Goal: Task Accomplishment & Management: Use online tool/utility

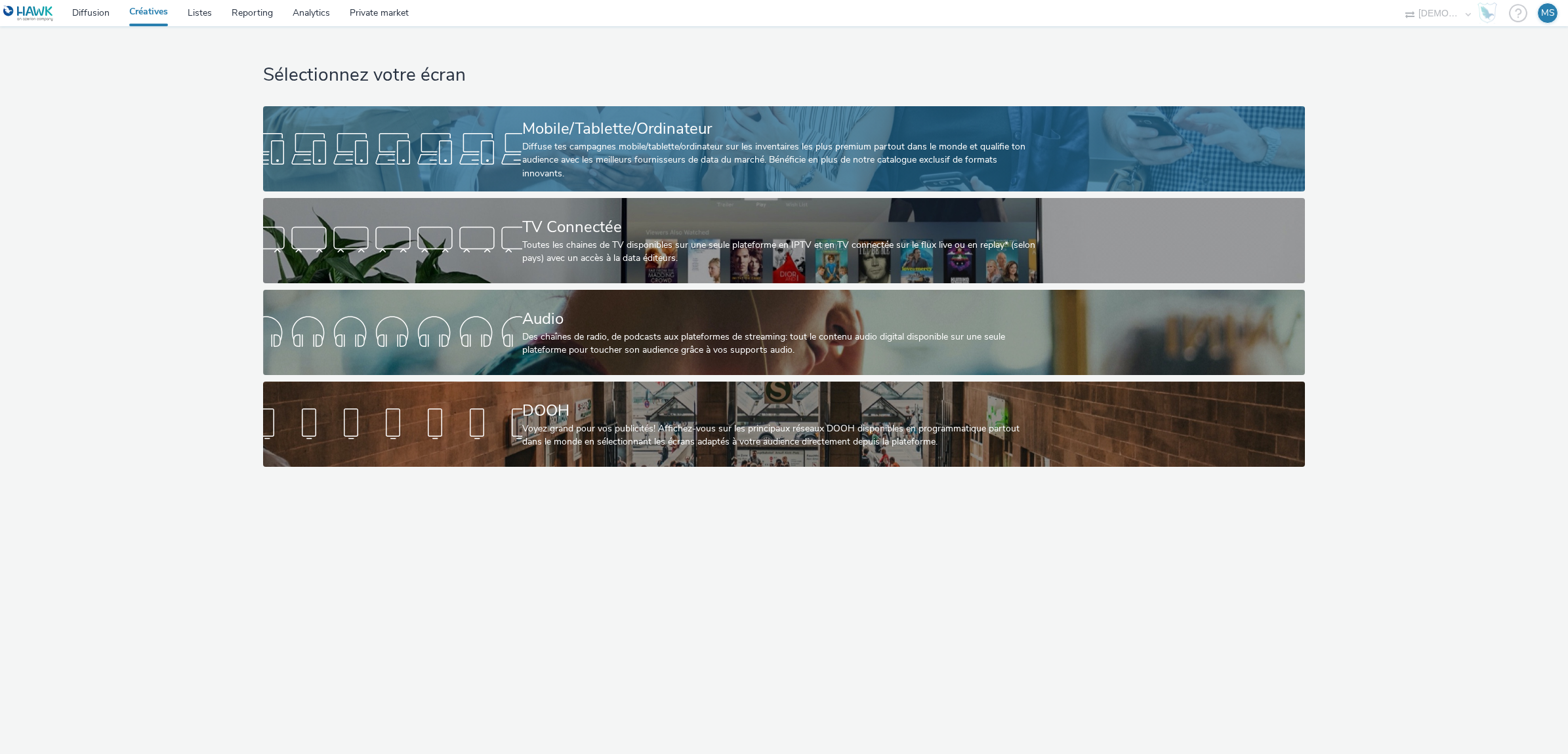
click at [584, 128] on div "Mobile/Tablette/Ordinateur" at bounding box center [781, 128] width 518 height 23
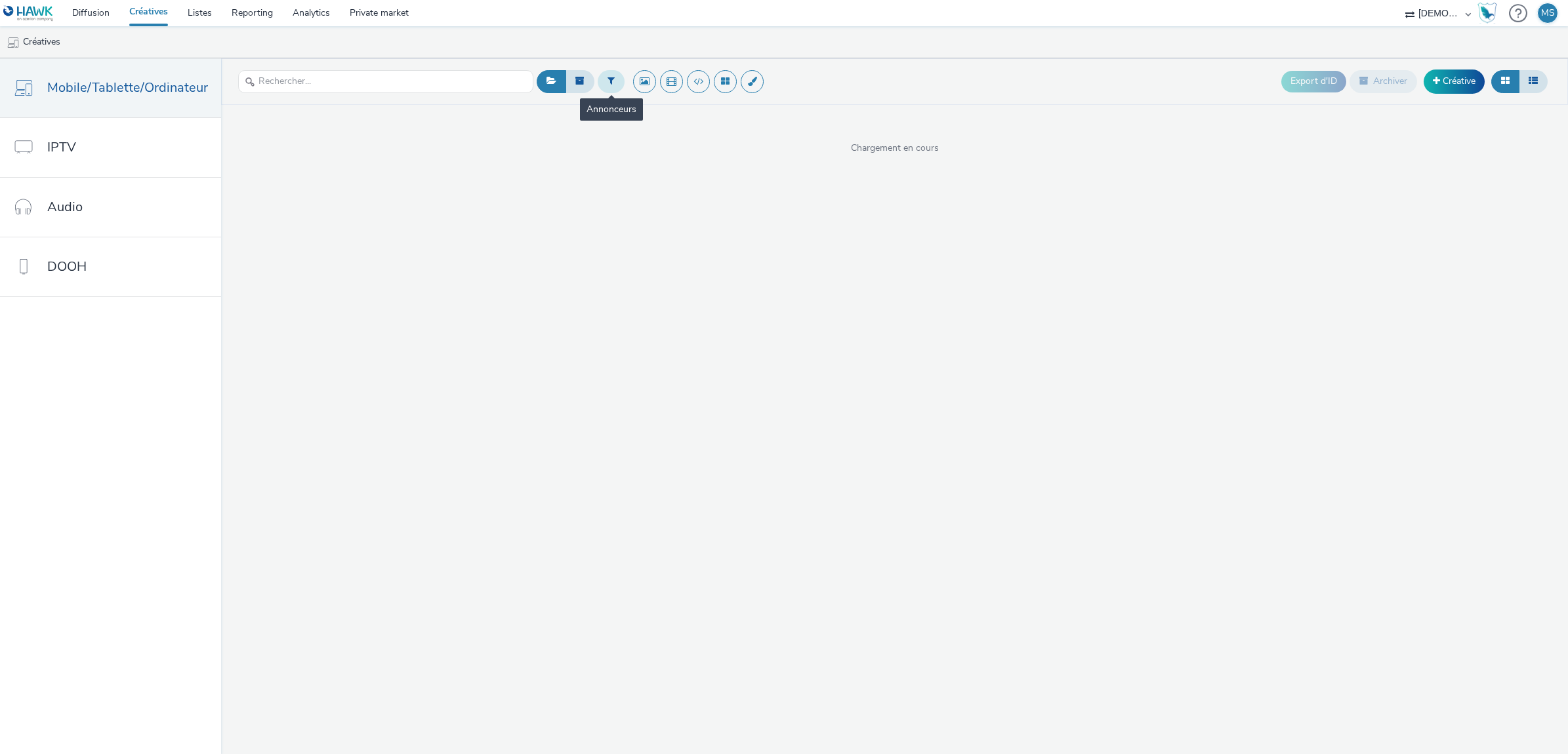
click at [615, 86] on button at bounding box center [611, 81] width 27 height 22
click at [643, 92] on div "Sélectionner un annonceur..." at bounding box center [690, 82] width 131 height 21
type input "steph"
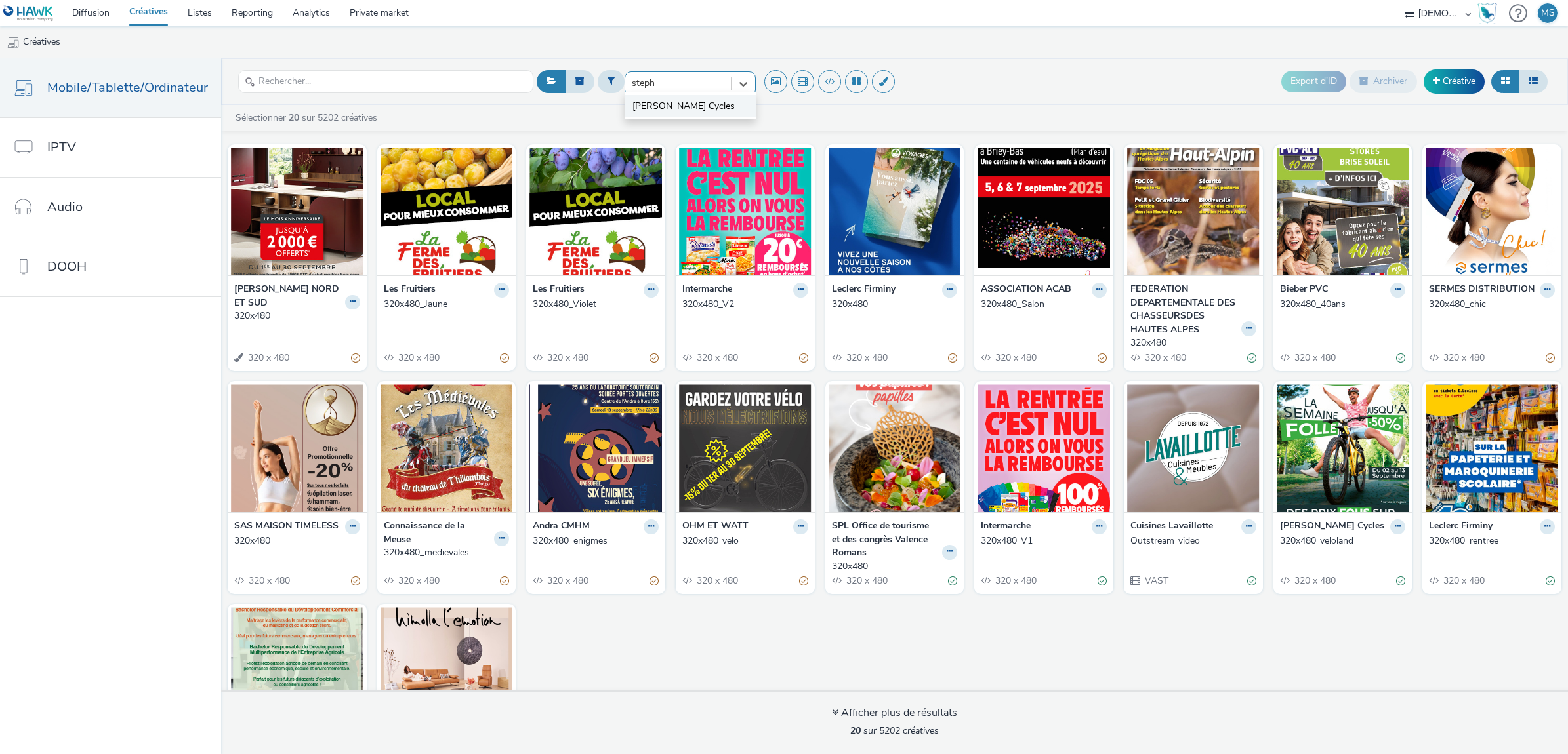
click at [716, 97] on li "[PERSON_NAME] Cycles" at bounding box center [690, 106] width 131 height 22
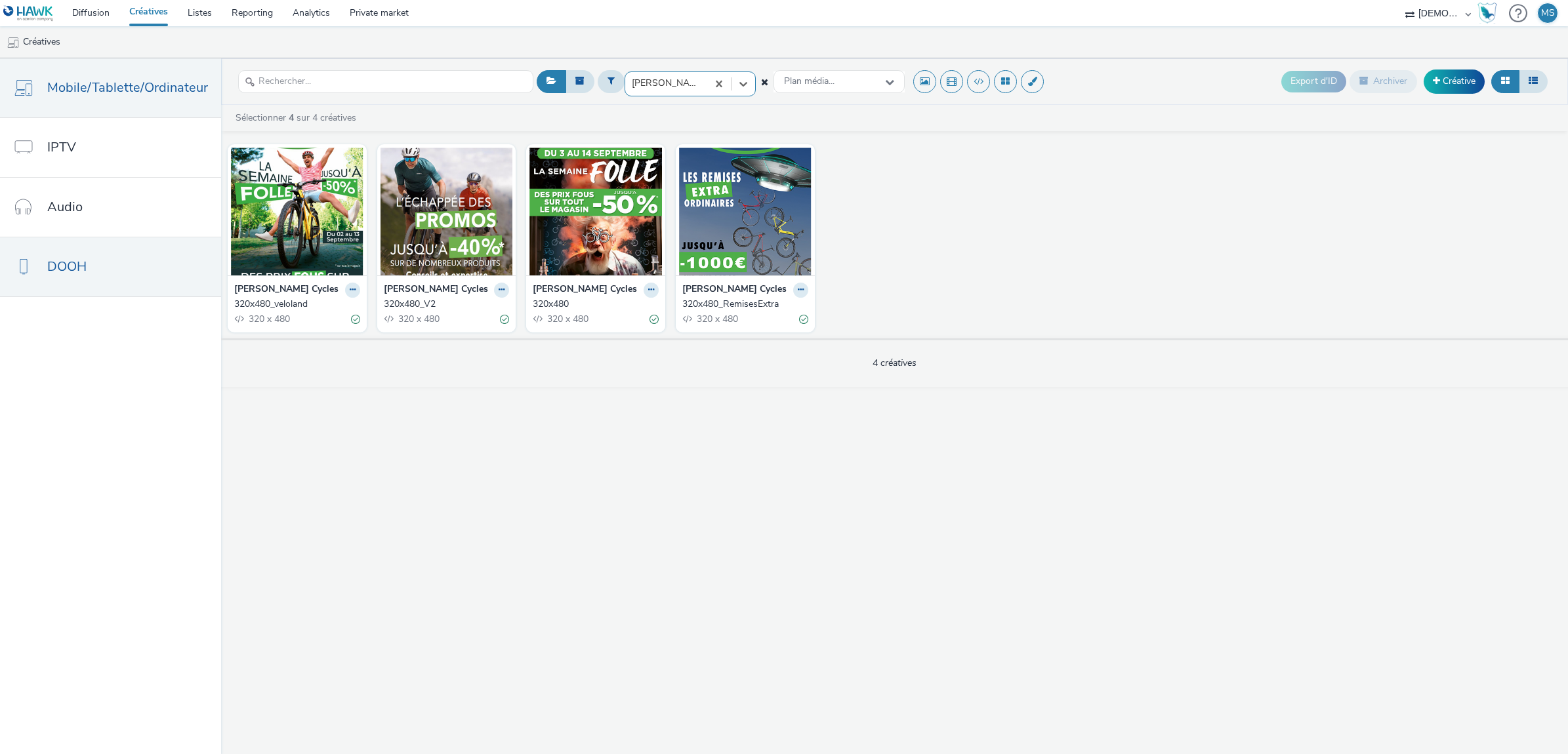
click at [96, 287] on link "DOOH" at bounding box center [111, 267] width 221 height 59
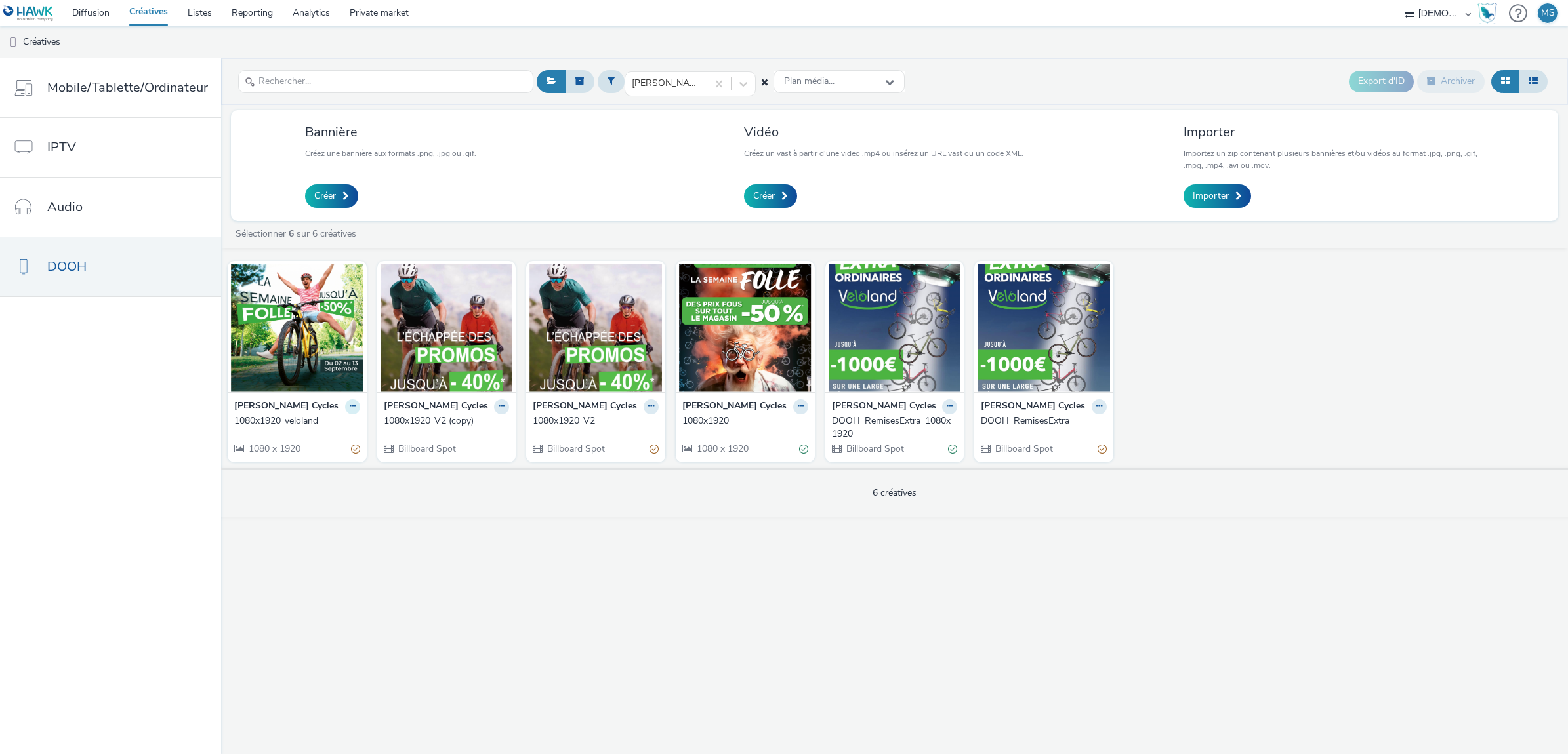
click at [349, 405] on icon at bounding box center [352, 405] width 6 height 8
click at [275, 276] on figcaption at bounding box center [297, 285] width 132 height 42
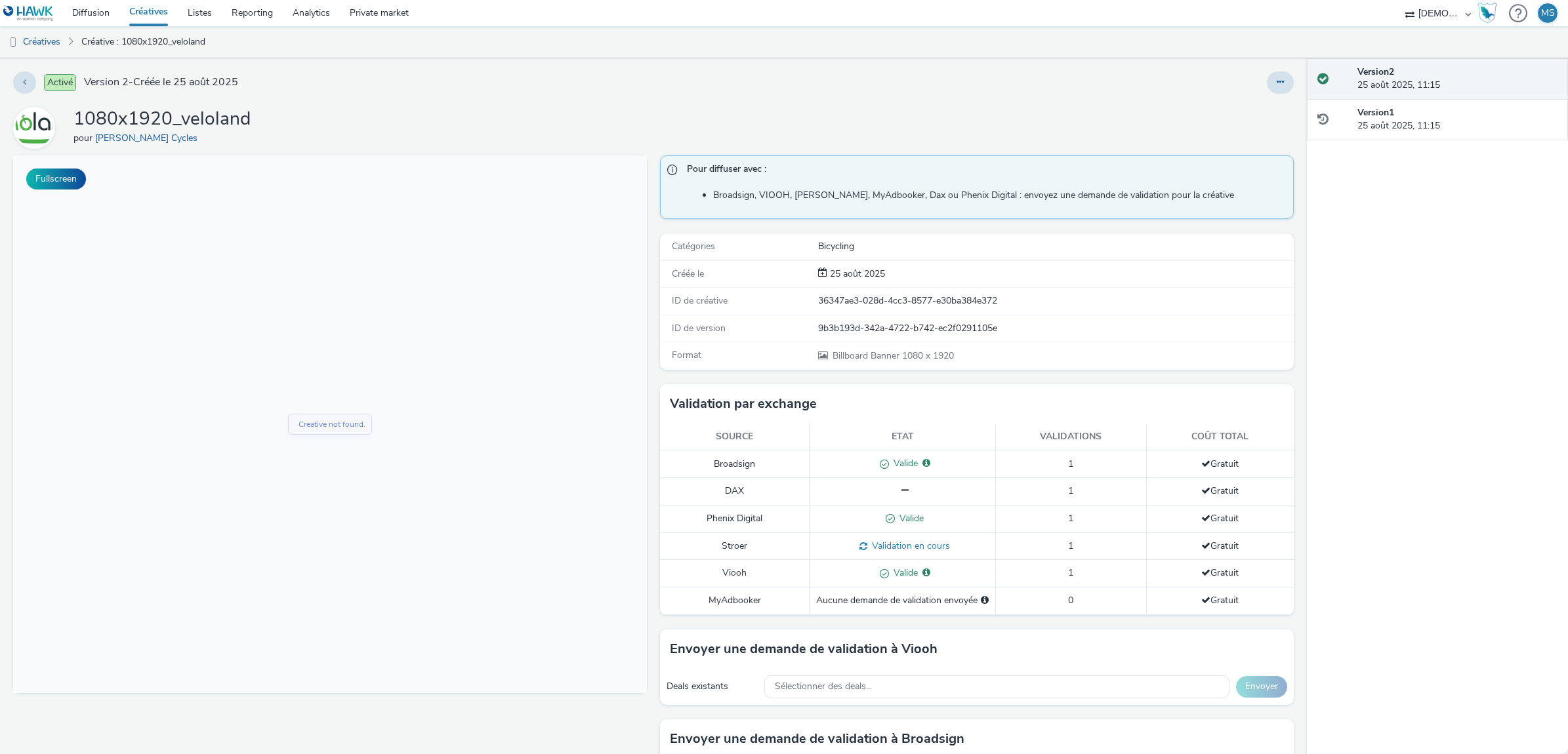
scroll to position [300, 0]
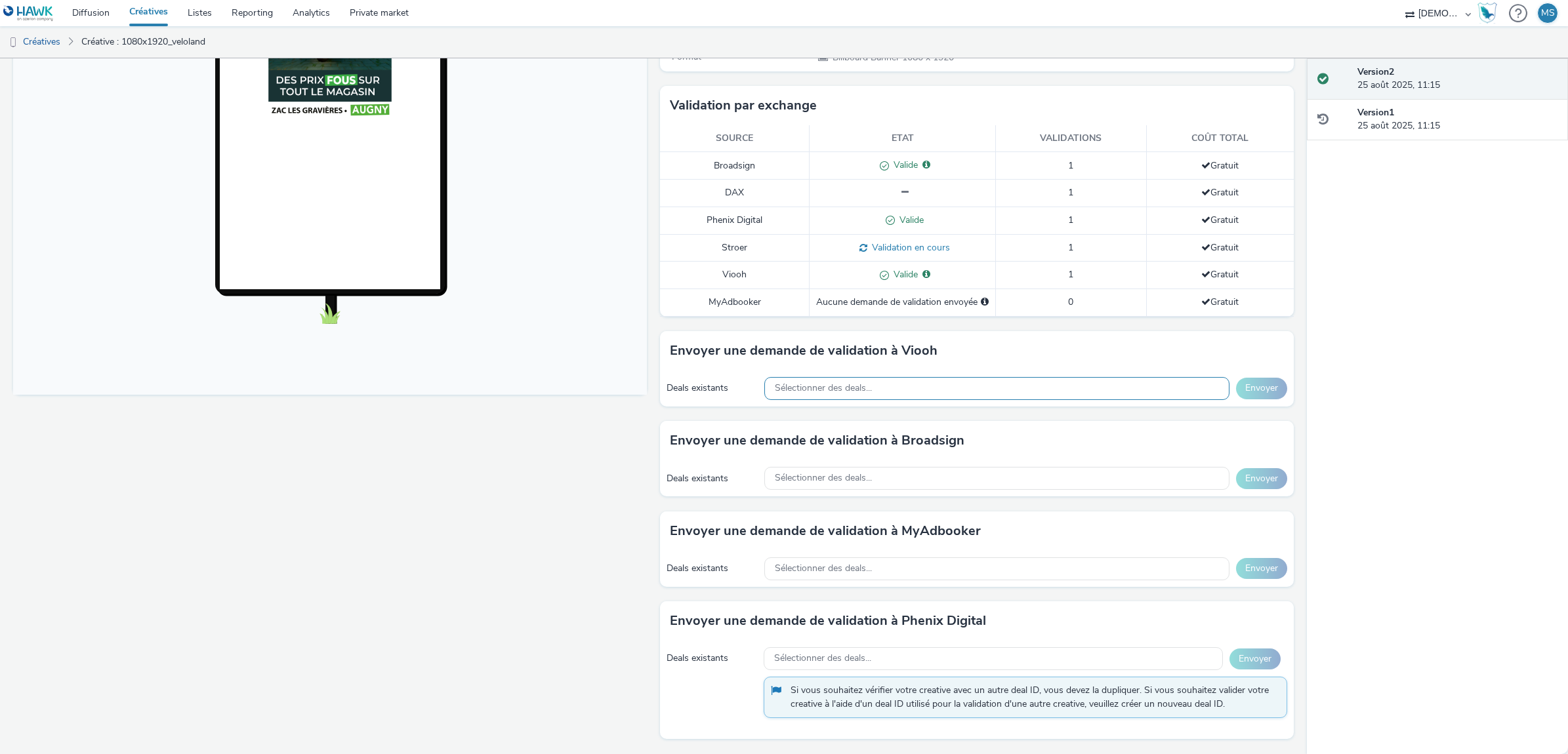
click at [833, 381] on div "Sélectionner des deals..." at bounding box center [996, 388] width 465 height 23
type input "i"
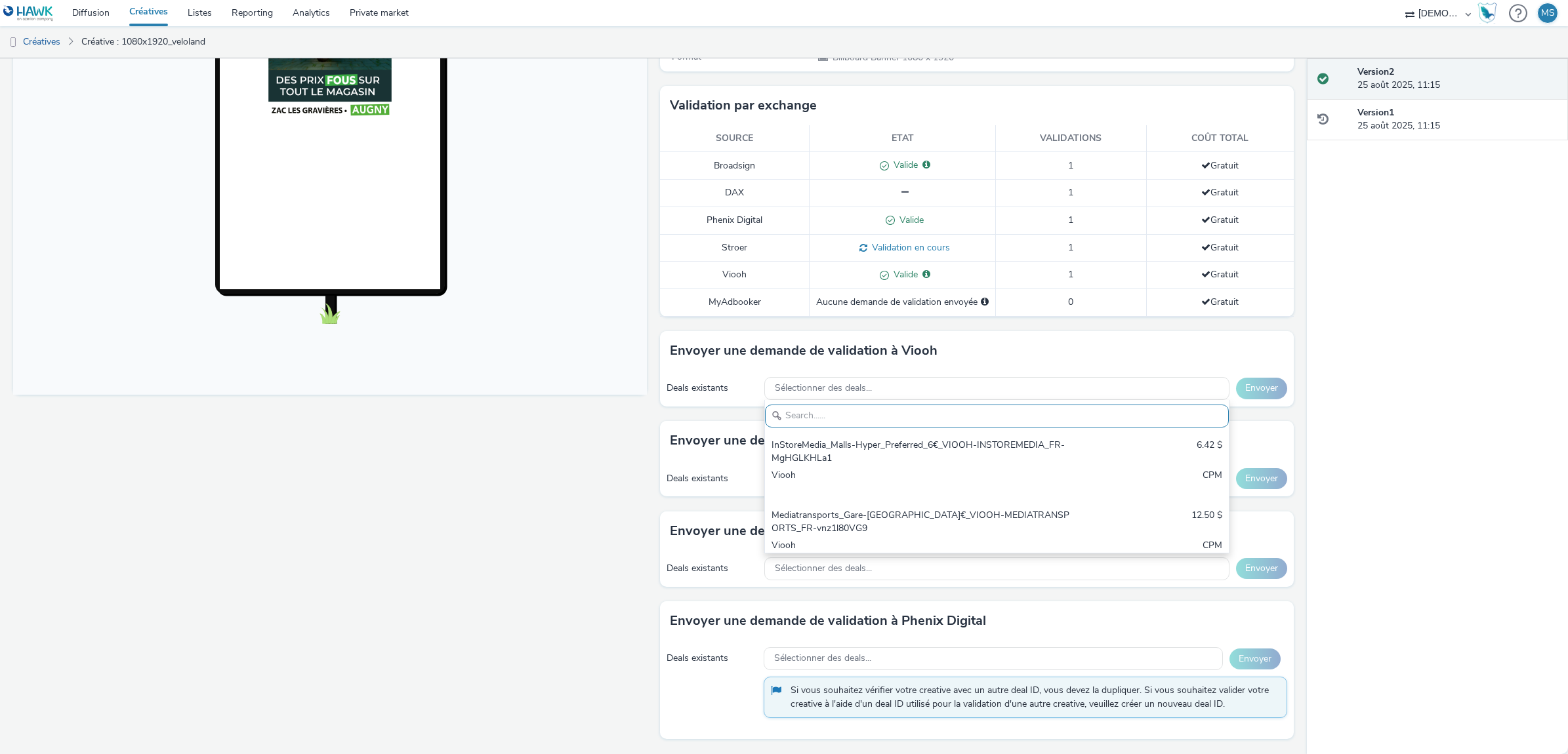
drag, startPoint x: 546, startPoint y: 496, endPoint x: 785, endPoint y: 507, distance: 239.3
click at [545, 496] on div "Fullscreen" at bounding box center [333, 305] width 641 height 897
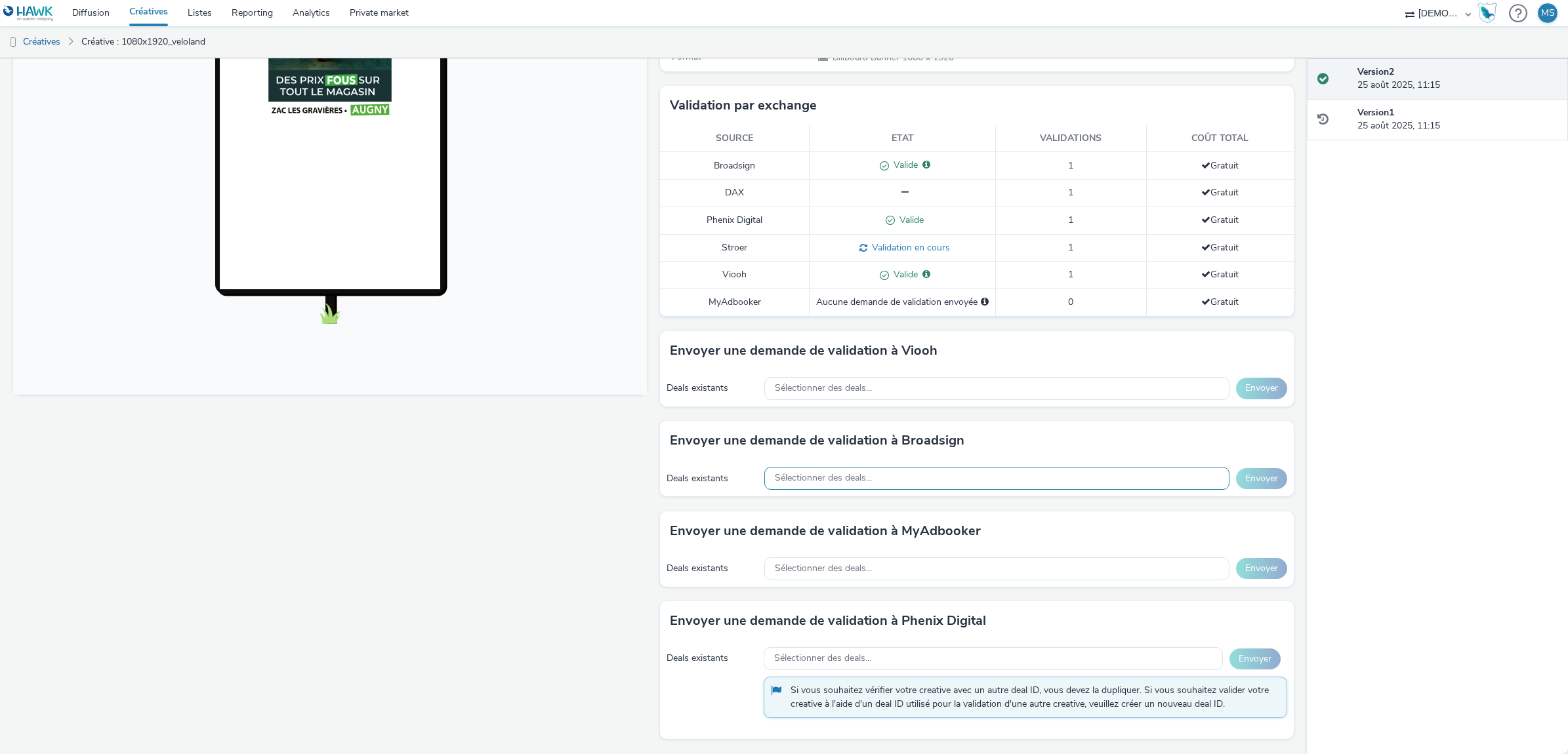
click at [814, 480] on span "Sélectionner des deals..." at bounding box center [823, 478] width 97 height 11
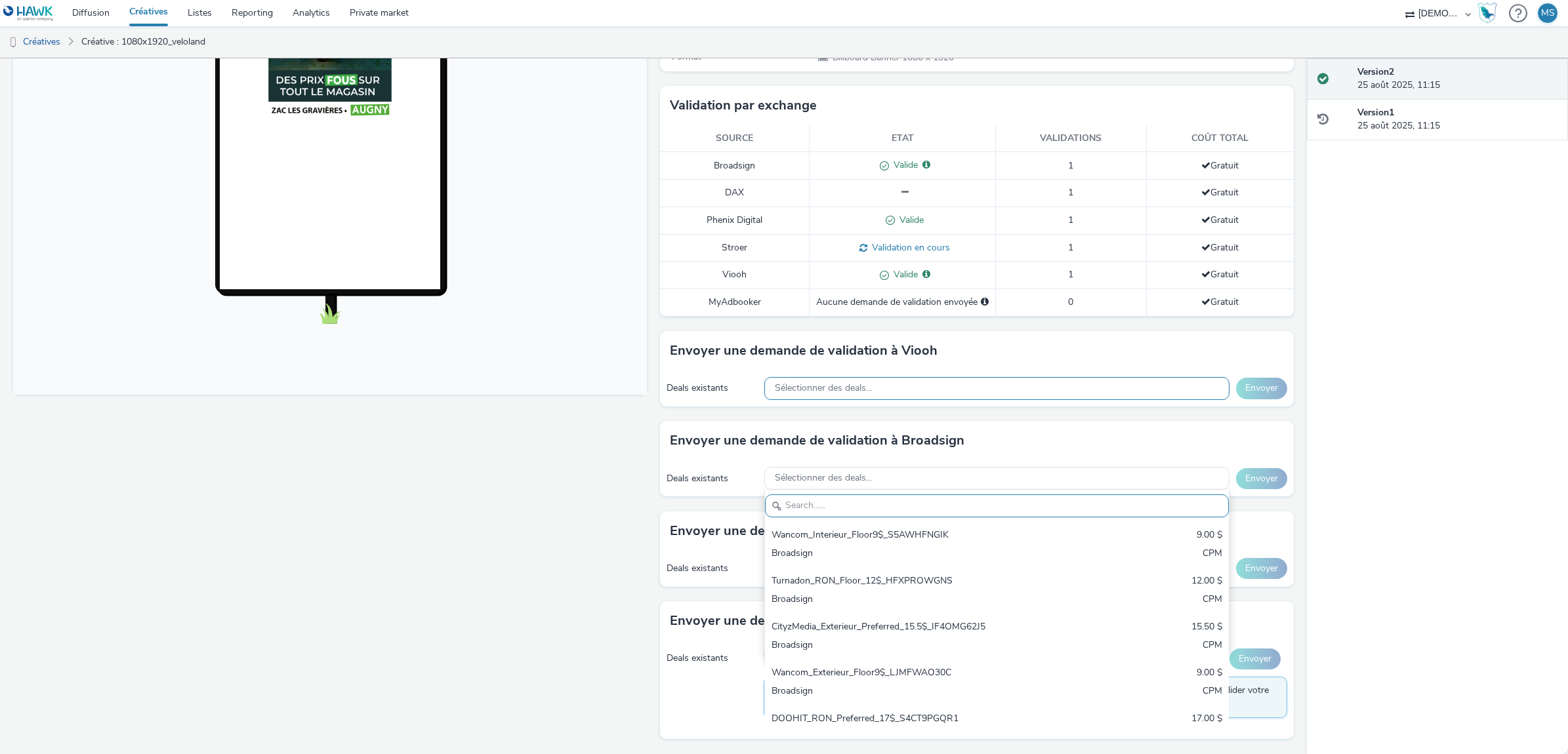
click at [801, 389] on span "Sélectionner des deals..." at bounding box center [823, 388] width 97 height 11
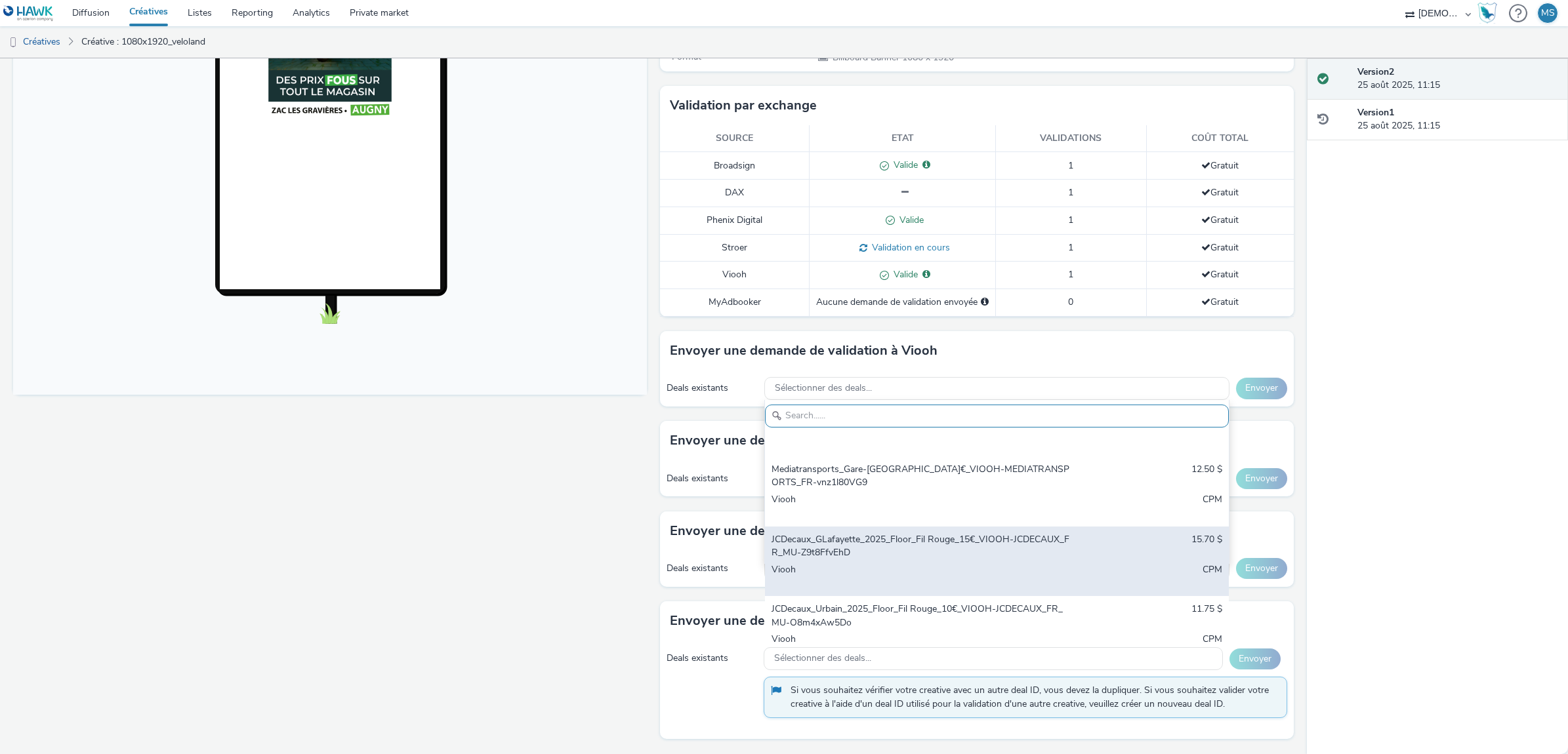
scroll to position [70, 0]
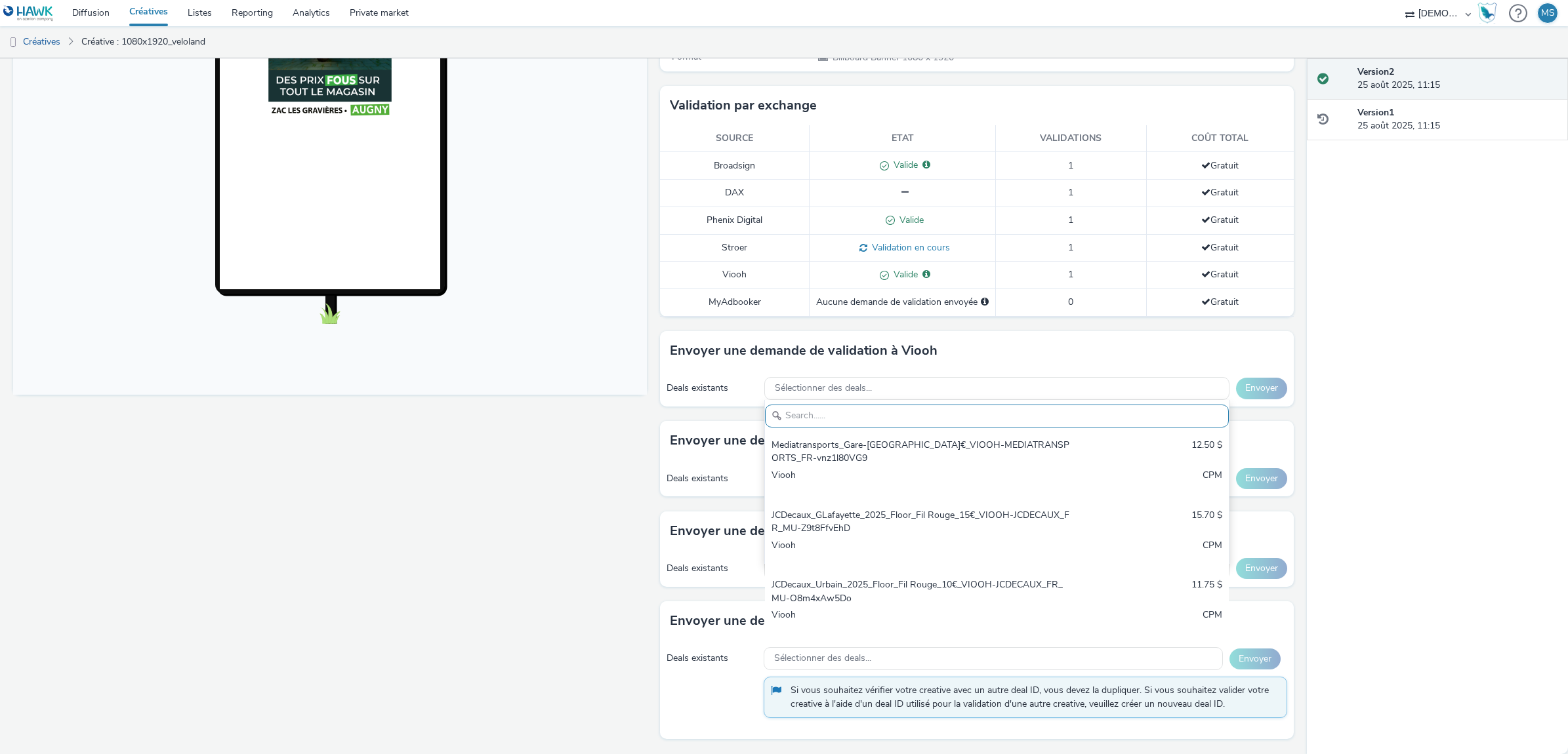
click at [371, 620] on div "Fullscreen" at bounding box center [333, 305] width 641 height 897
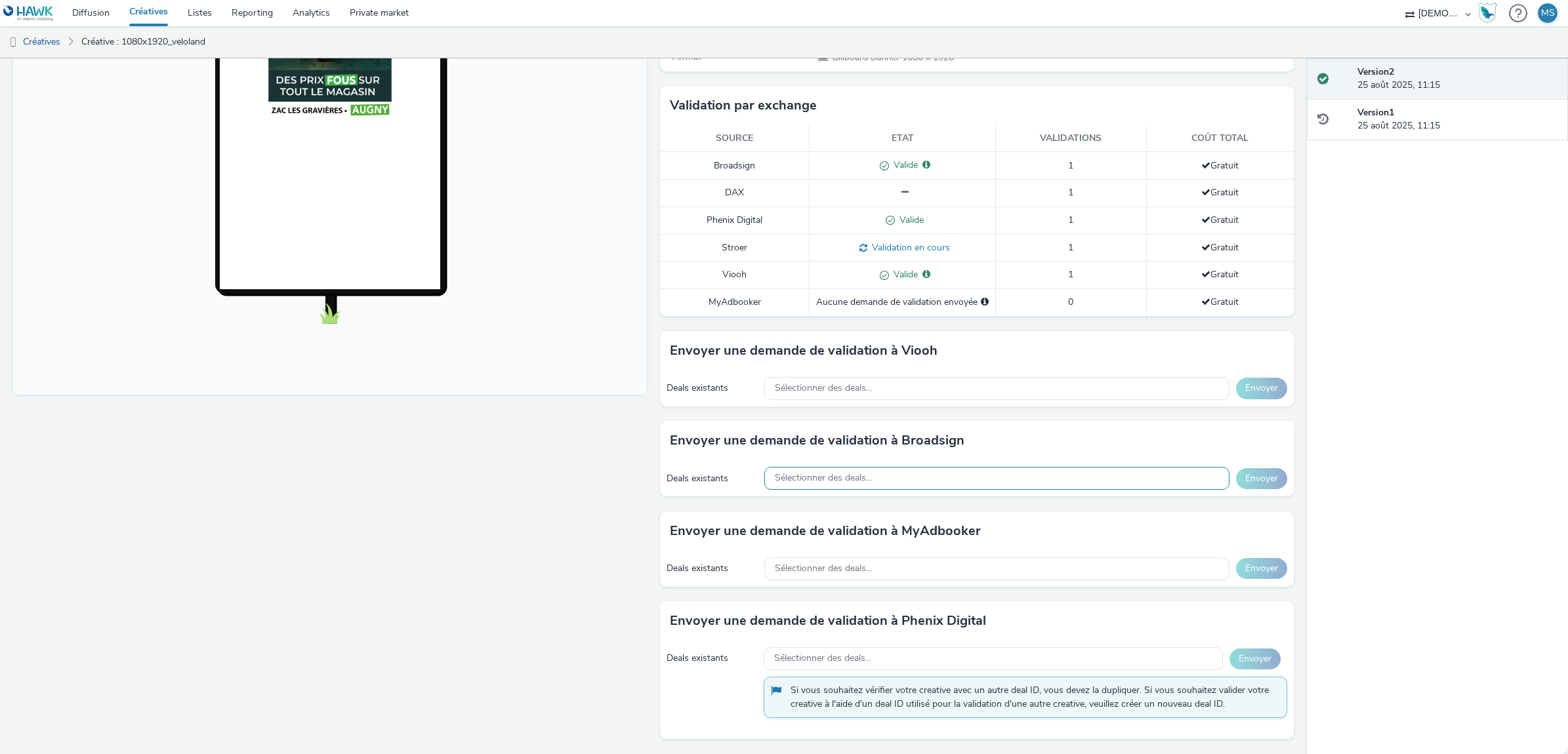
click at [792, 486] on div "Sélectionner des deals..." at bounding box center [996, 478] width 465 height 23
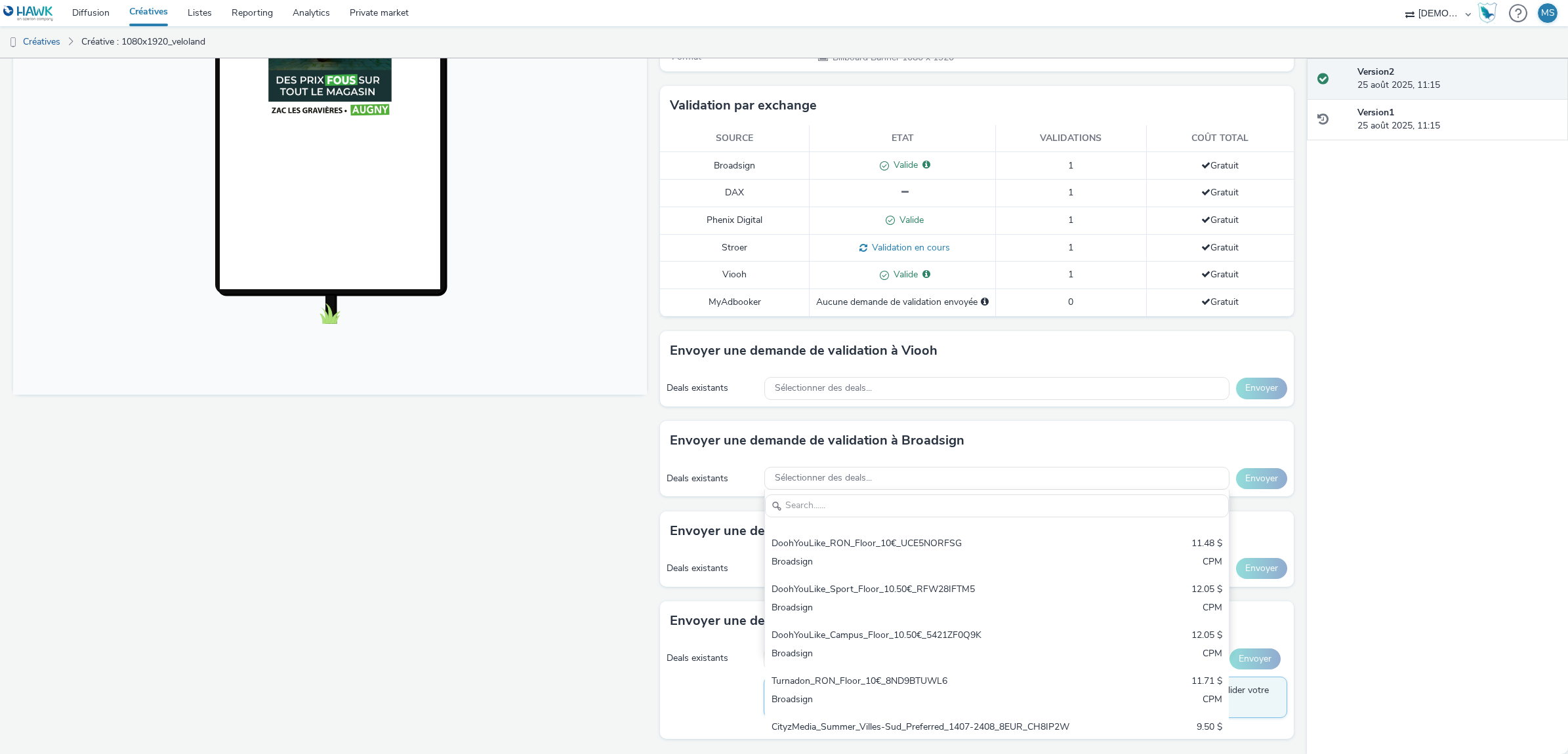
scroll to position [664, 0]
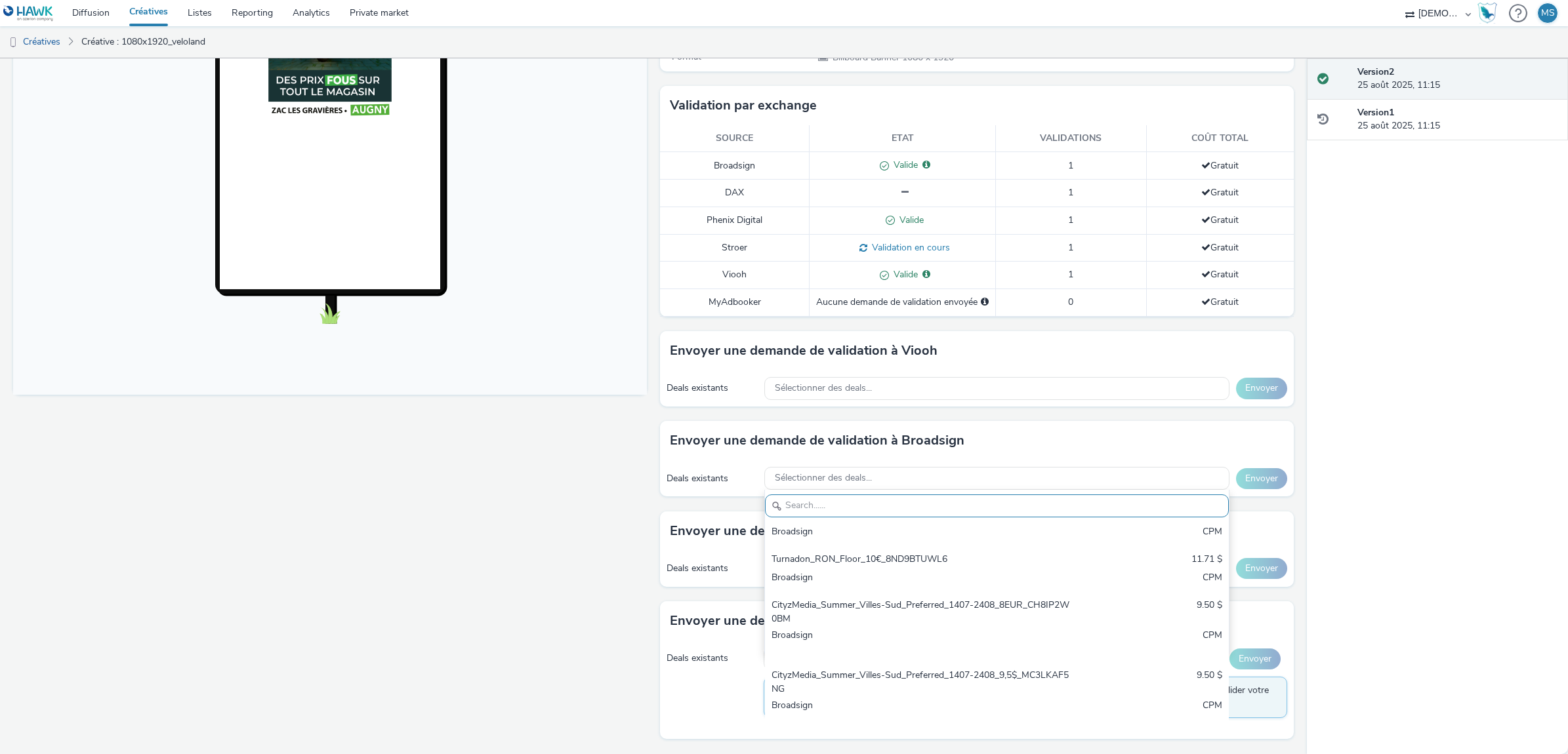
click at [451, 583] on div "Fullscreen" at bounding box center [333, 305] width 641 height 897
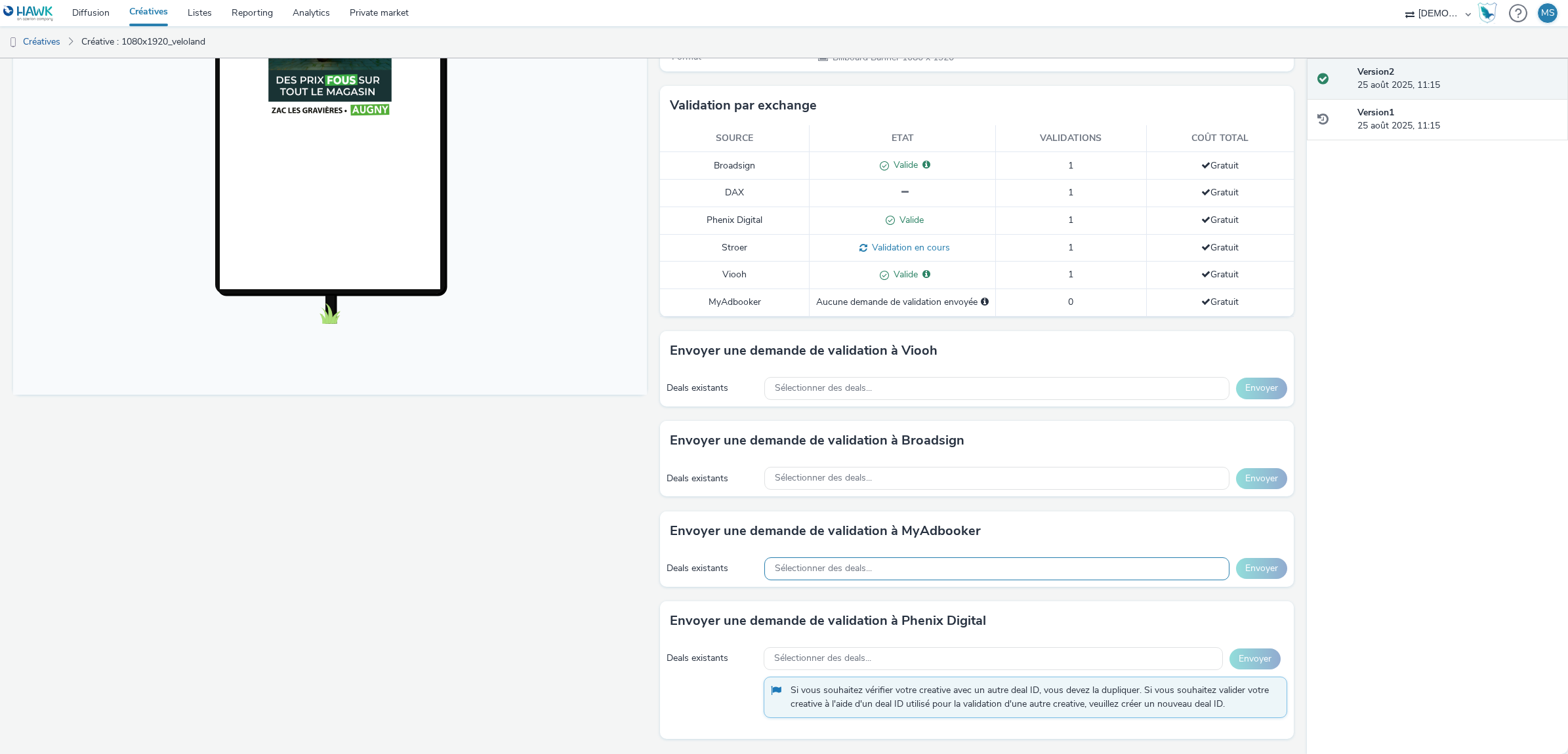
click at [830, 564] on span "Sélectionner des deals..." at bounding box center [823, 569] width 97 height 11
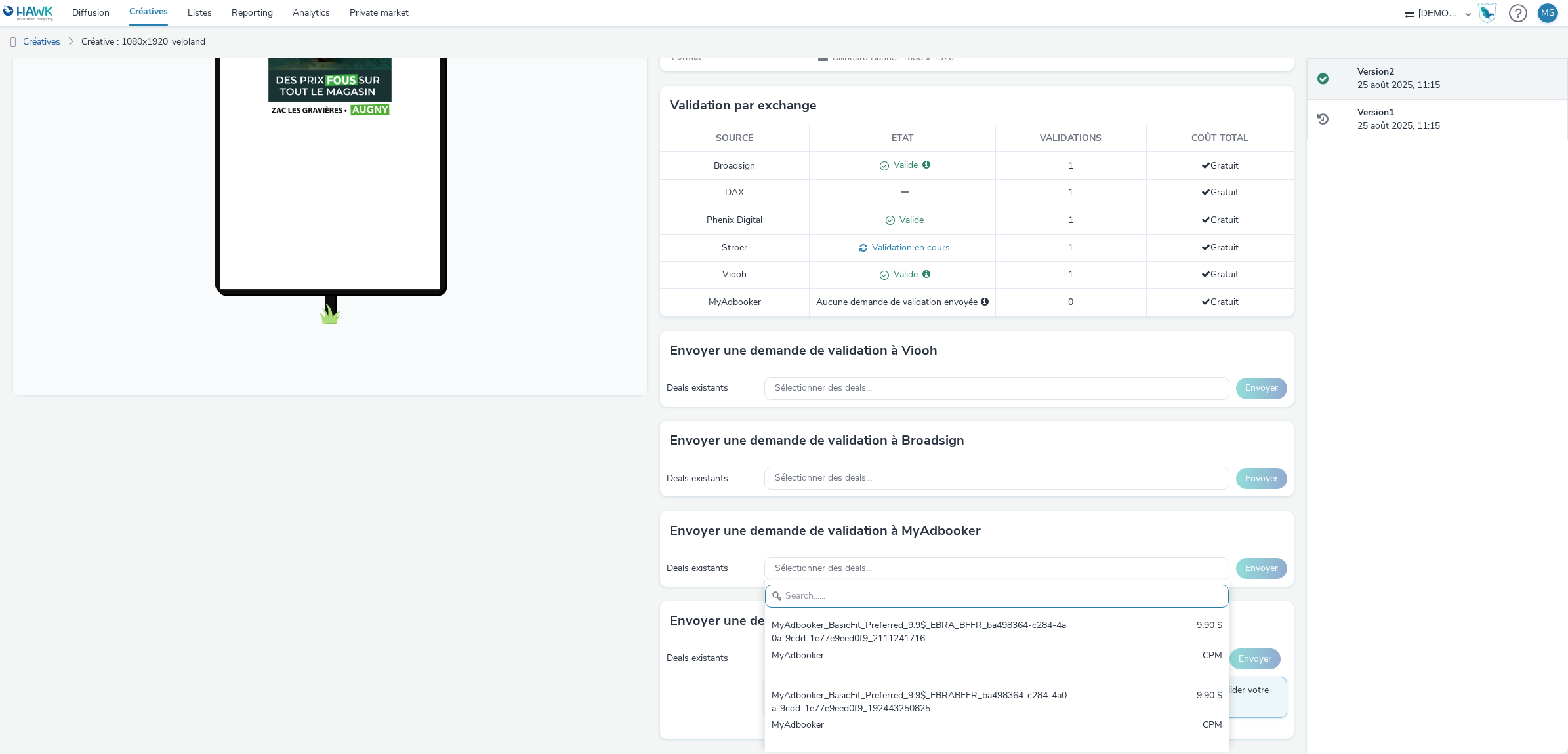
click at [485, 707] on div "Fullscreen" at bounding box center [333, 305] width 641 height 897
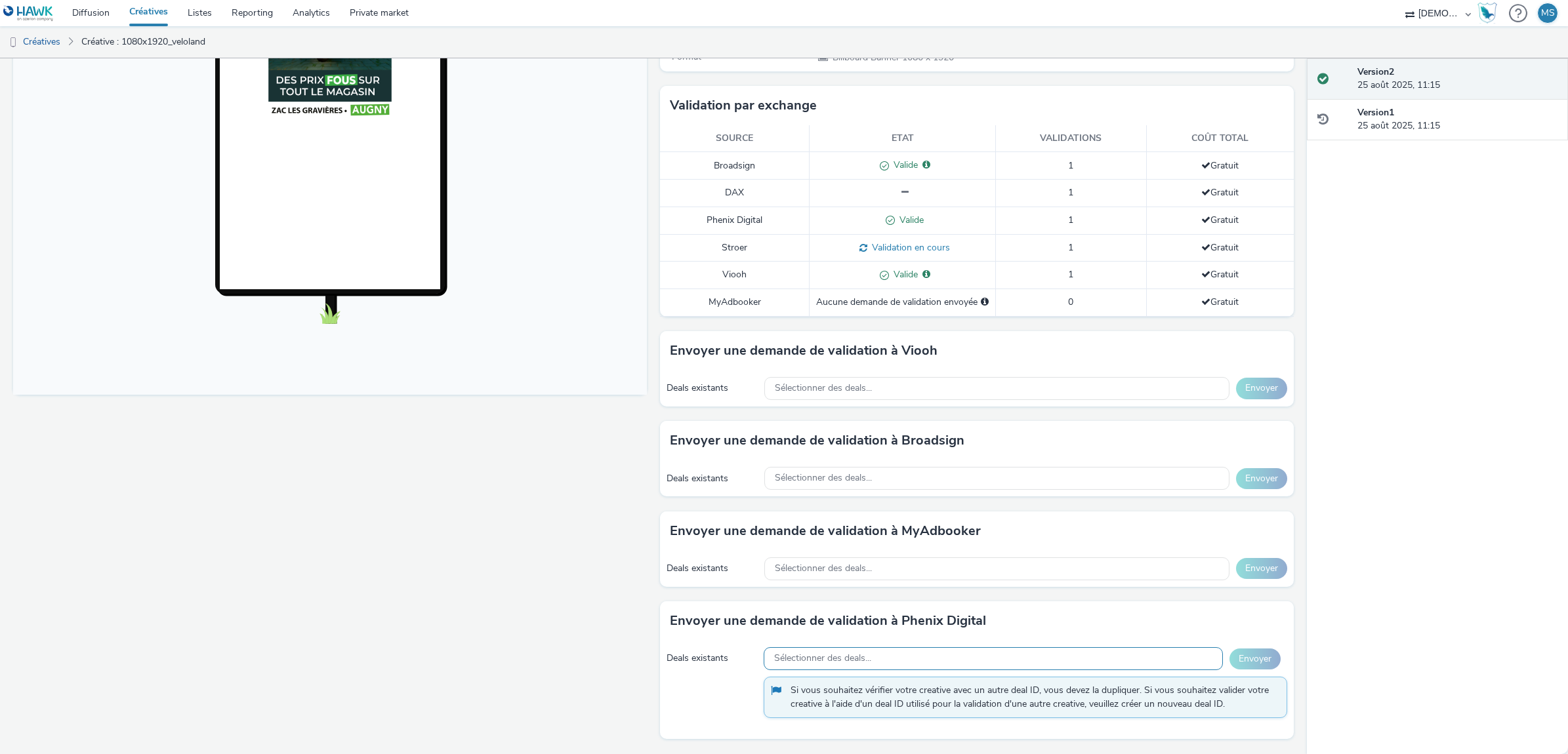
click at [866, 662] on div "Sélectionner des deals..." at bounding box center [993, 658] width 459 height 23
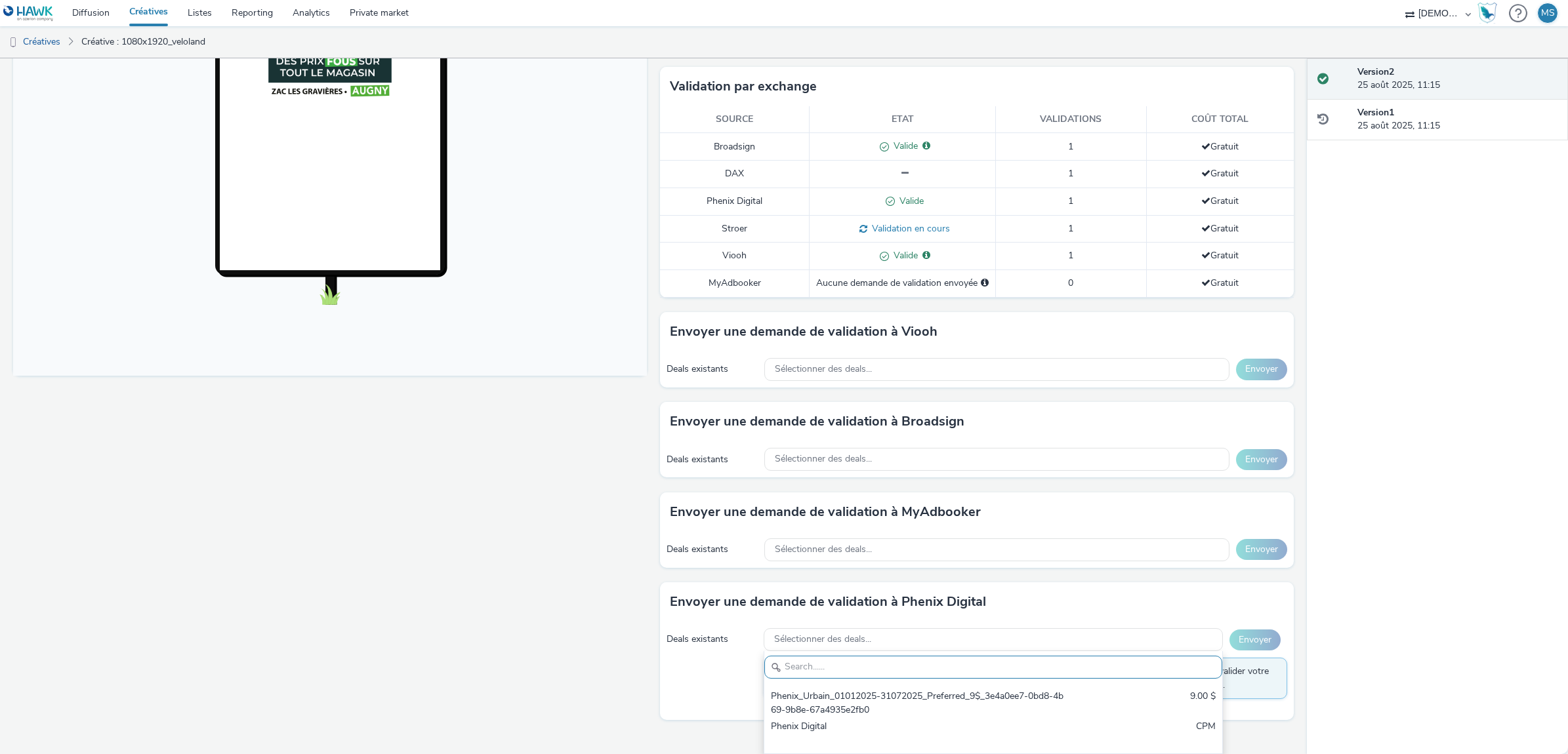
scroll to position [237, 0]
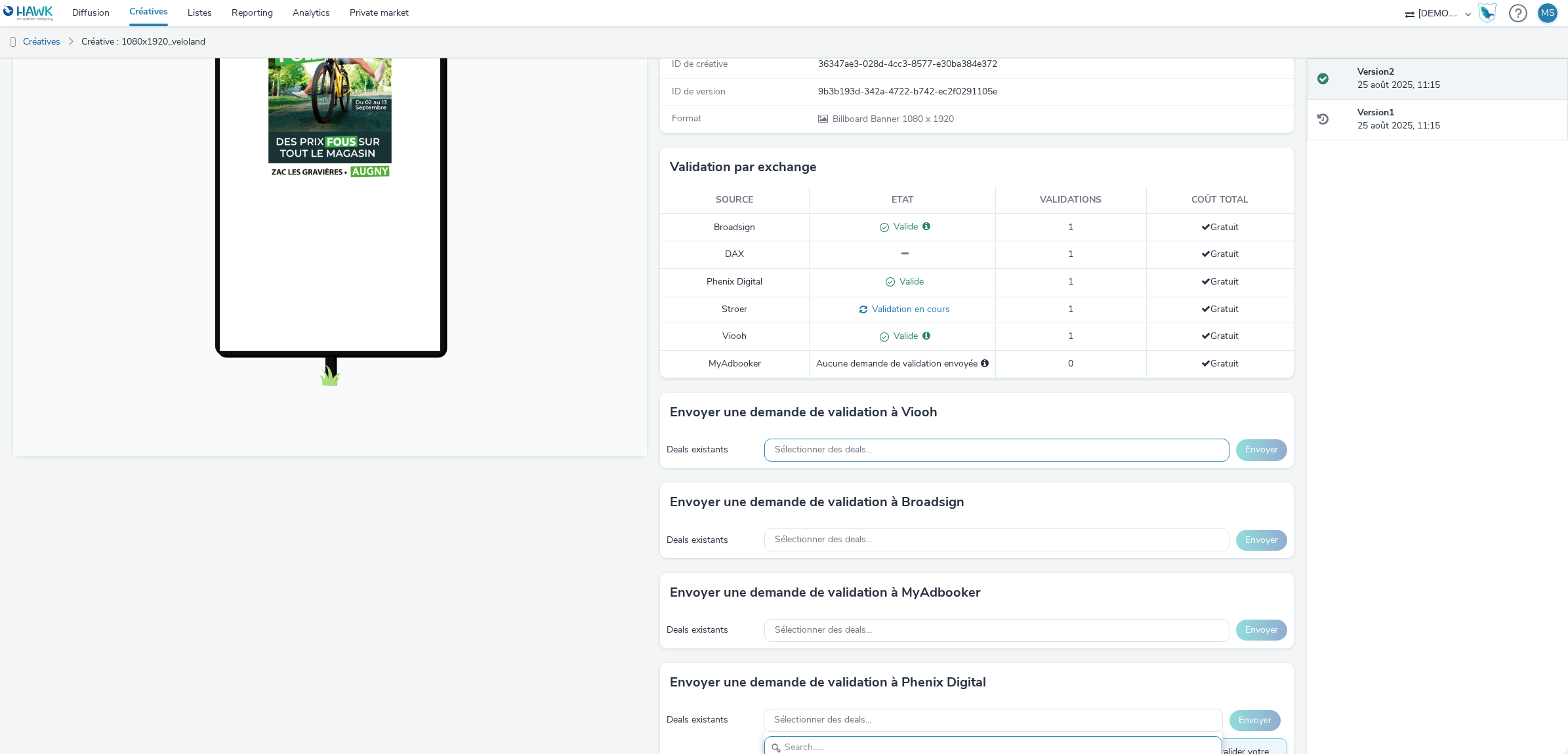
click at [840, 453] on div "Sélectionner des deals..." at bounding box center [996, 449] width 465 height 23
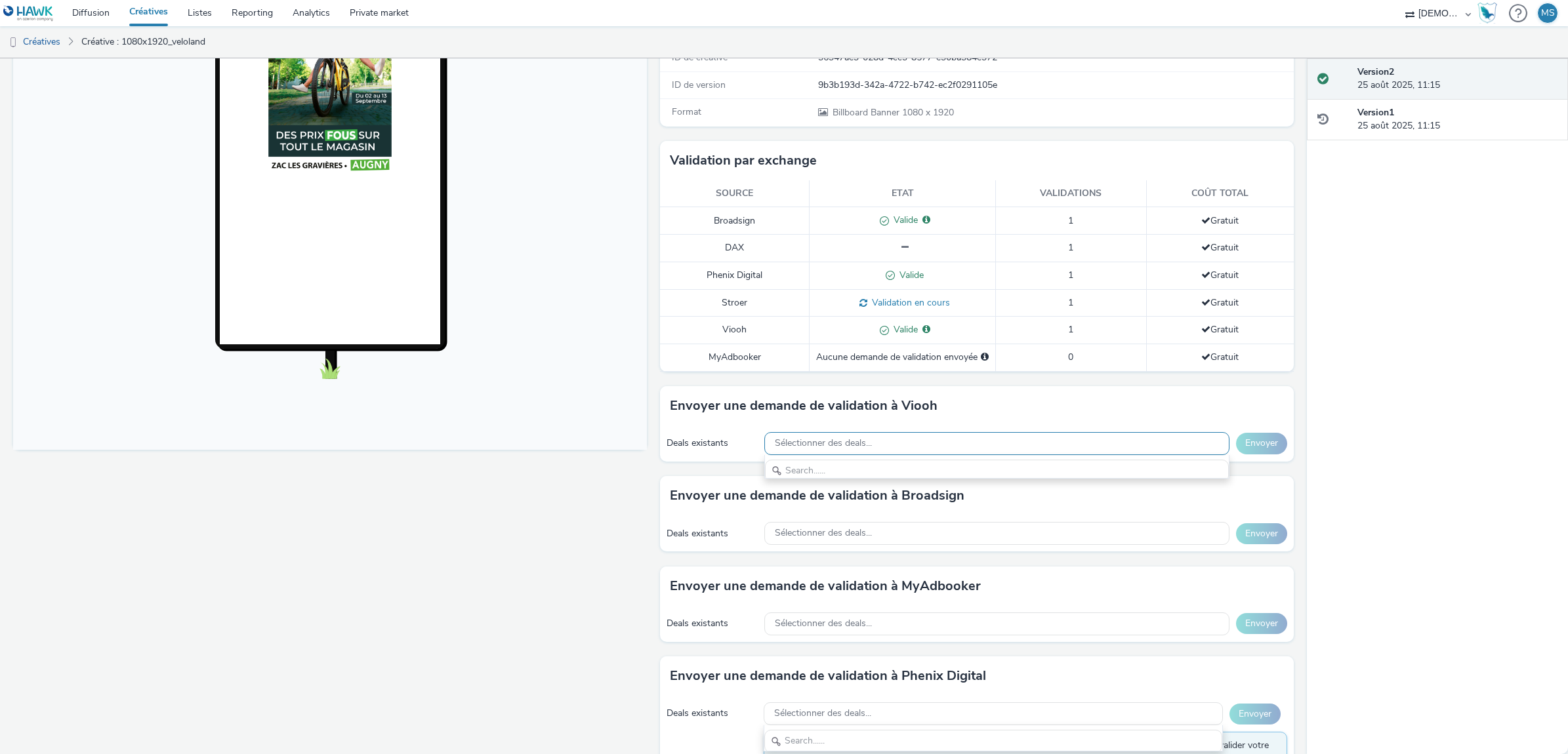
scroll to position [15, 0]
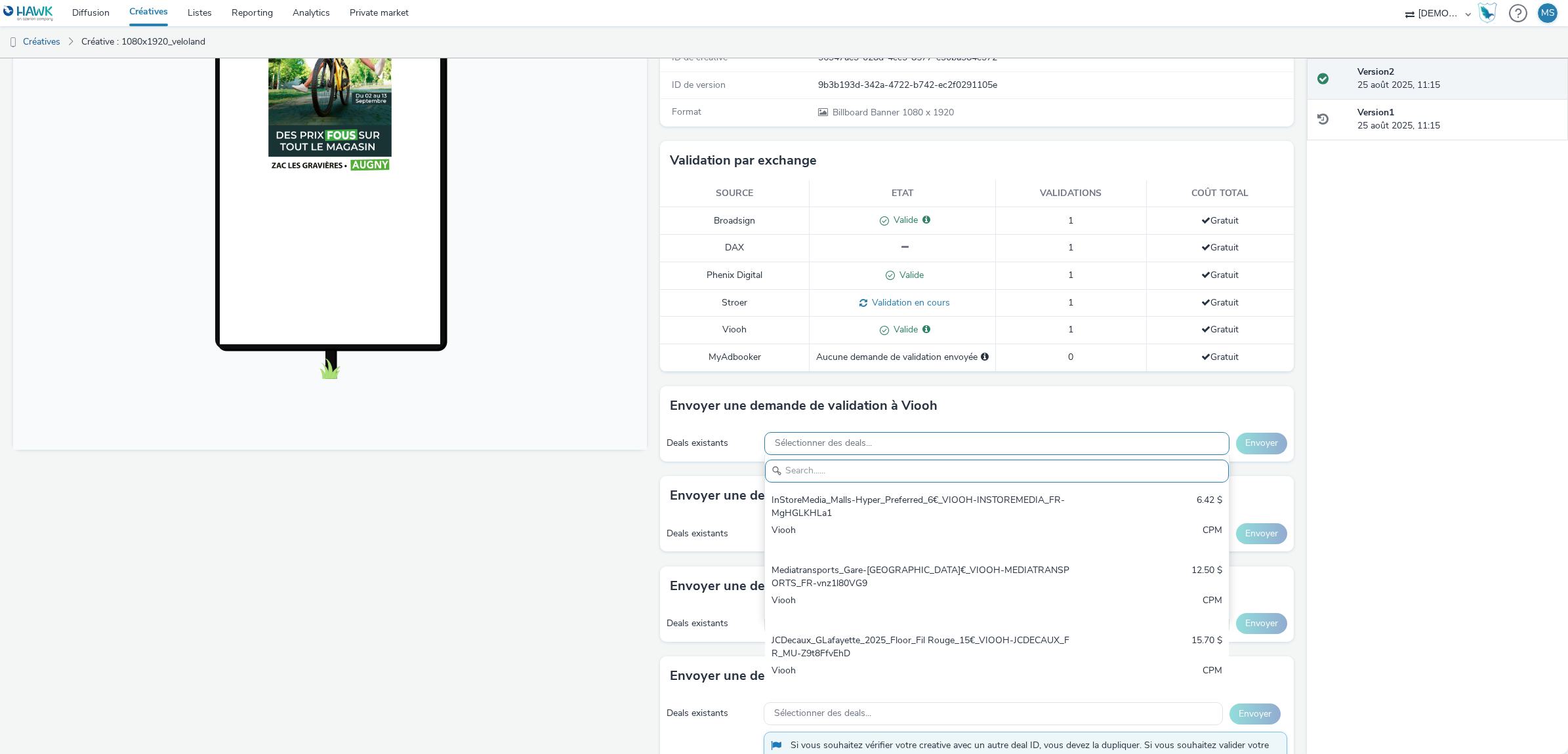
click at [807, 448] on span "Sélectionner des deals..." at bounding box center [823, 443] width 97 height 11
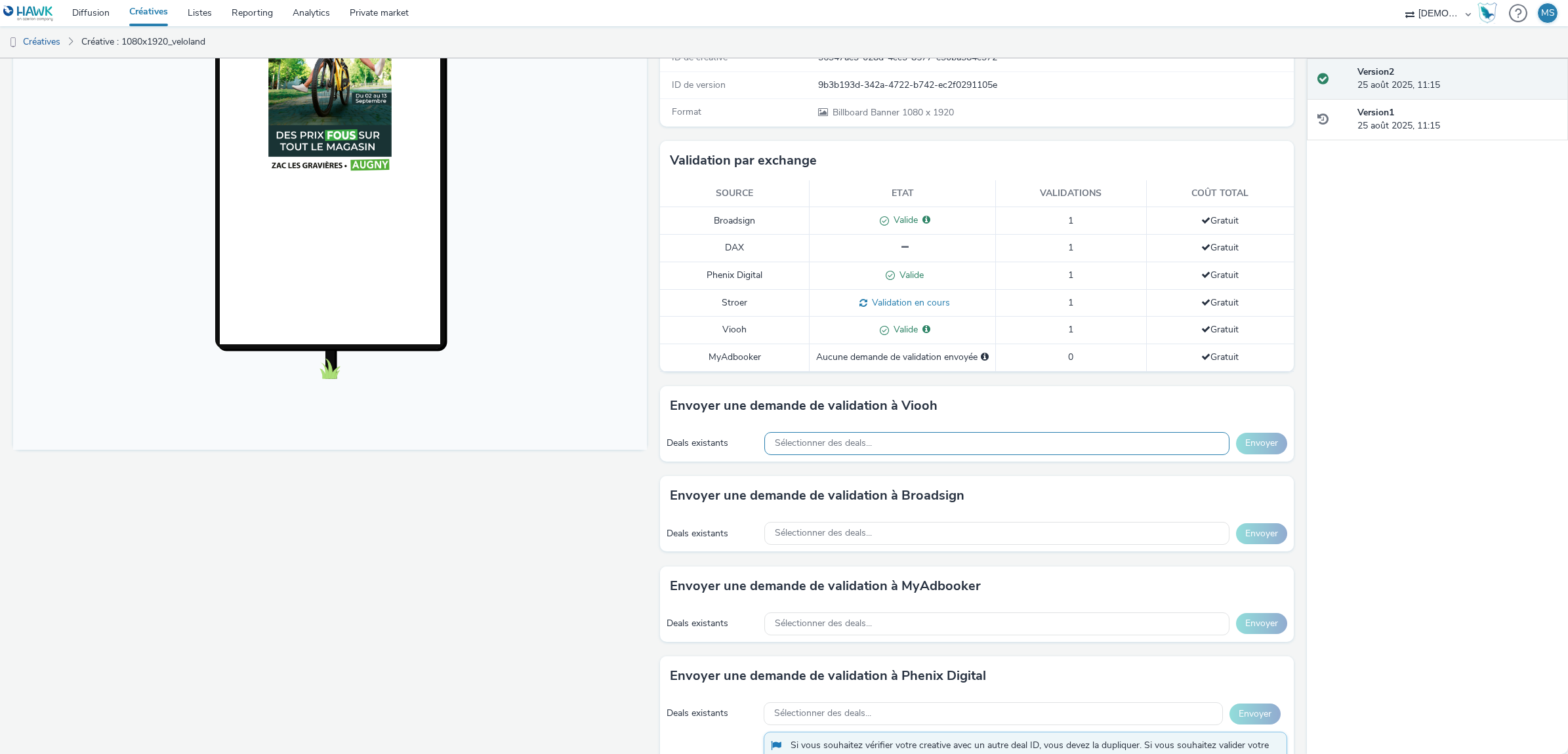
click at [818, 445] on span "Sélectionner des deals..." at bounding box center [823, 443] width 97 height 11
type input "IMediaCenter"
click at [820, 541] on div "Sélectionner des deals..." at bounding box center [996, 533] width 465 height 23
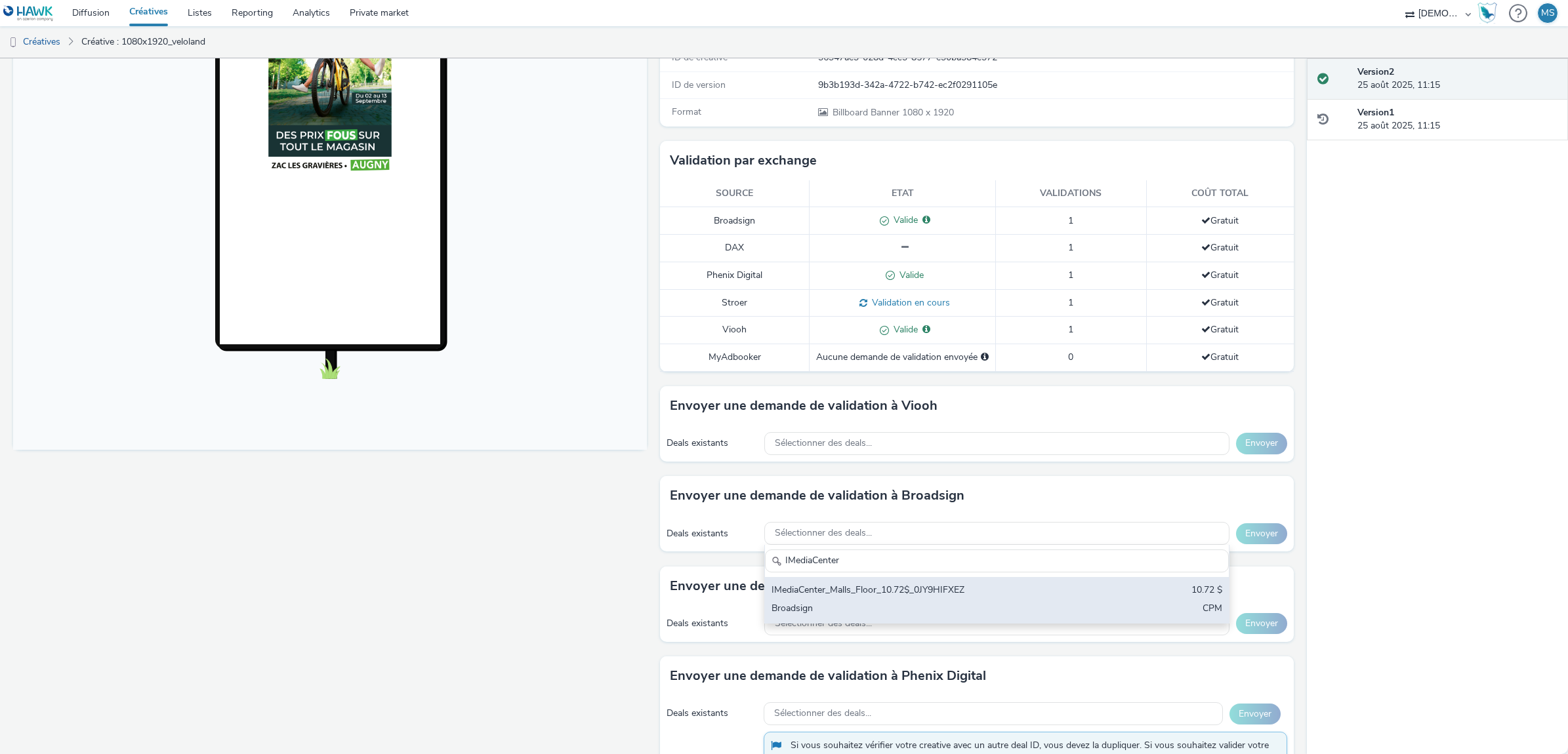
type input "IMediaCenter"
click at [844, 598] on div "IMediaCenter_Malls_Floor_10.72$_0JY9HIFXEZ" at bounding box center [921, 591] width 298 height 15
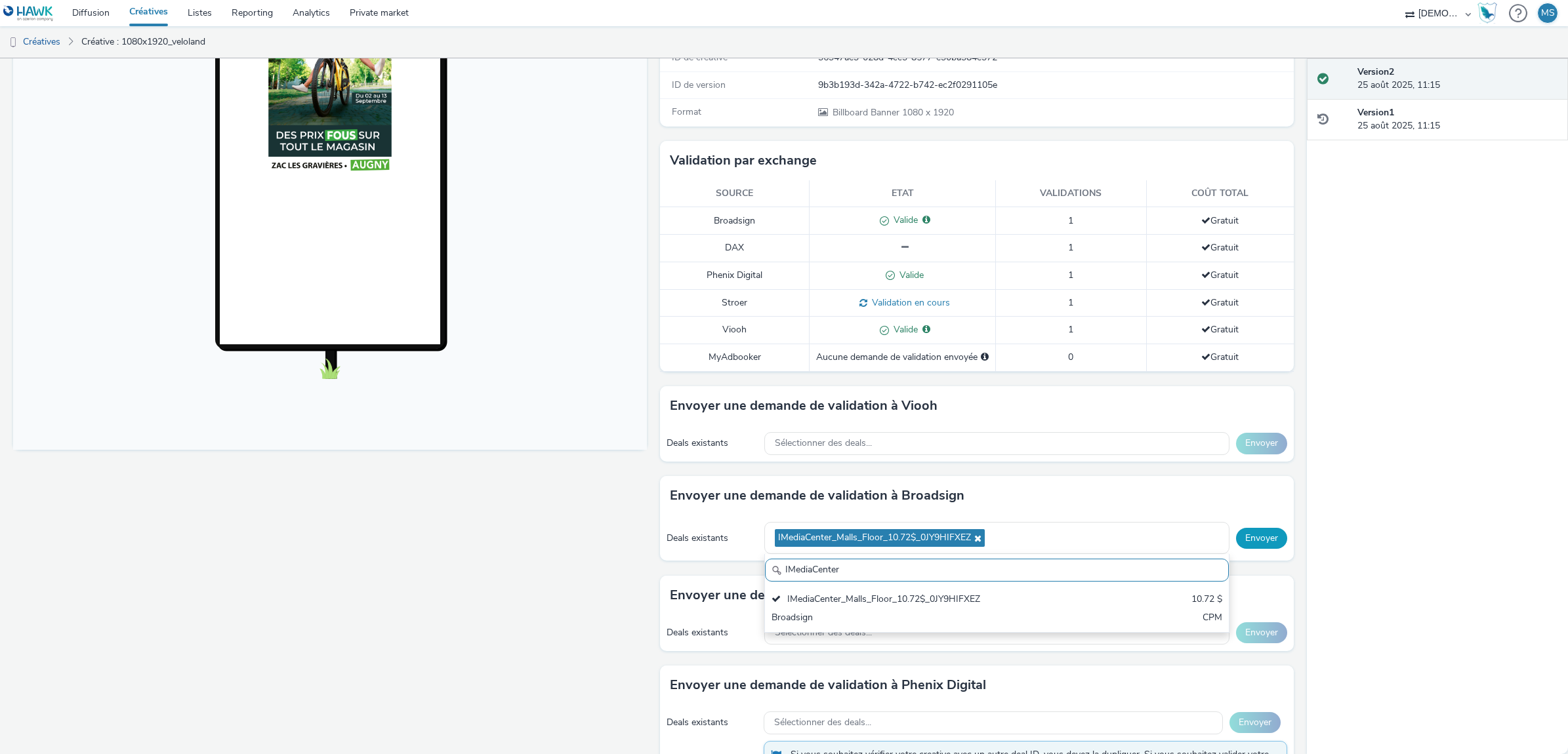
click at [1241, 544] on button "Envoyer" at bounding box center [1261, 538] width 51 height 21
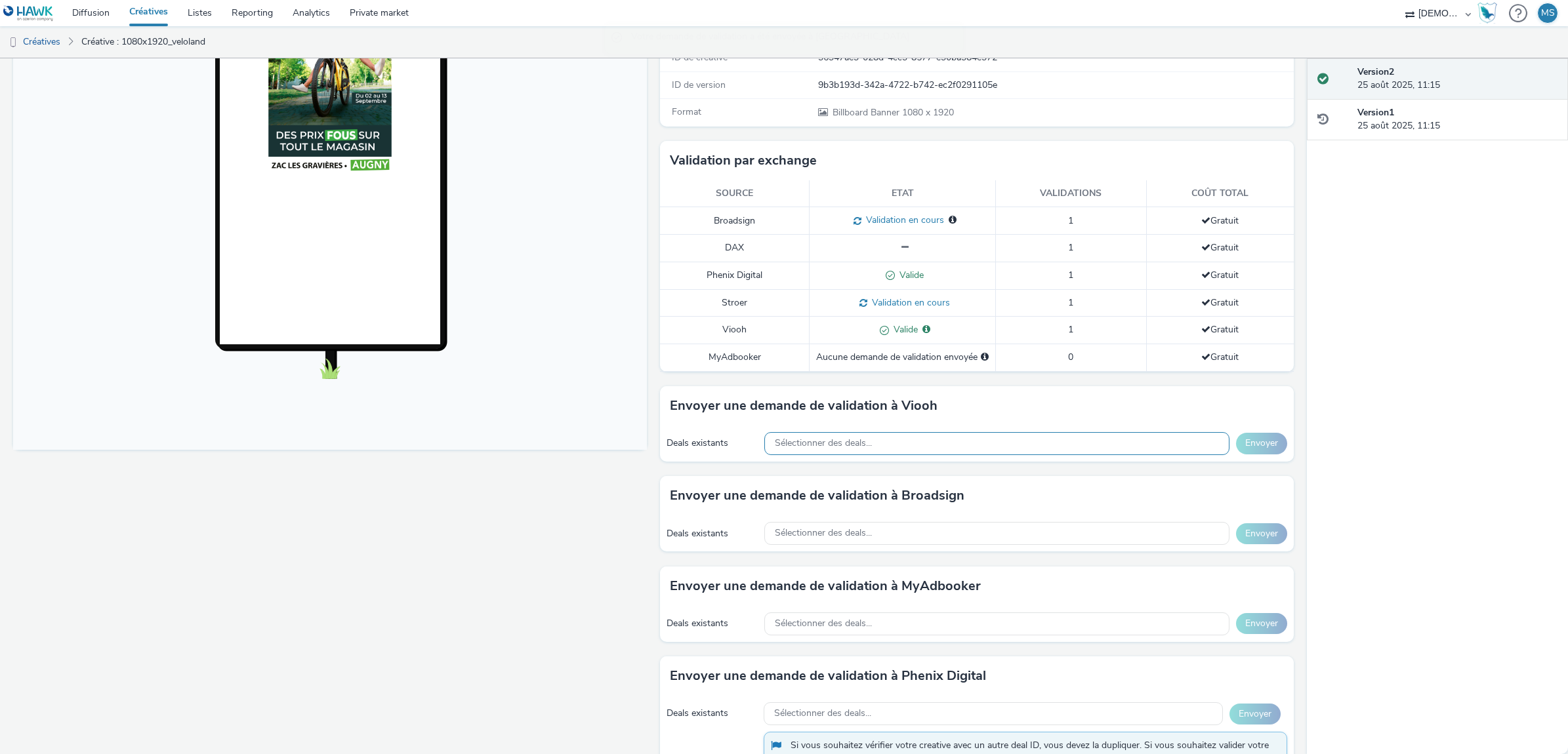
click at [765, 445] on div "Sélectionner des deals..." at bounding box center [996, 443] width 465 height 23
click at [809, 532] on span "Sélectionner des deals..." at bounding box center [823, 533] width 97 height 11
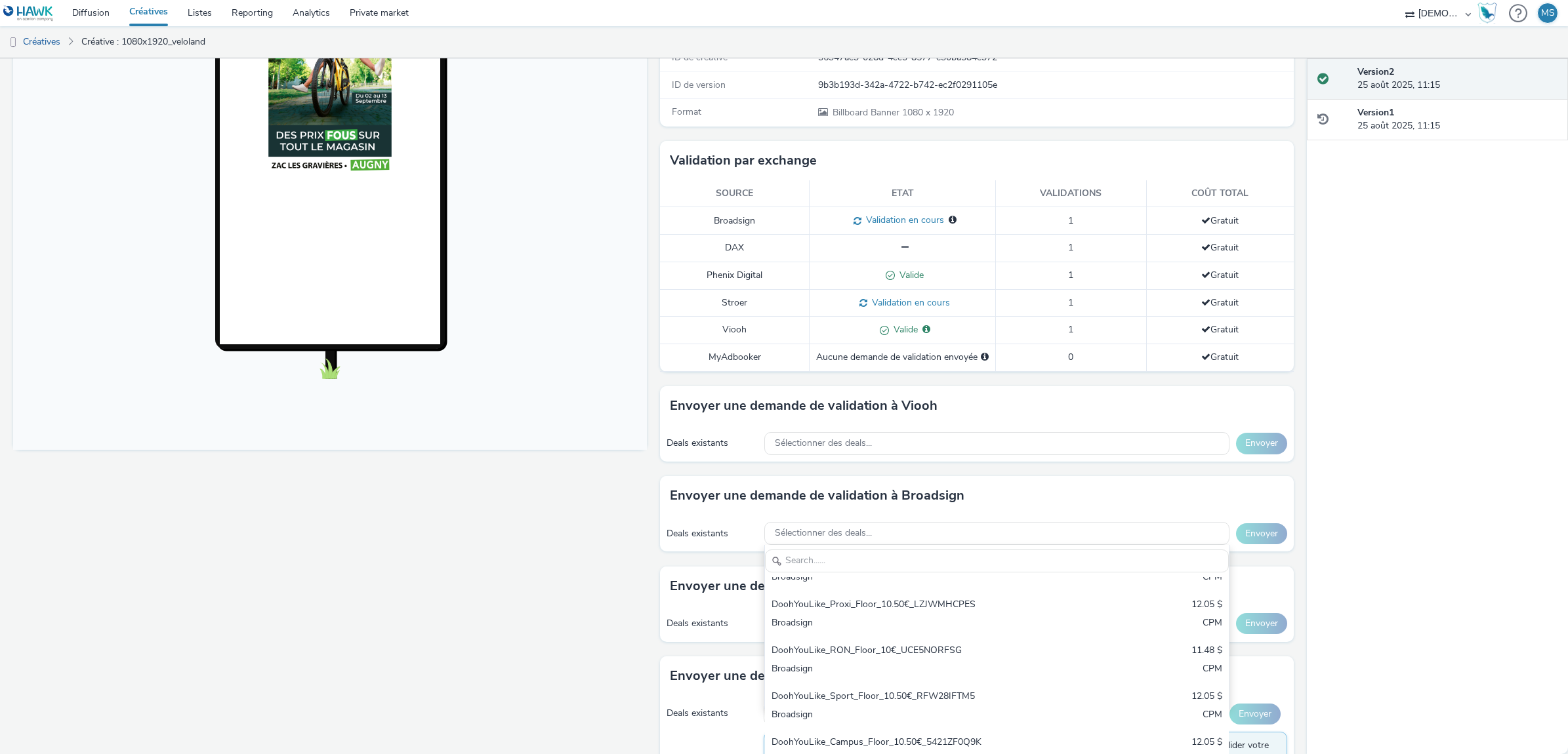
scroll to position [492, 0]
click at [362, 617] on div "Fullscreen" at bounding box center [333, 360] width 641 height 897
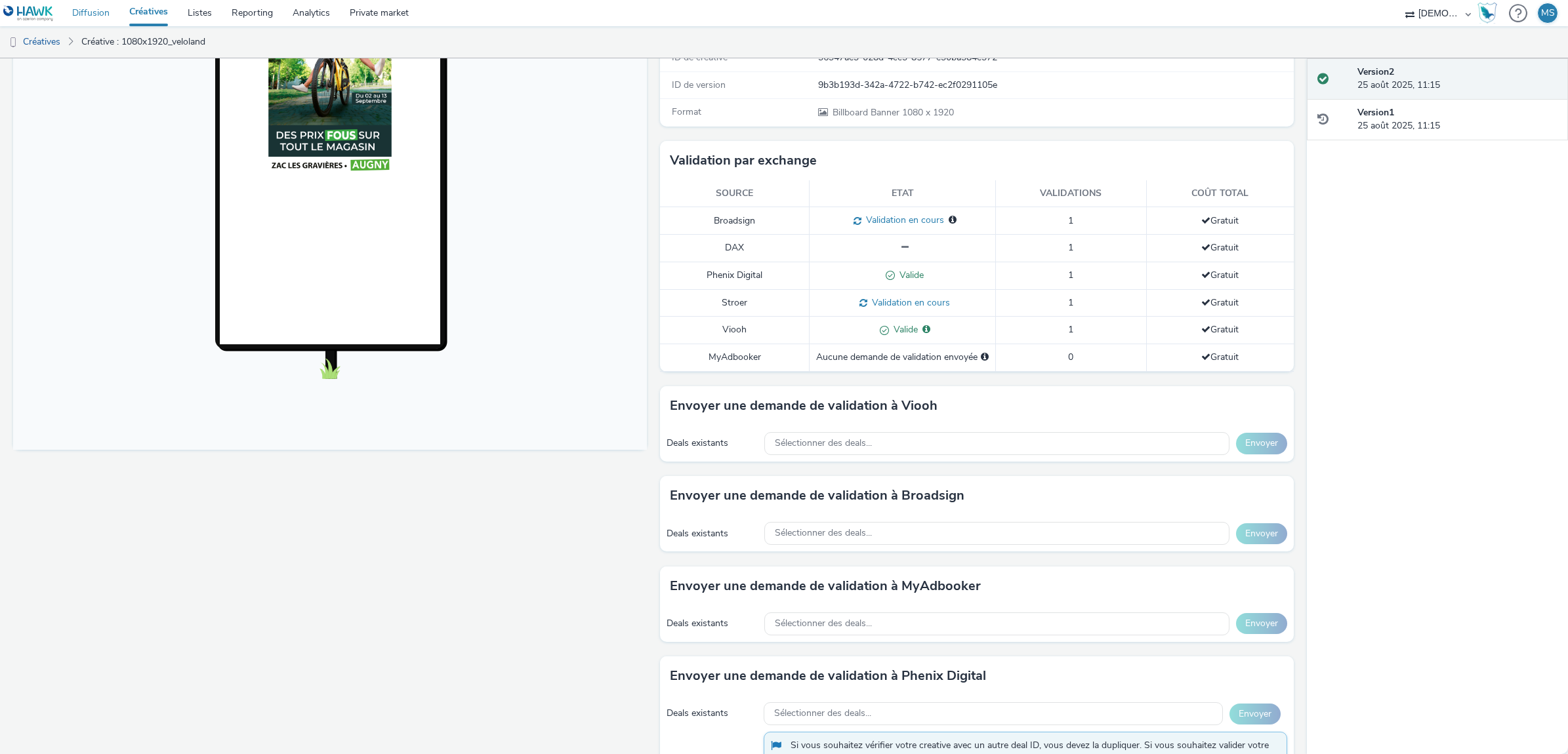
click at [81, 14] on link "Diffusion" at bounding box center [91, 13] width 57 height 26
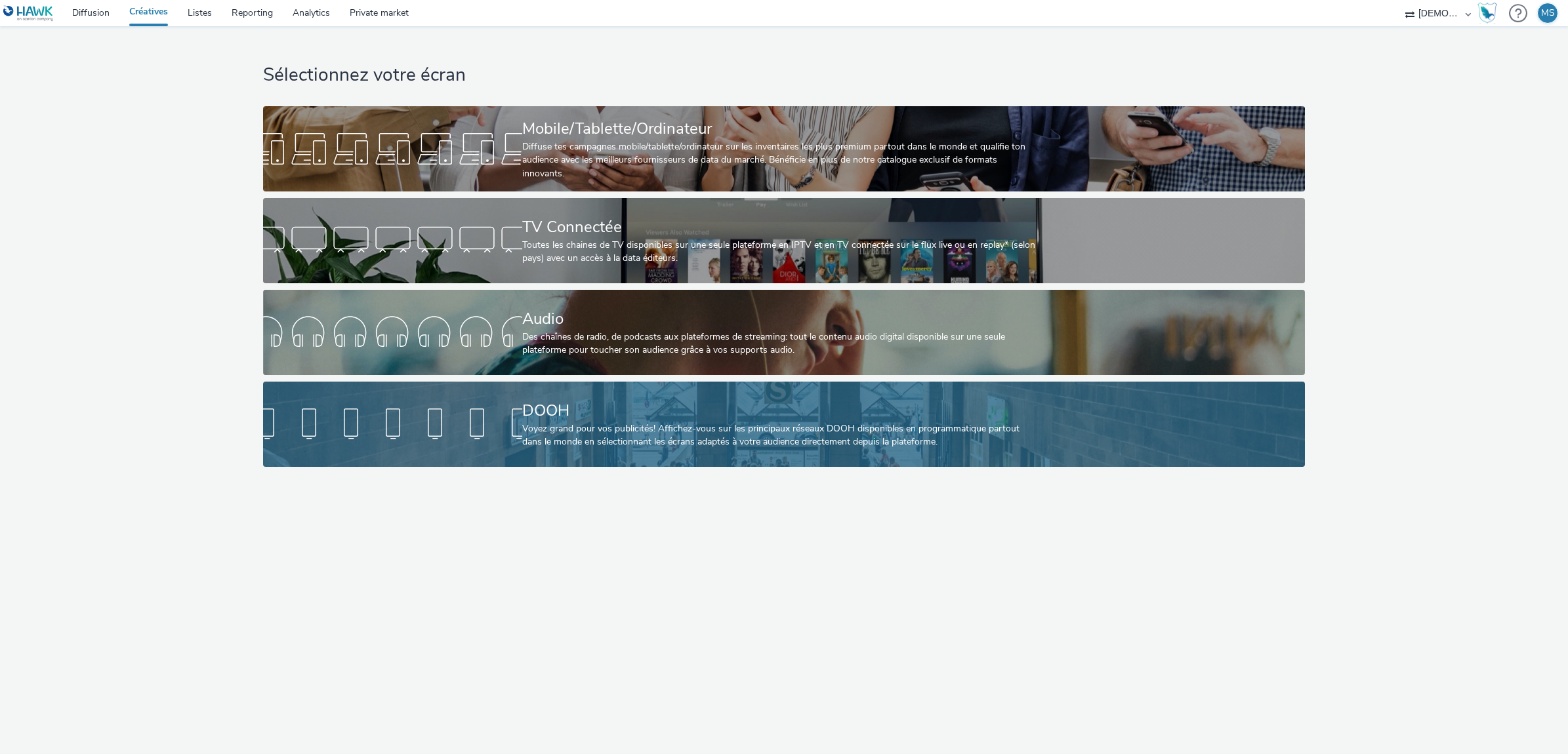
click at [535, 421] on div "DOOH" at bounding box center [781, 410] width 518 height 23
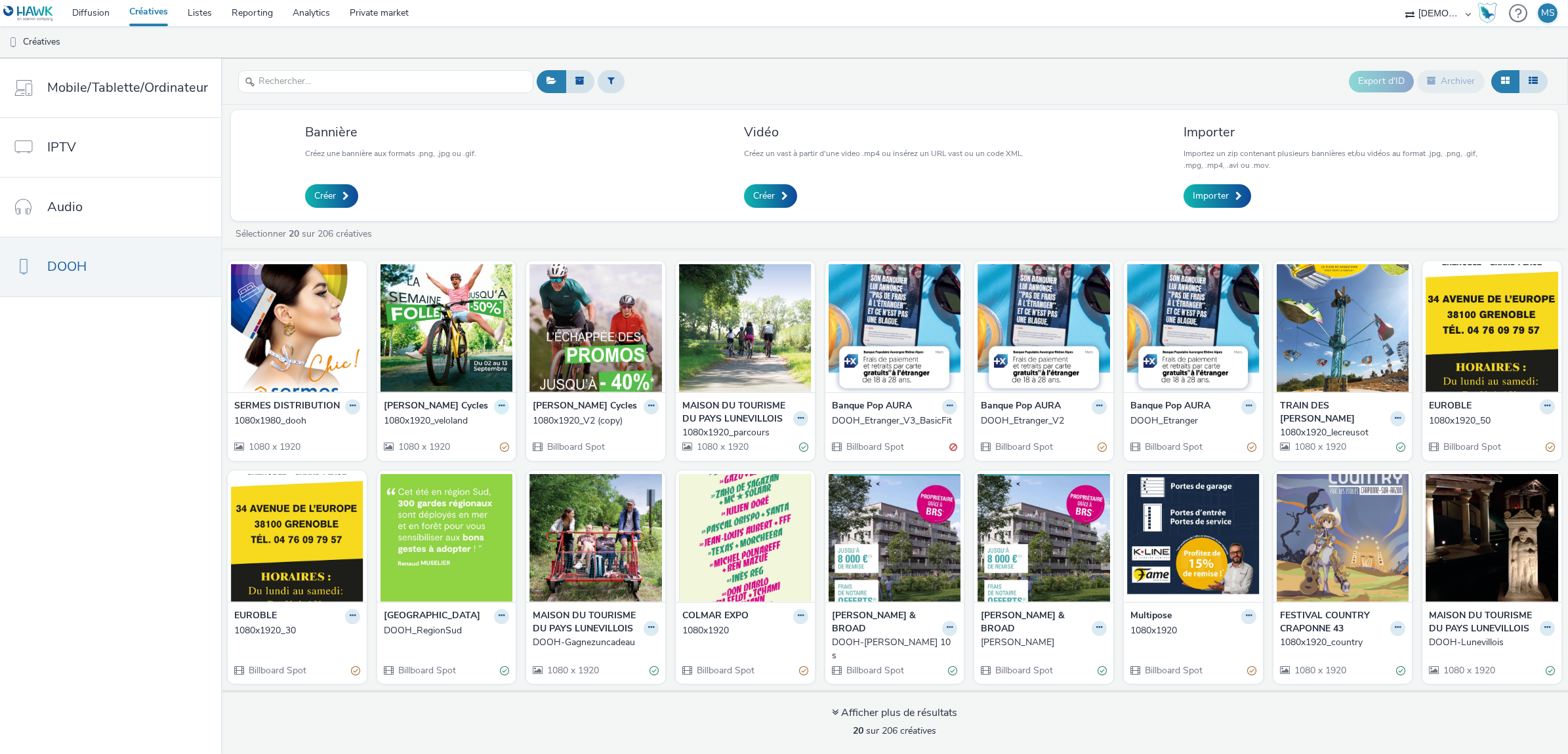
click at [496, 414] on button at bounding box center [502, 407] width 15 height 15
click at [428, 443] on link "Modifier" at bounding box center [459, 429] width 98 height 26
click at [611, 87] on button at bounding box center [611, 81] width 27 height 22
click at [650, 93] on div "Sélectionner un annonceur..." at bounding box center [690, 82] width 131 height 21
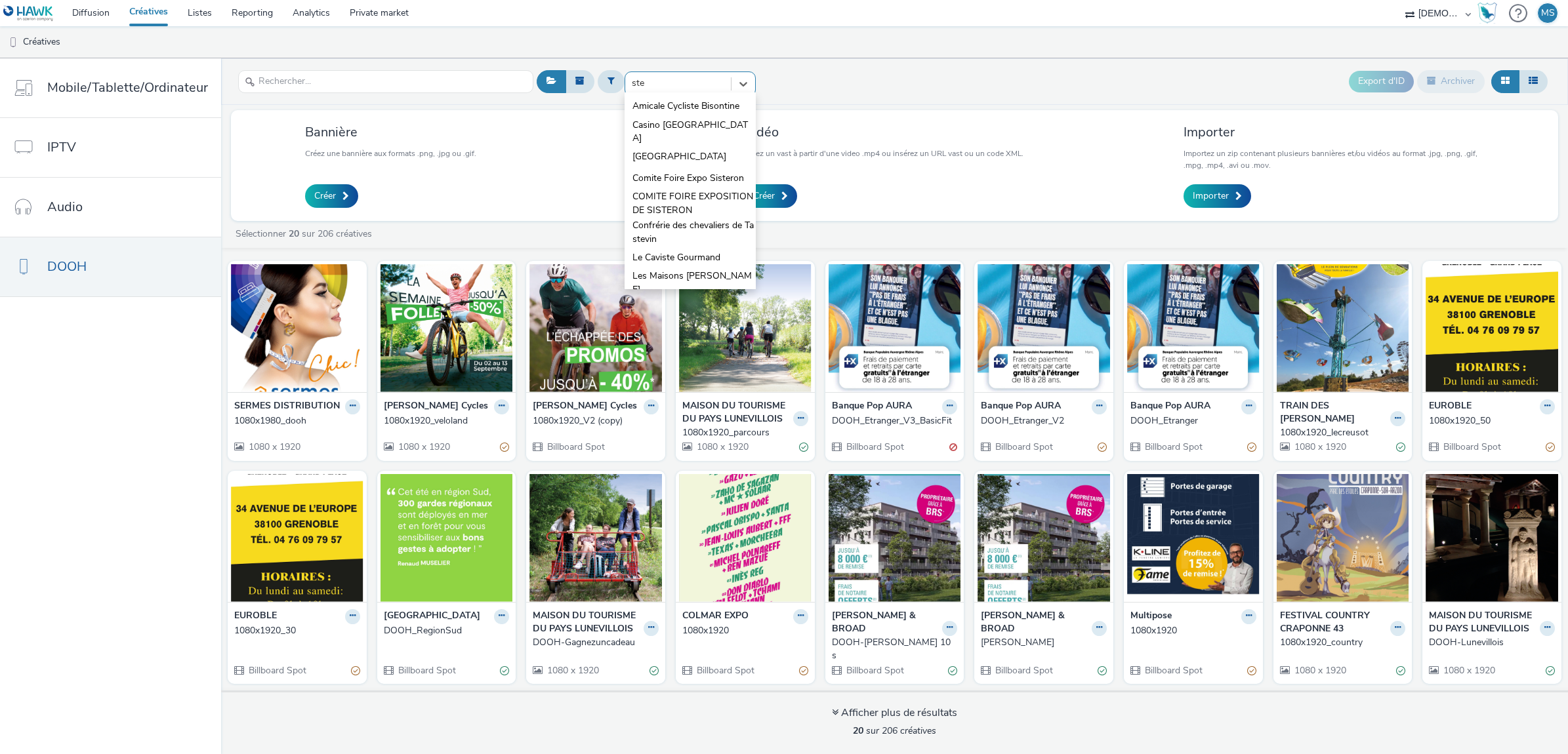
type input "step"
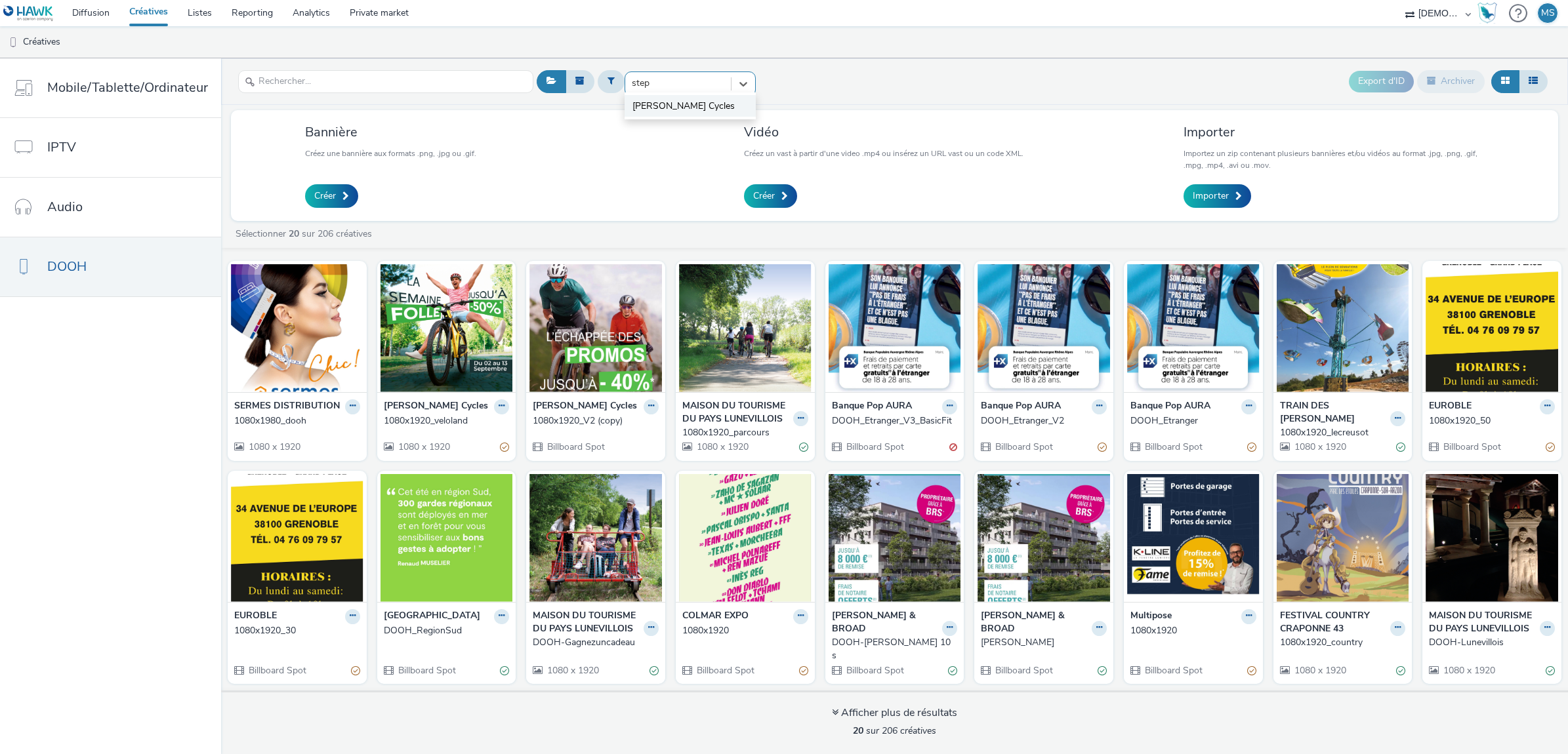
click at [736, 110] on li "[PERSON_NAME] Cycles" at bounding box center [690, 106] width 131 height 22
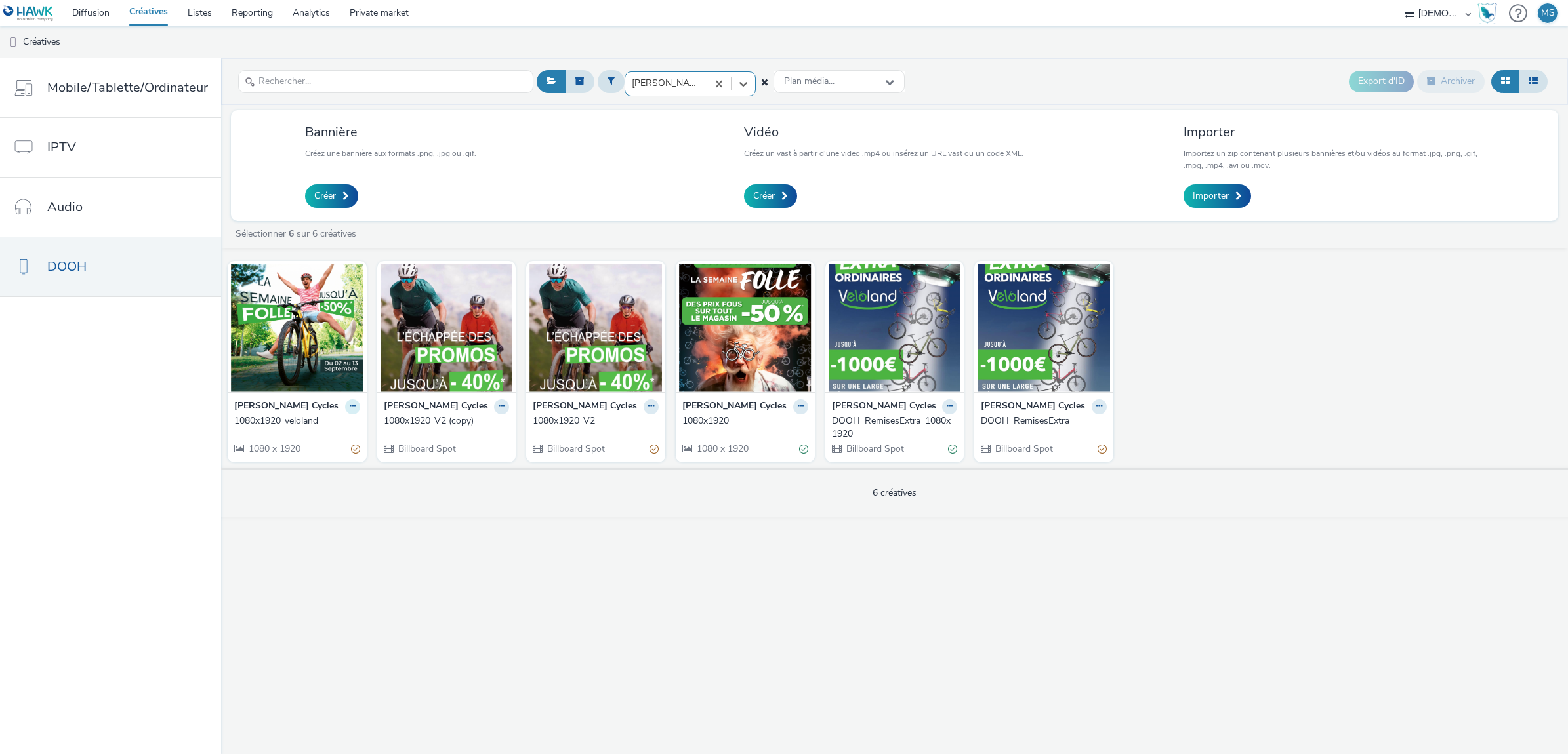
click at [345, 405] on button at bounding box center [353, 407] width 15 height 15
click at [318, 435] on link "Modifier" at bounding box center [310, 429] width 98 height 26
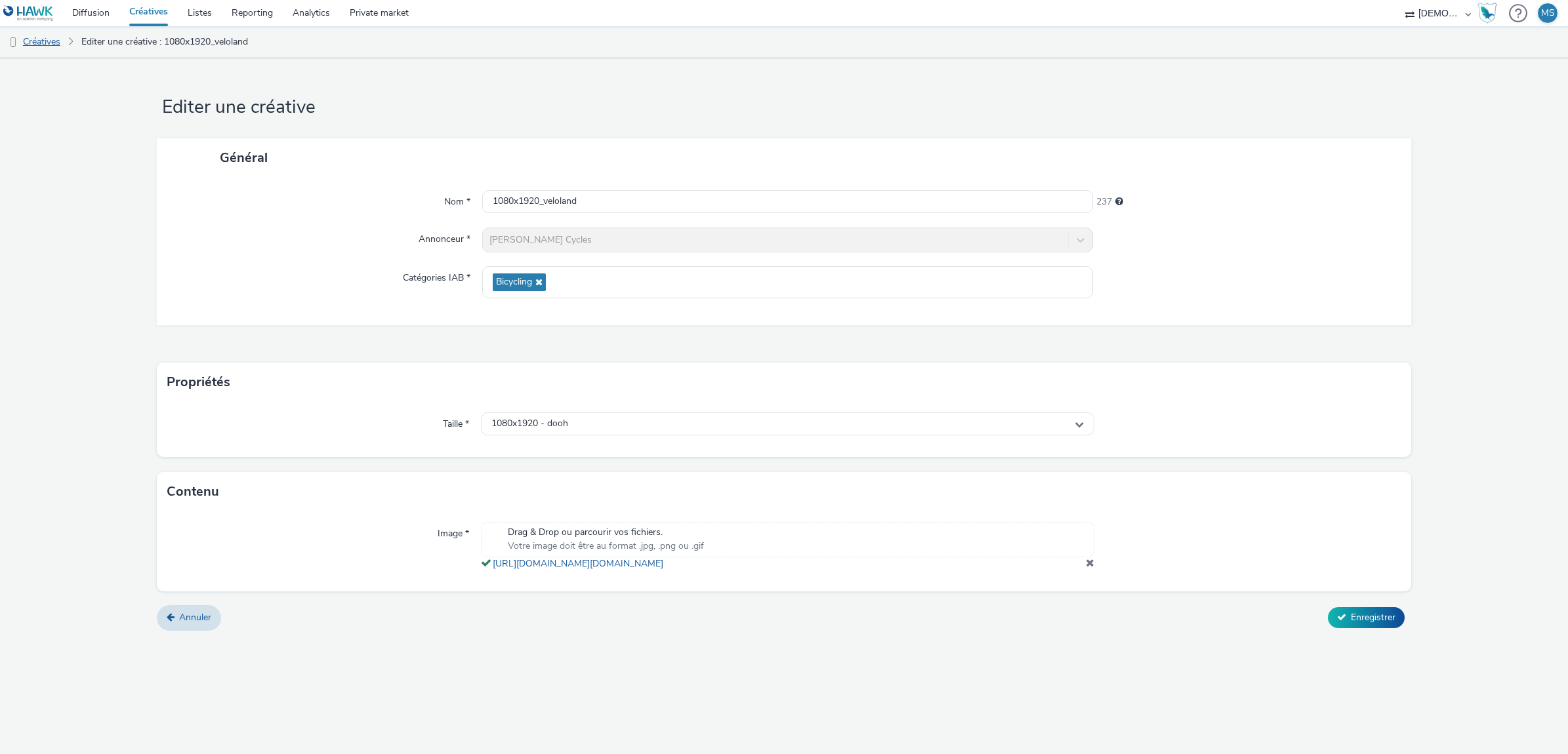
click at [27, 41] on link "Créatives" at bounding box center [33, 42] width 67 height 32
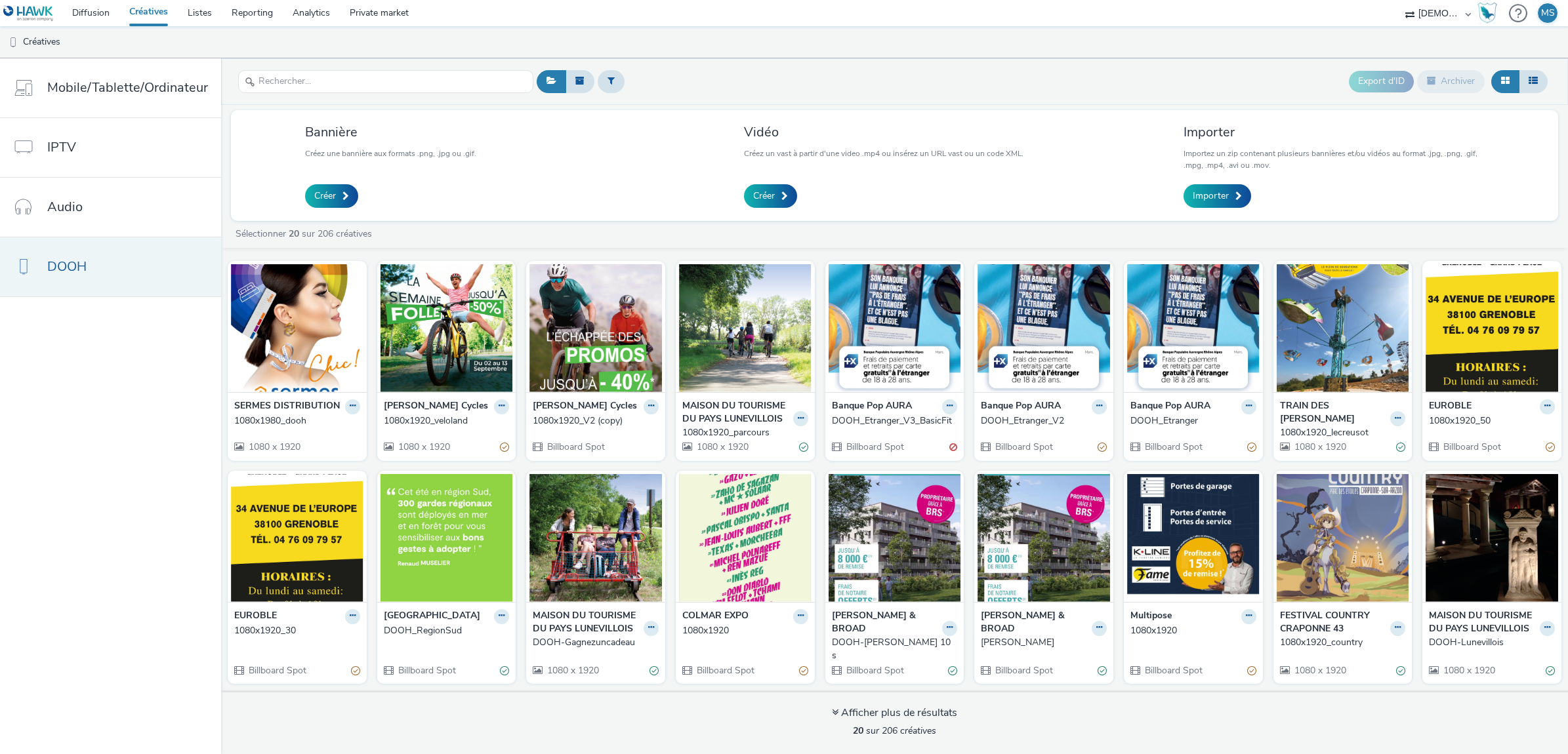
click at [90, 262] on link "DOOH" at bounding box center [111, 267] width 221 height 59
click at [612, 70] on button at bounding box center [611, 81] width 27 height 22
click at [638, 76] on div "Sélectionner un annonceur..." at bounding box center [678, 86] width 93 height 27
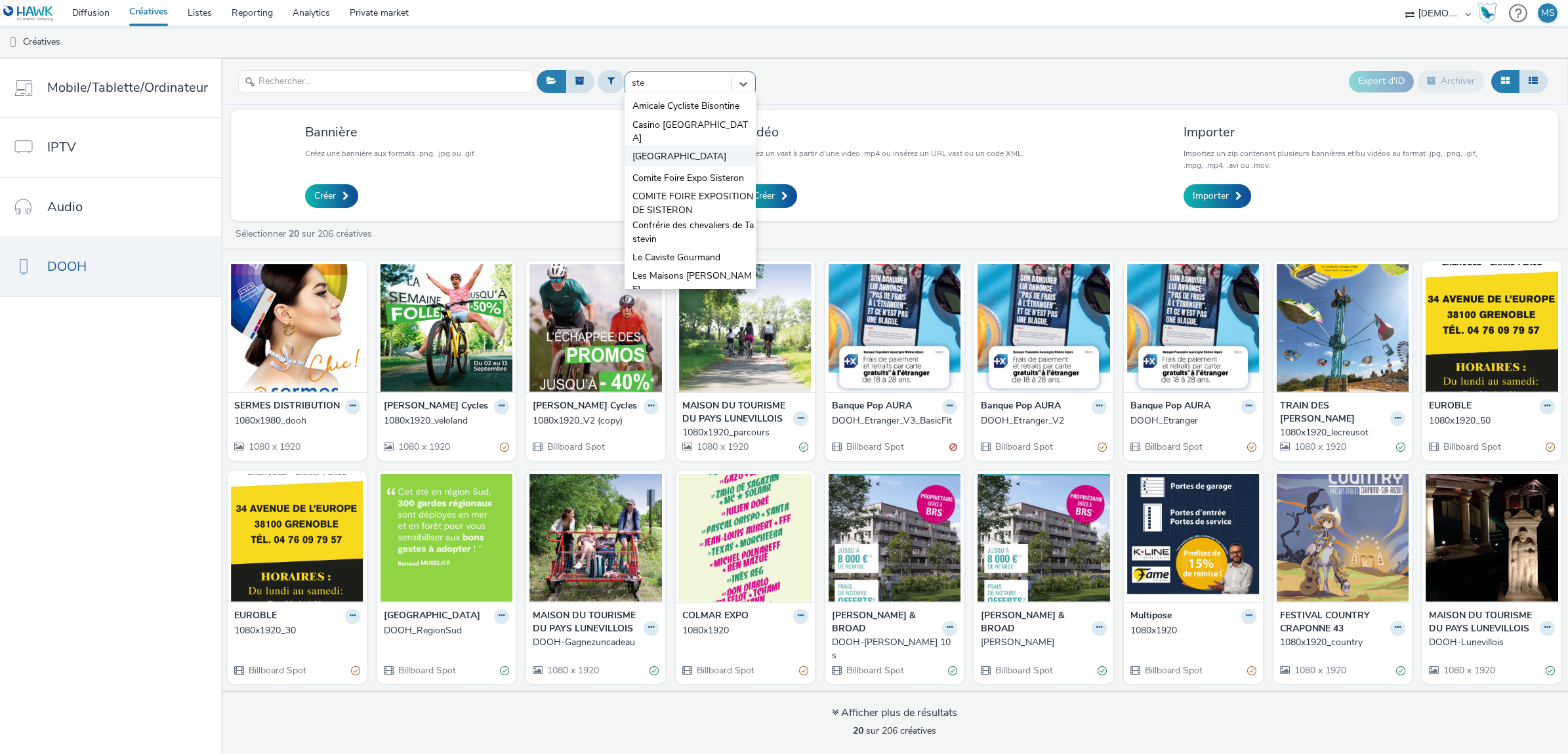
type input "step"
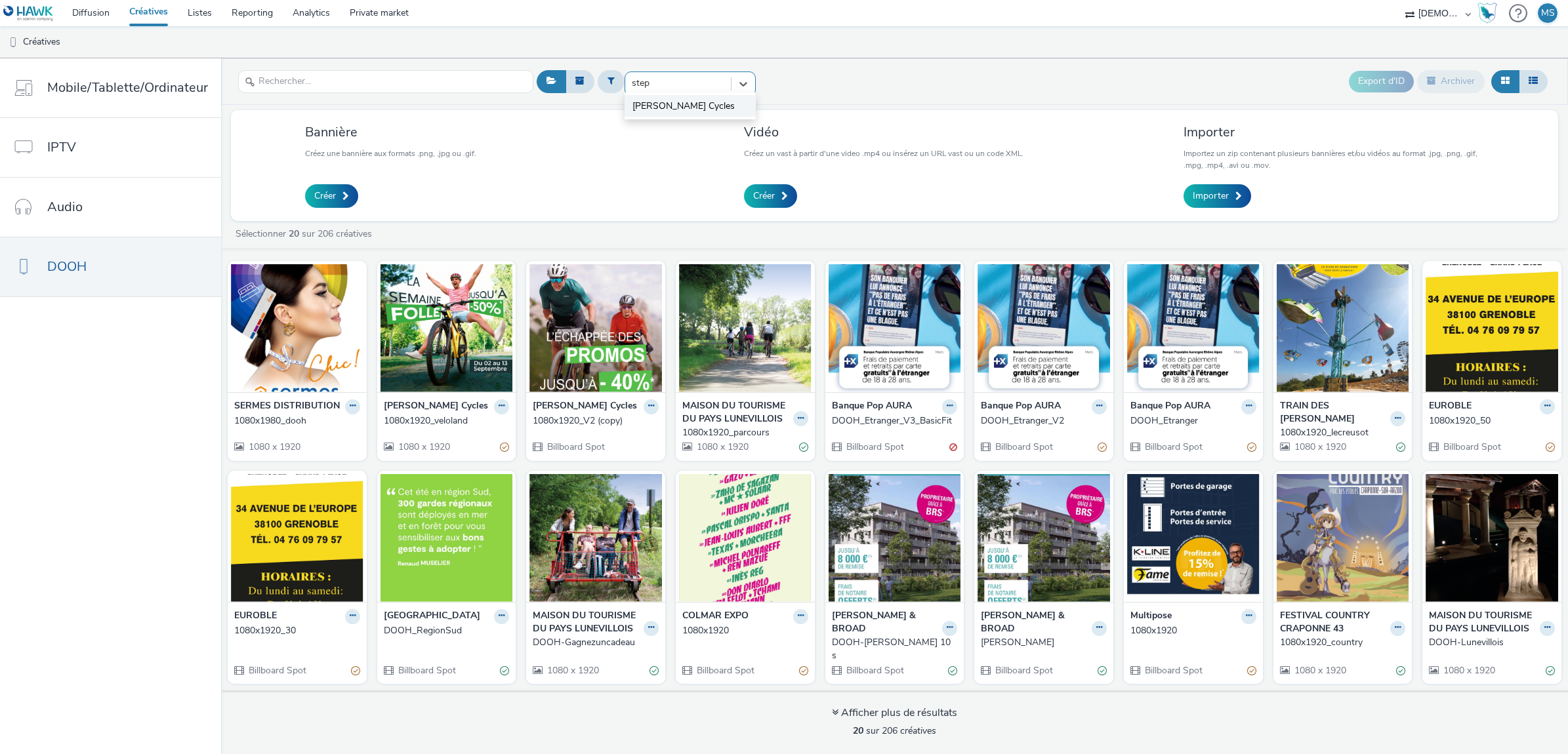
click at [697, 104] on span "[PERSON_NAME] Cycles" at bounding box center [683, 106] width 102 height 13
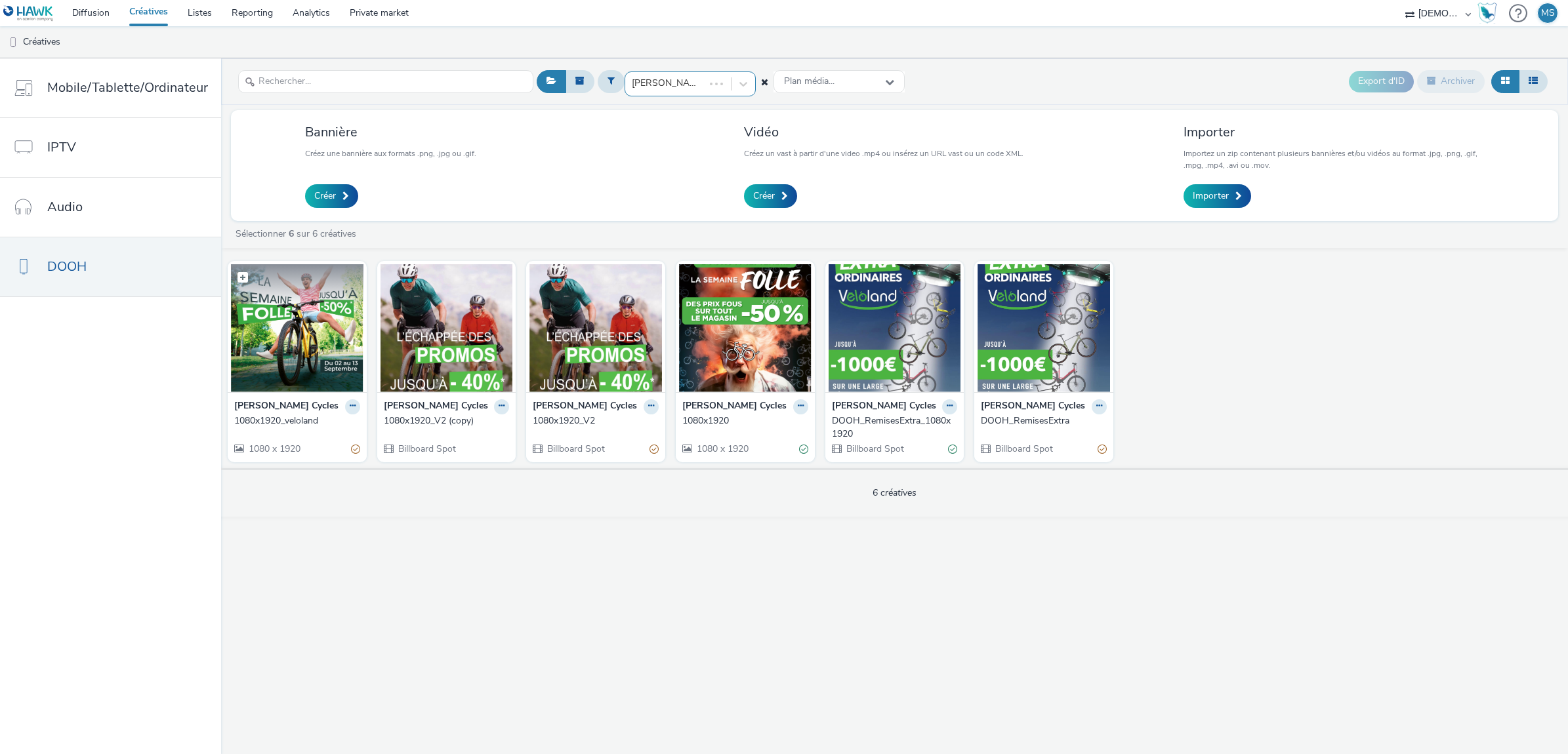
click at [305, 343] on img at bounding box center [297, 328] width 132 height 128
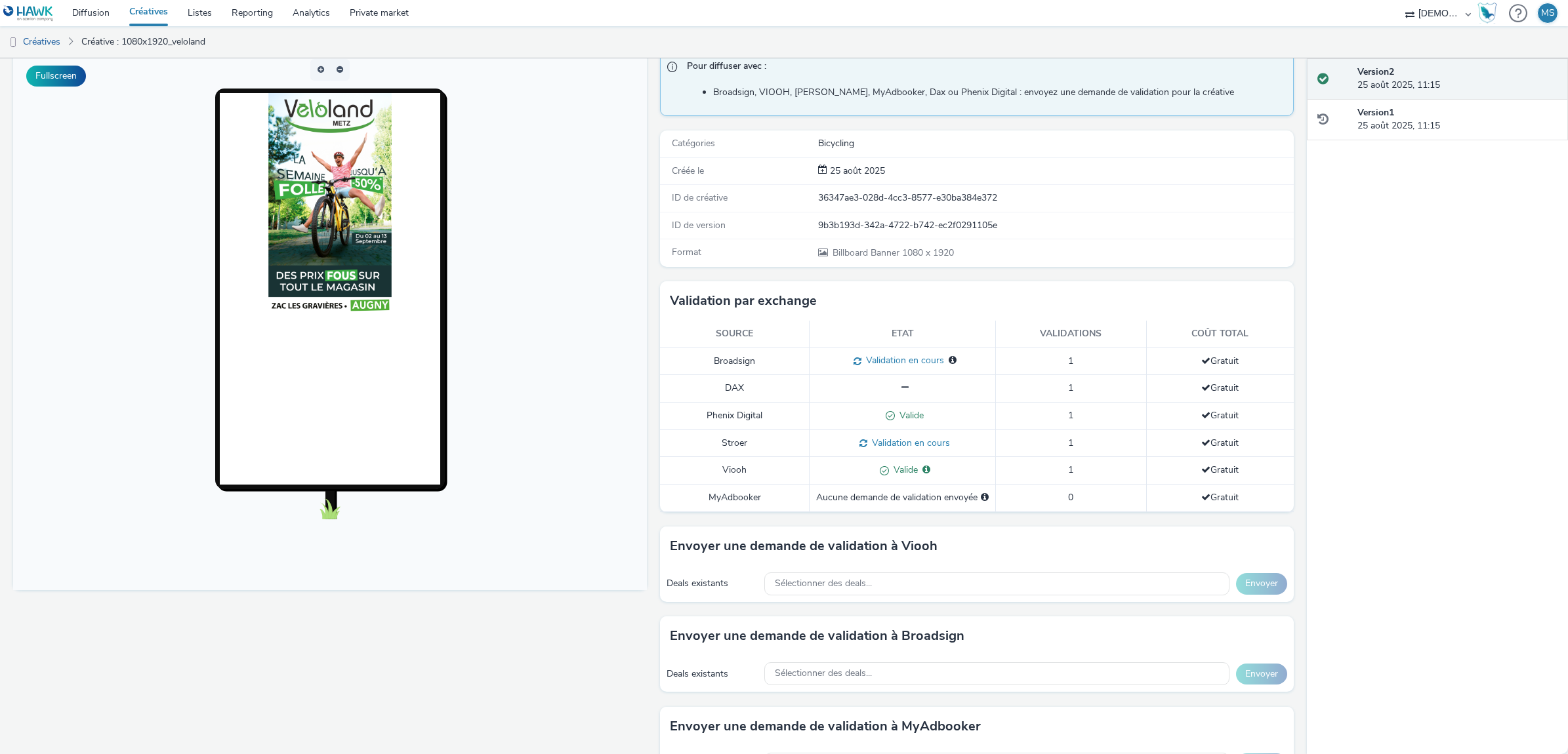
scroll to position [300, 0]
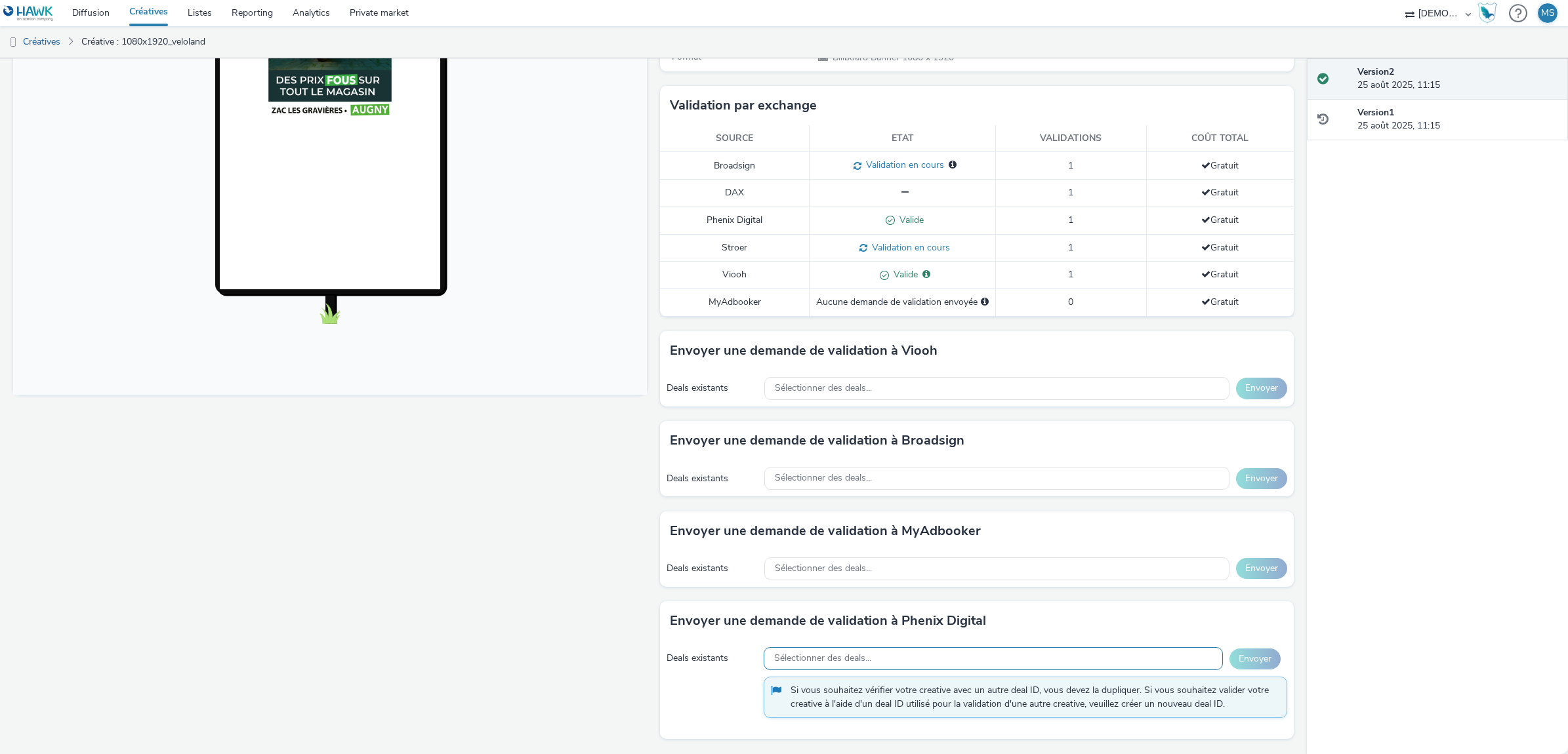
click at [861, 653] on span "Sélectionner des deals..." at bounding box center [822, 659] width 97 height 11
type input "w"
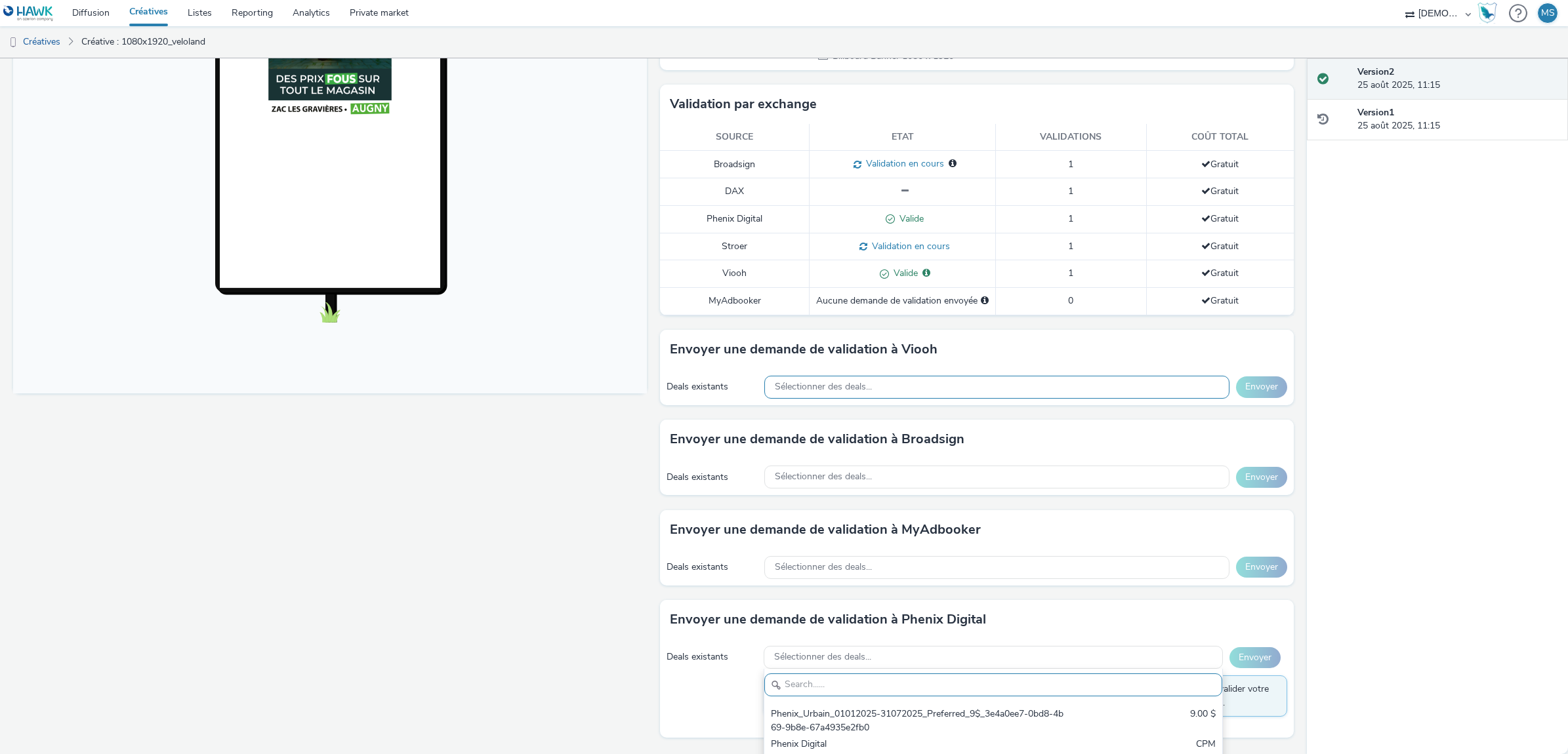
click at [825, 378] on div "Sélectionner des deals..." at bounding box center [996, 387] width 465 height 23
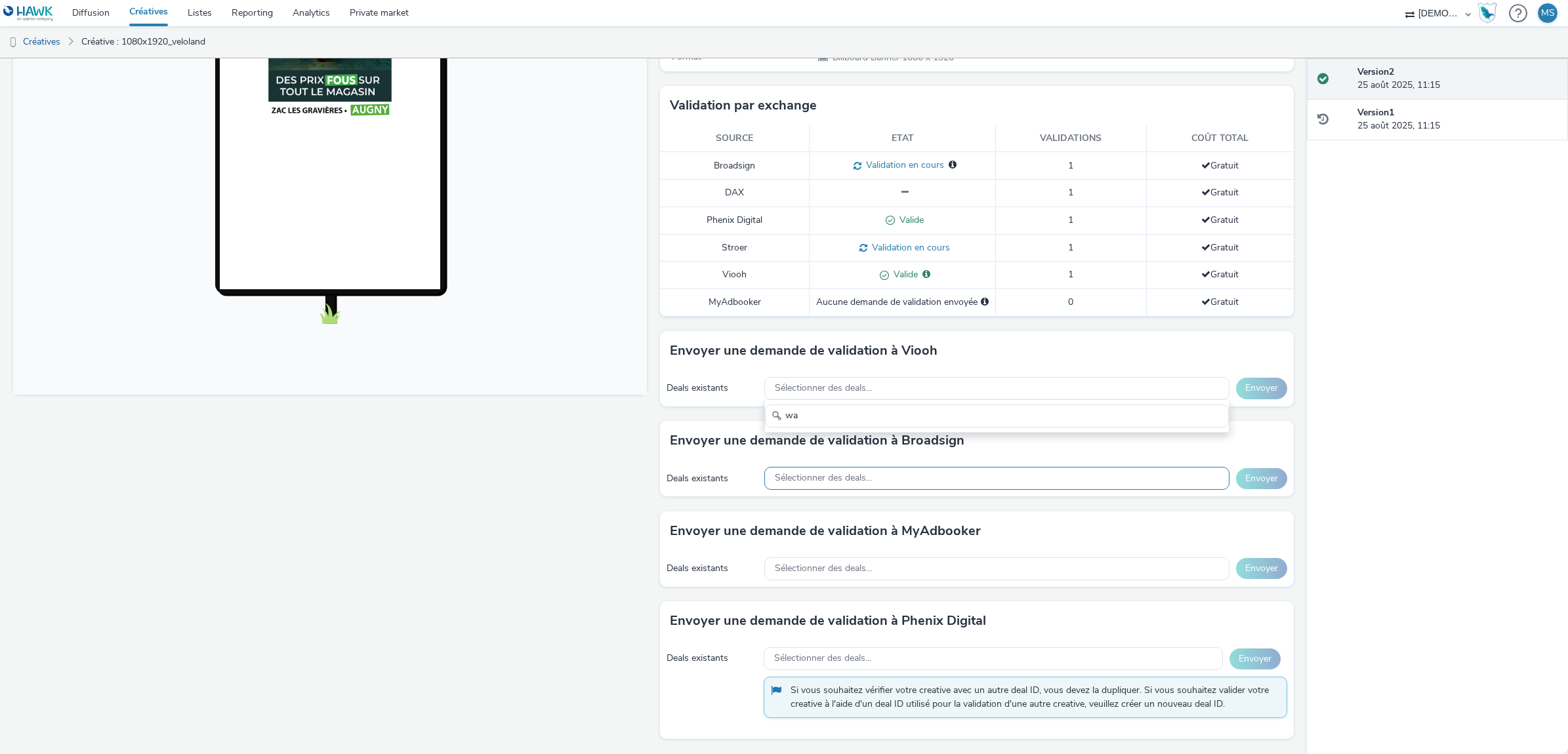
type input "wa"
click at [836, 483] on span "Sélectionner des deals..." at bounding box center [823, 478] width 97 height 11
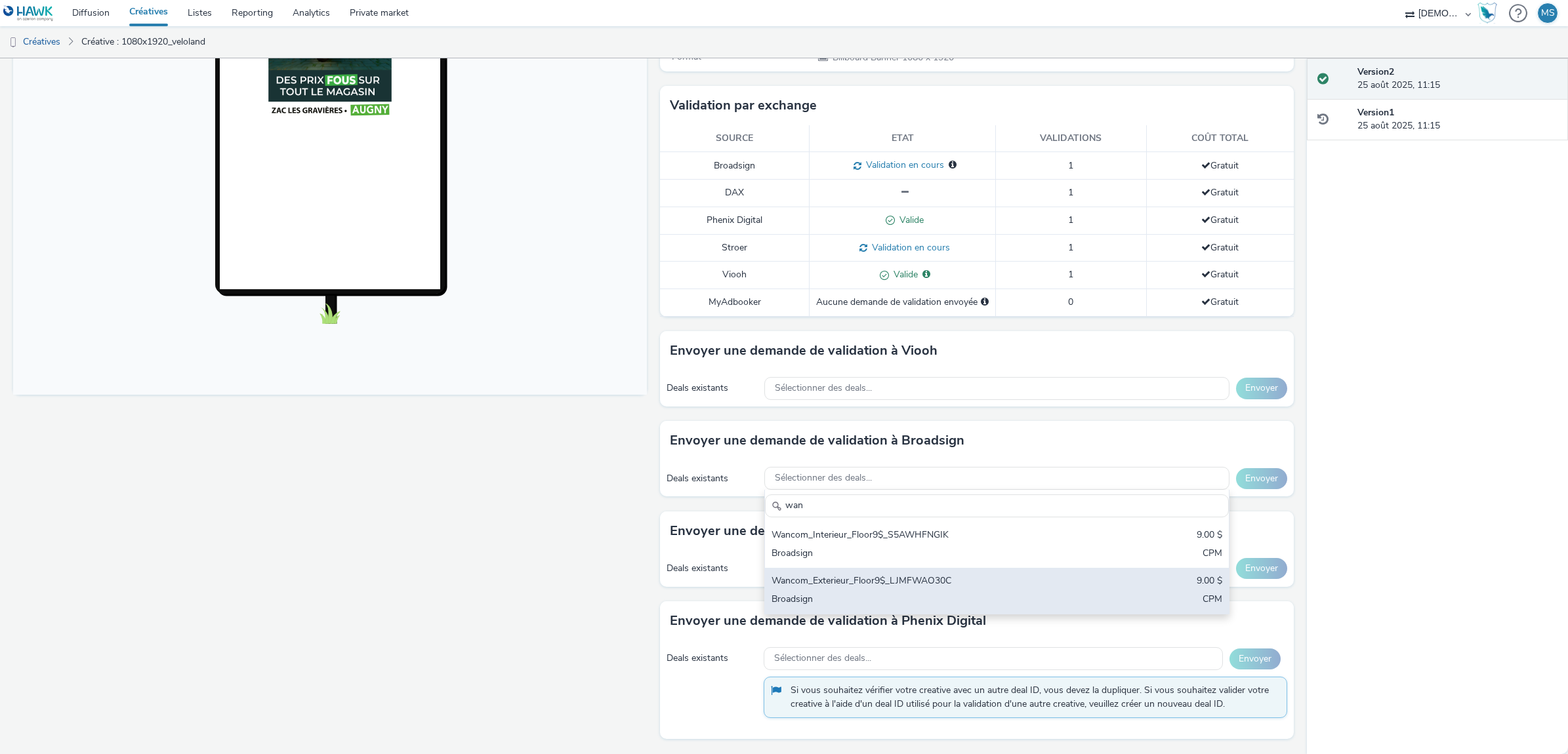
type input "wan"
click at [853, 589] on div "Wancom_Exterieur_Floor9$_LJMFWAO30C" at bounding box center [921, 582] width 298 height 15
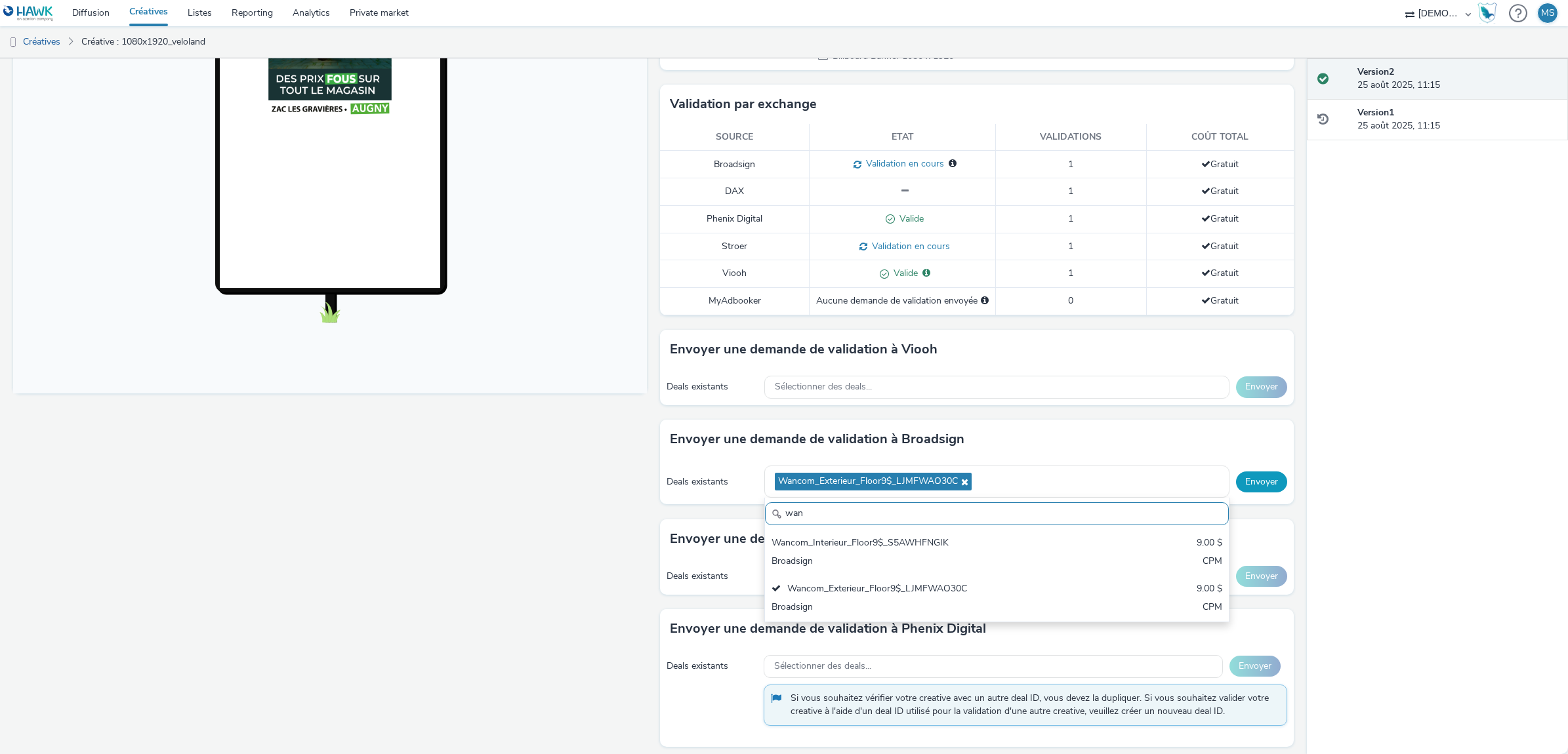
click at [1236, 479] on button "Envoyer" at bounding box center [1261, 482] width 51 height 21
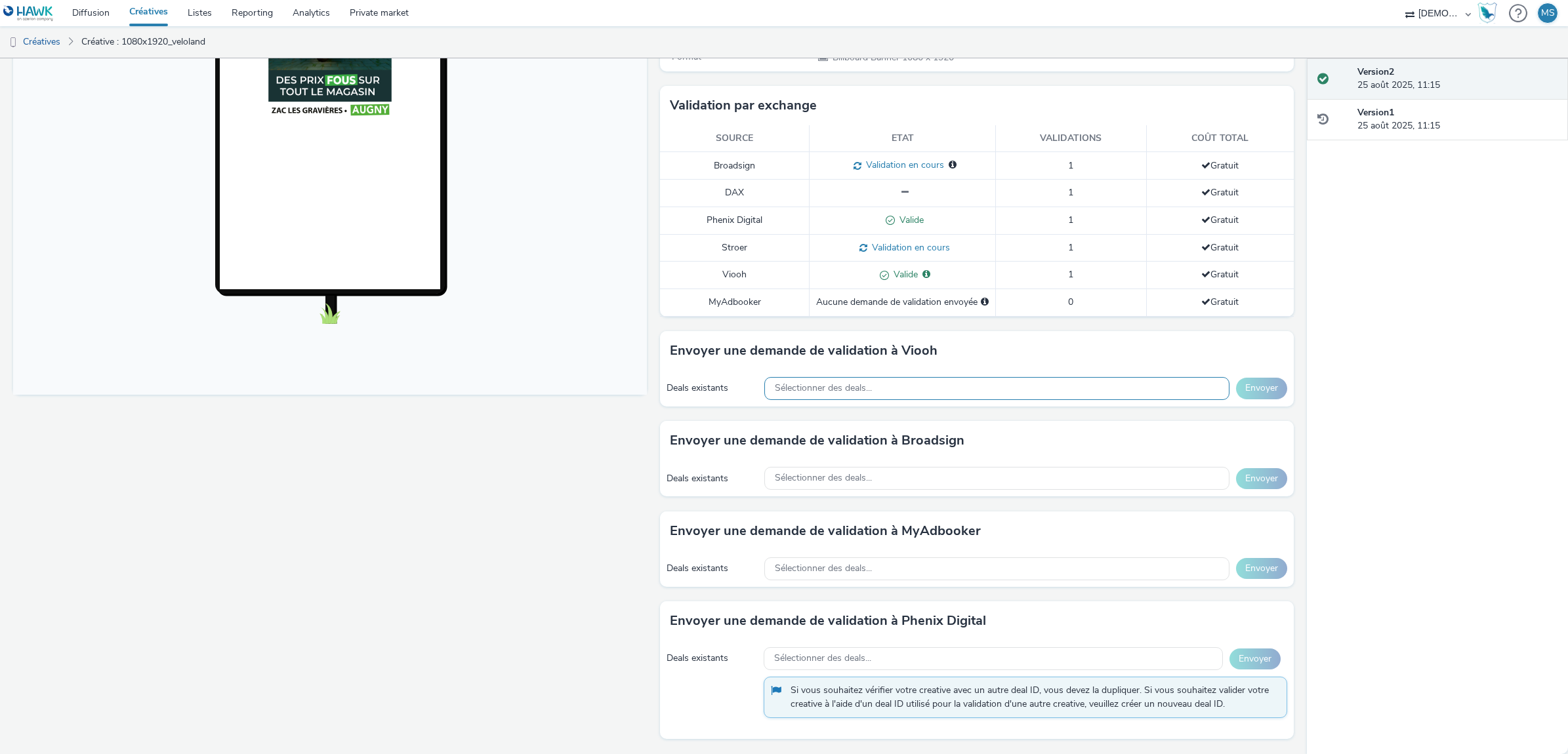
click at [794, 384] on span "Sélectionner des deals..." at bounding box center [823, 388] width 97 height 11
type input "wa"
click at [821, 488] on div "Sélectionner des deals..." at bounding box center [996, 478] width 465 height 23
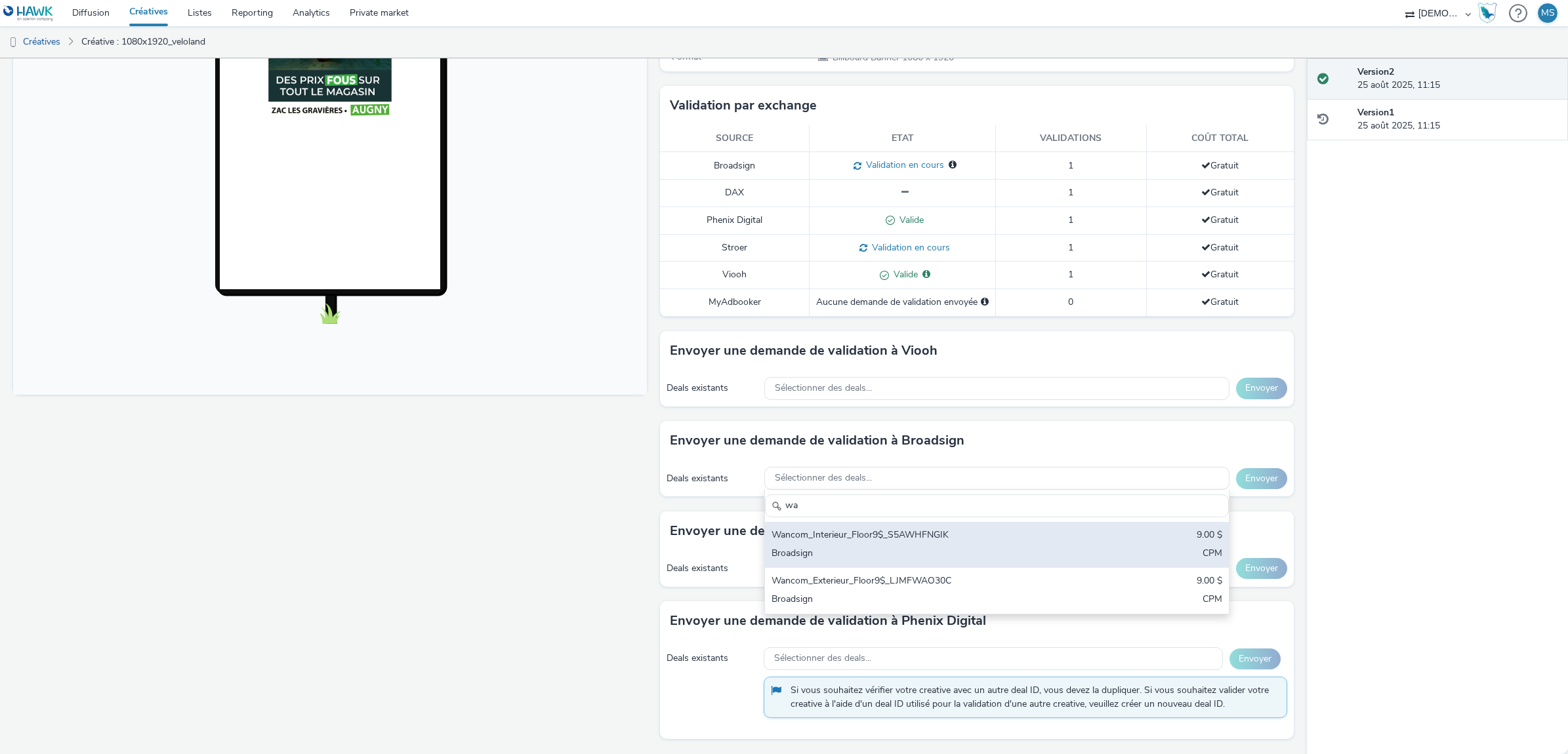
type input "wa"
click at [844, 550] on div "Broadsign" at bounding box center [921, 554] width 298 height 15
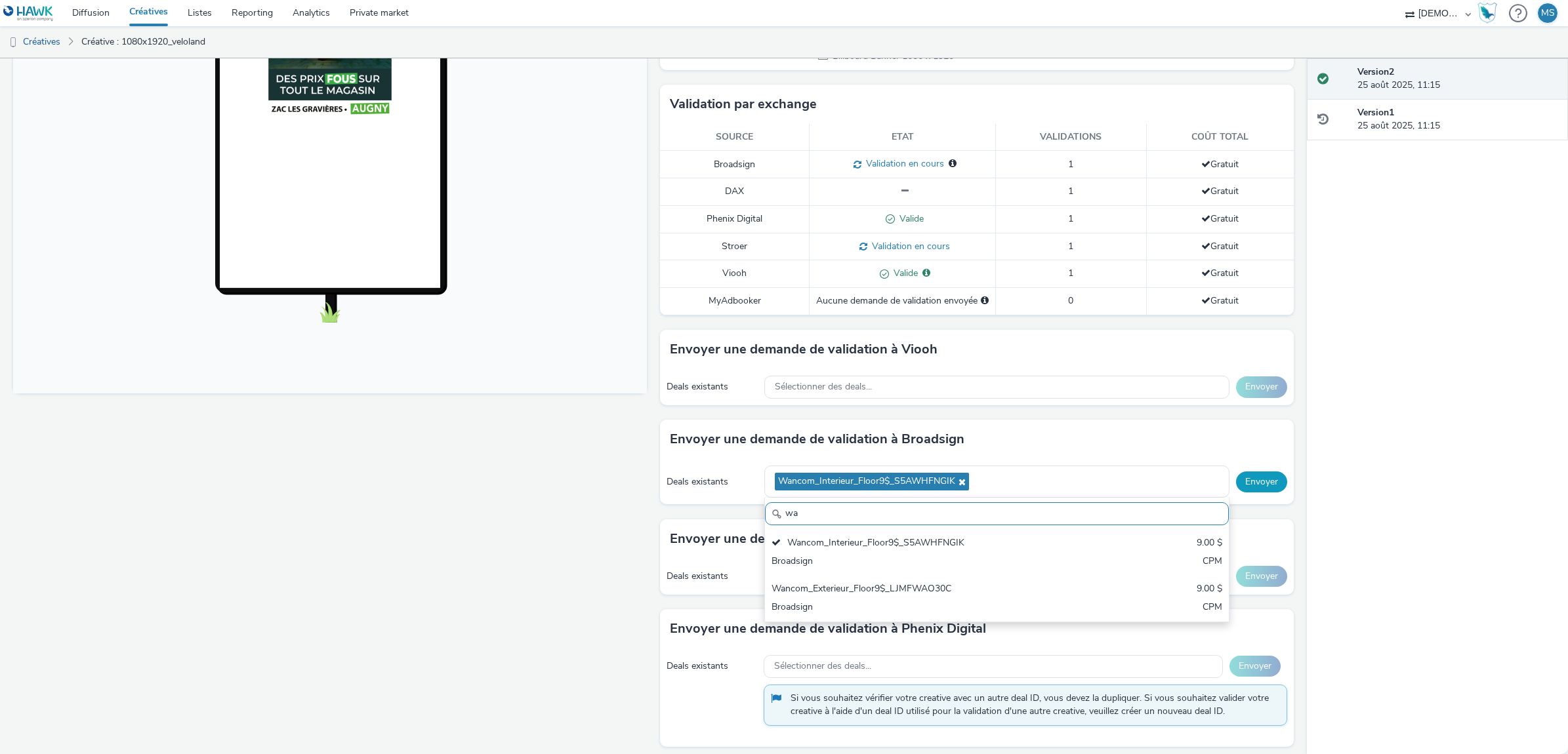
click at [1247, 473] on button "Envoyer" at bounding box center [1261, 482] width 51 height 21
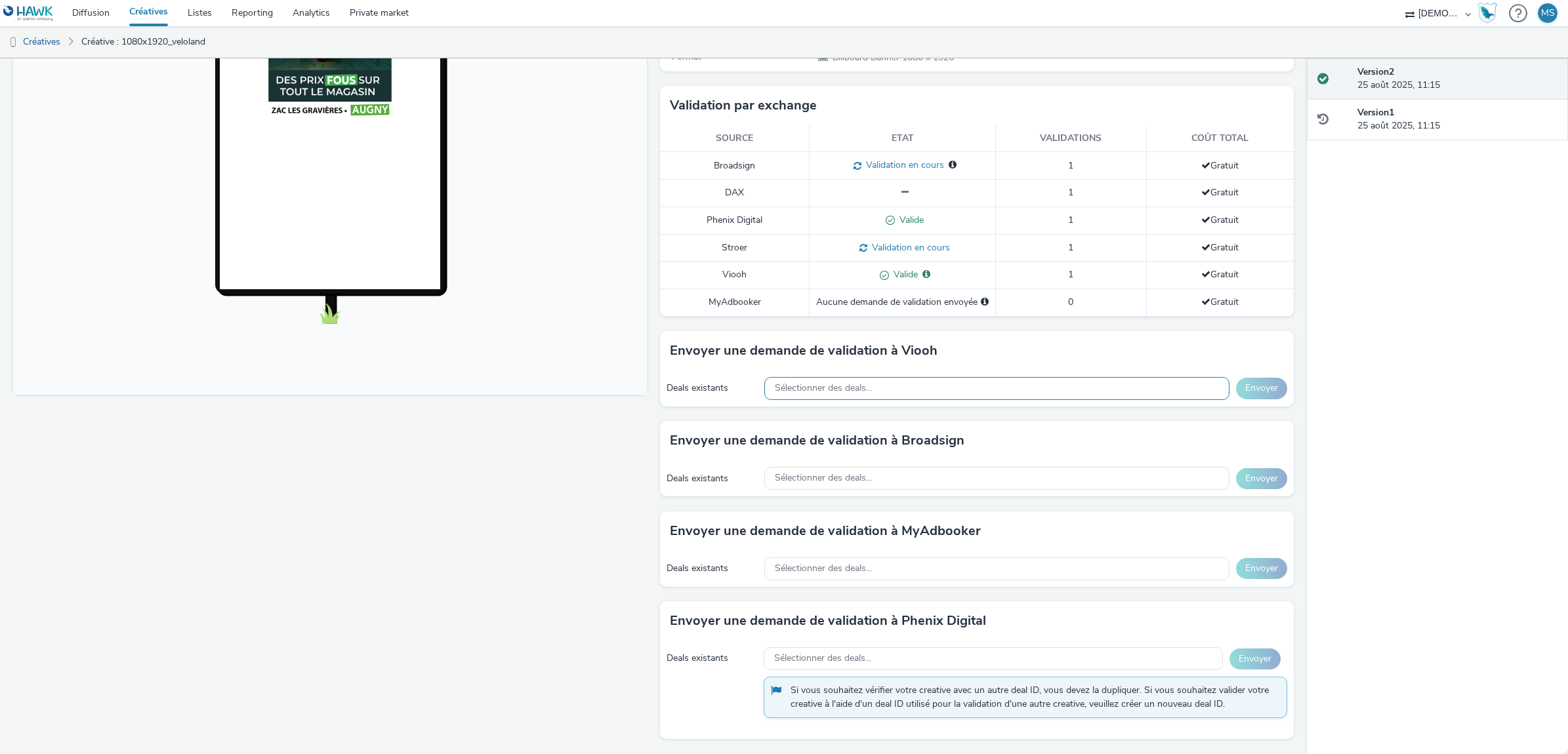
click at [822, 390] on span "Sélectionner des deals..." at bounding box center [823, 388] width 97 height 11
type input "tu"
click at [797, 482] on span "Sélectionner des deals..." at bounding box center [823, 478] width 97 height 11
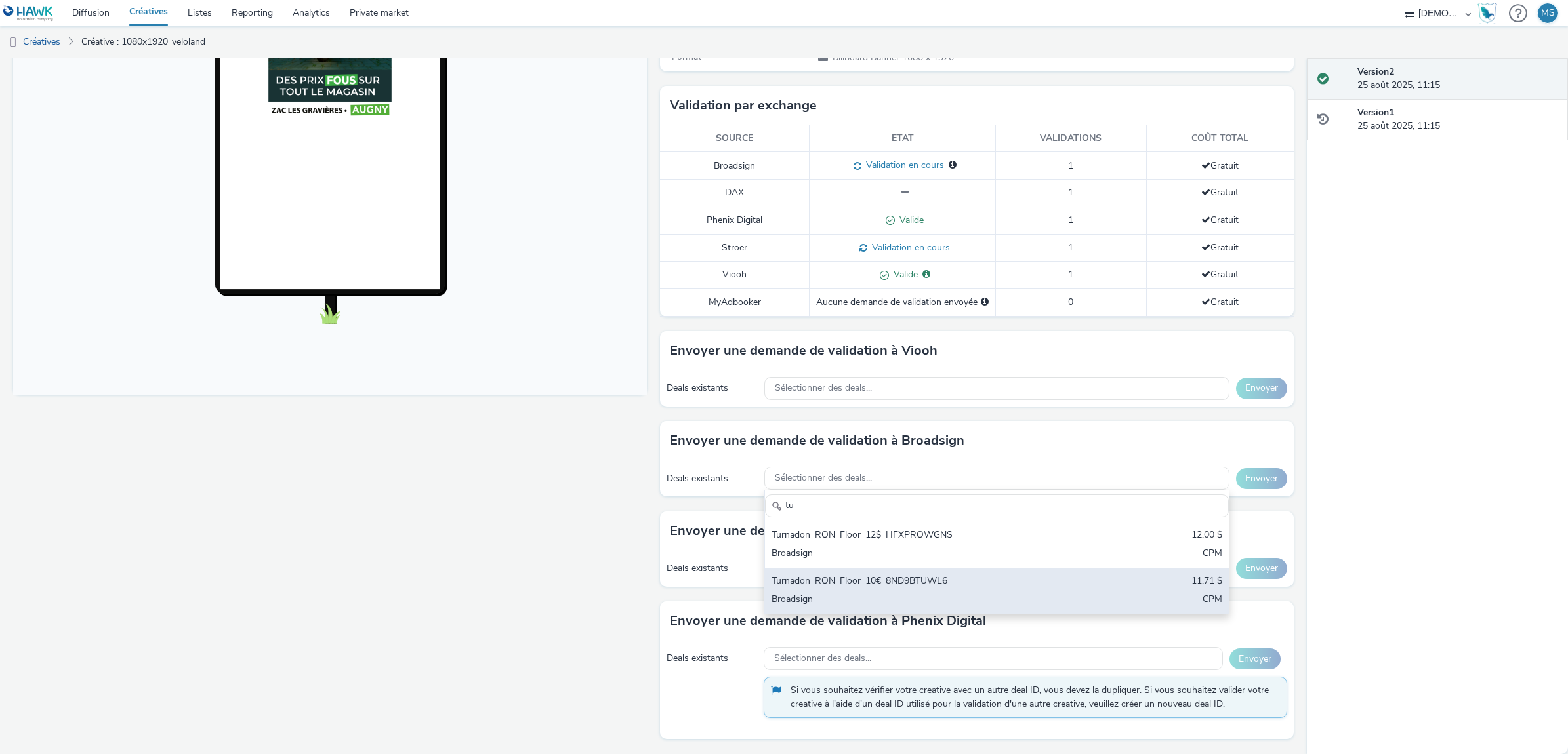
type input "tu"
click at [840, 605] on div "Broadsign" at bounding box center [921, 600] width 298 height 15
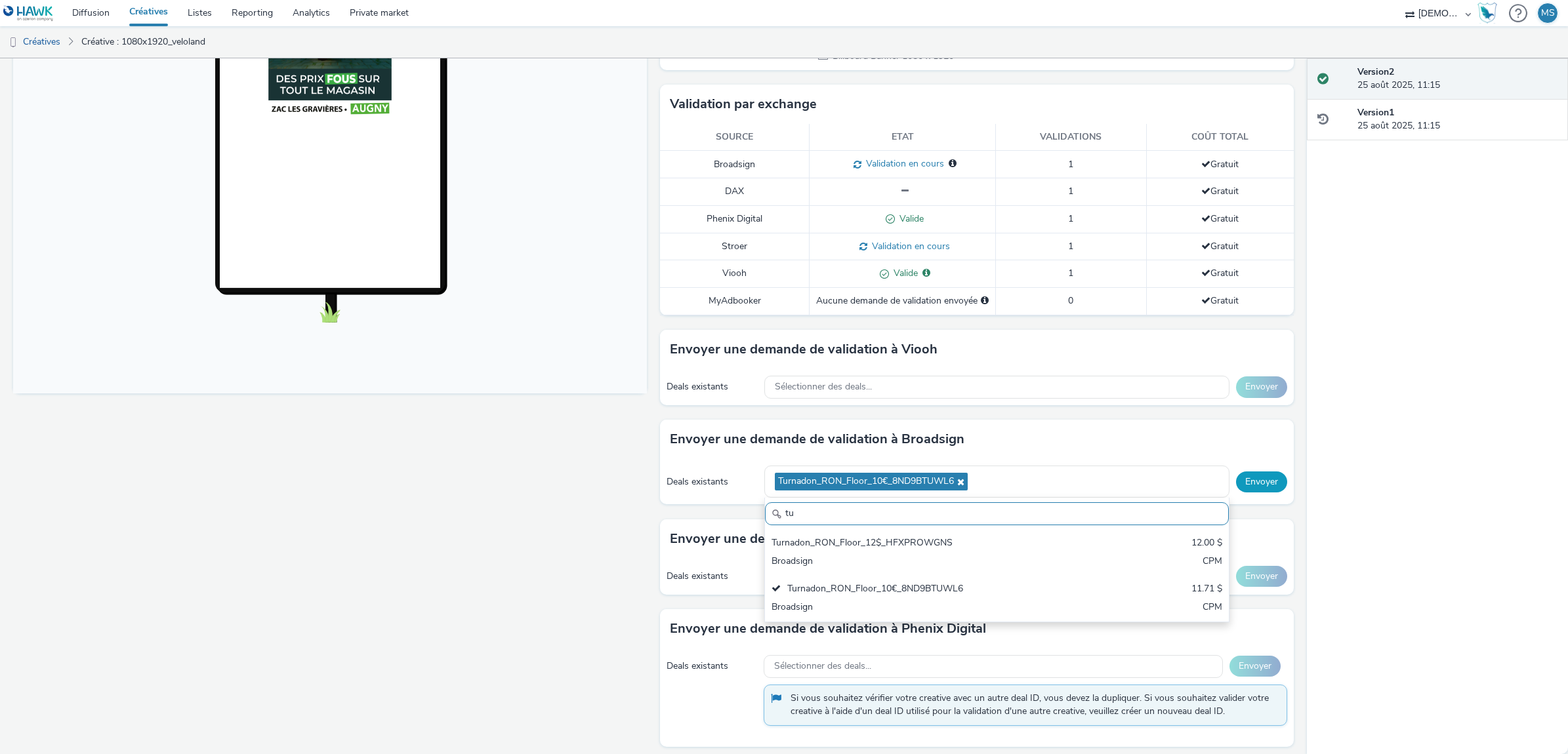
click at [1245, 486] on button "Envoyer" at bounding box center [1261, 482] width 51 height 21
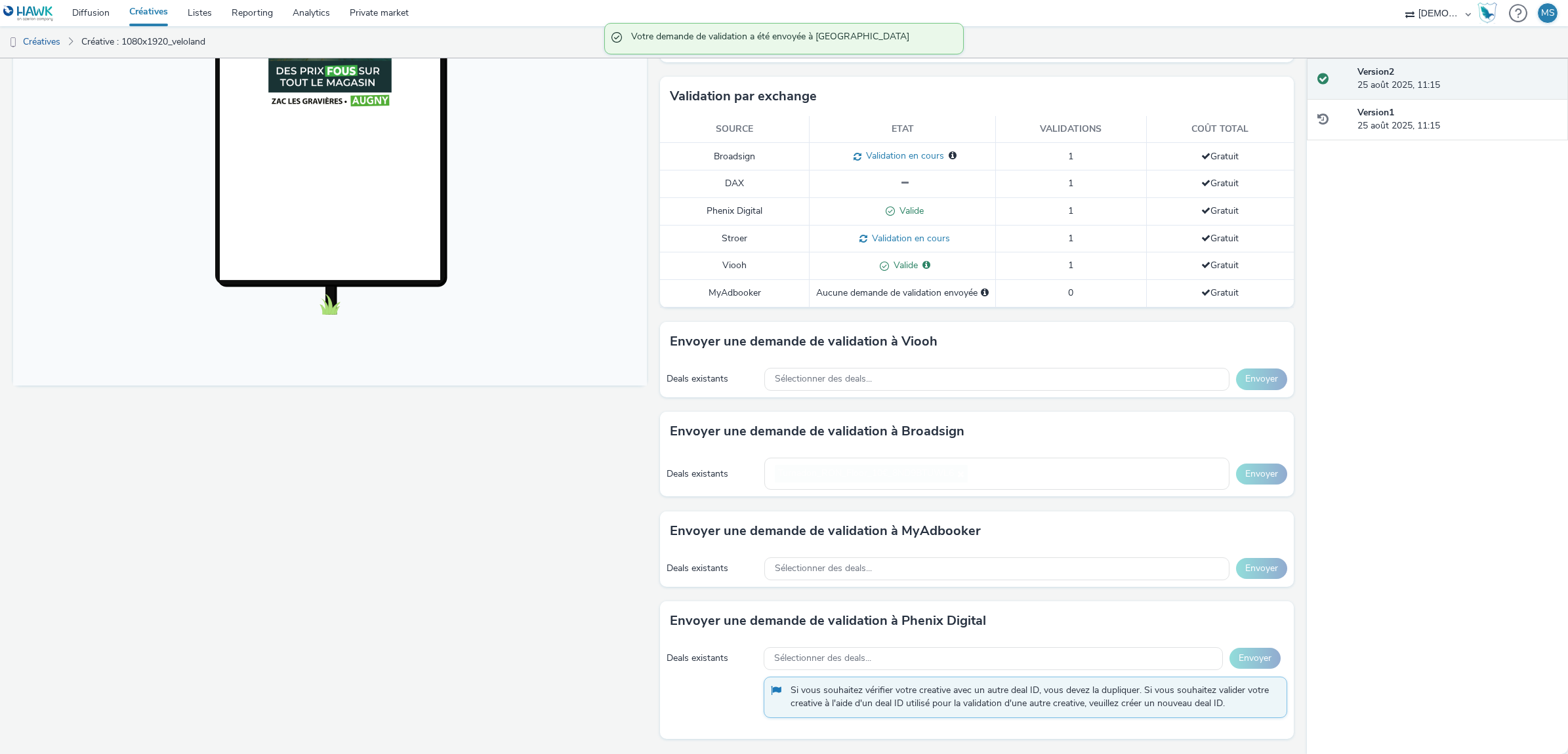
scroll to position [300, 0]
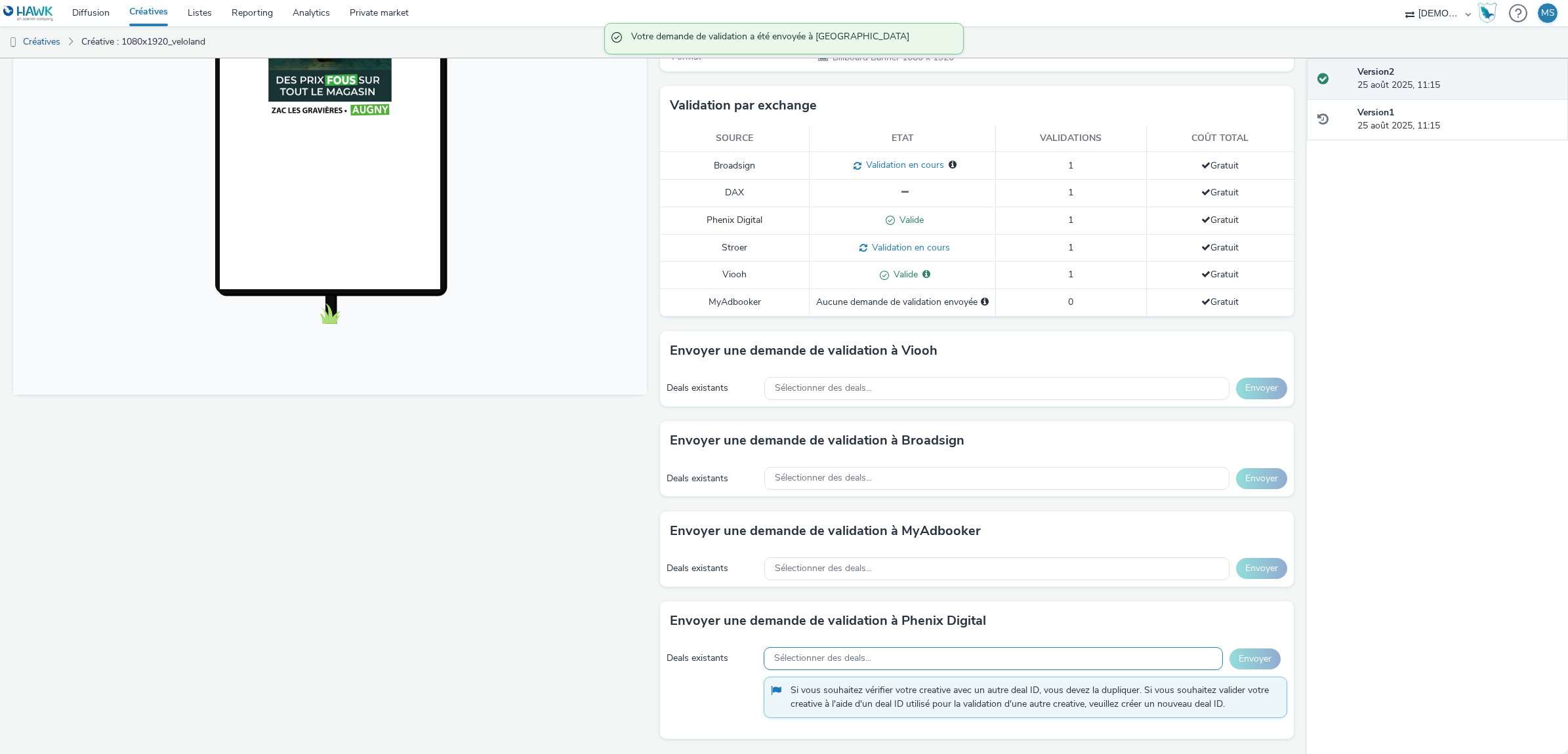
click at [913, 657] on div "Sélectionner des deals..." at bounding box center [993, 658] width 459 height 23
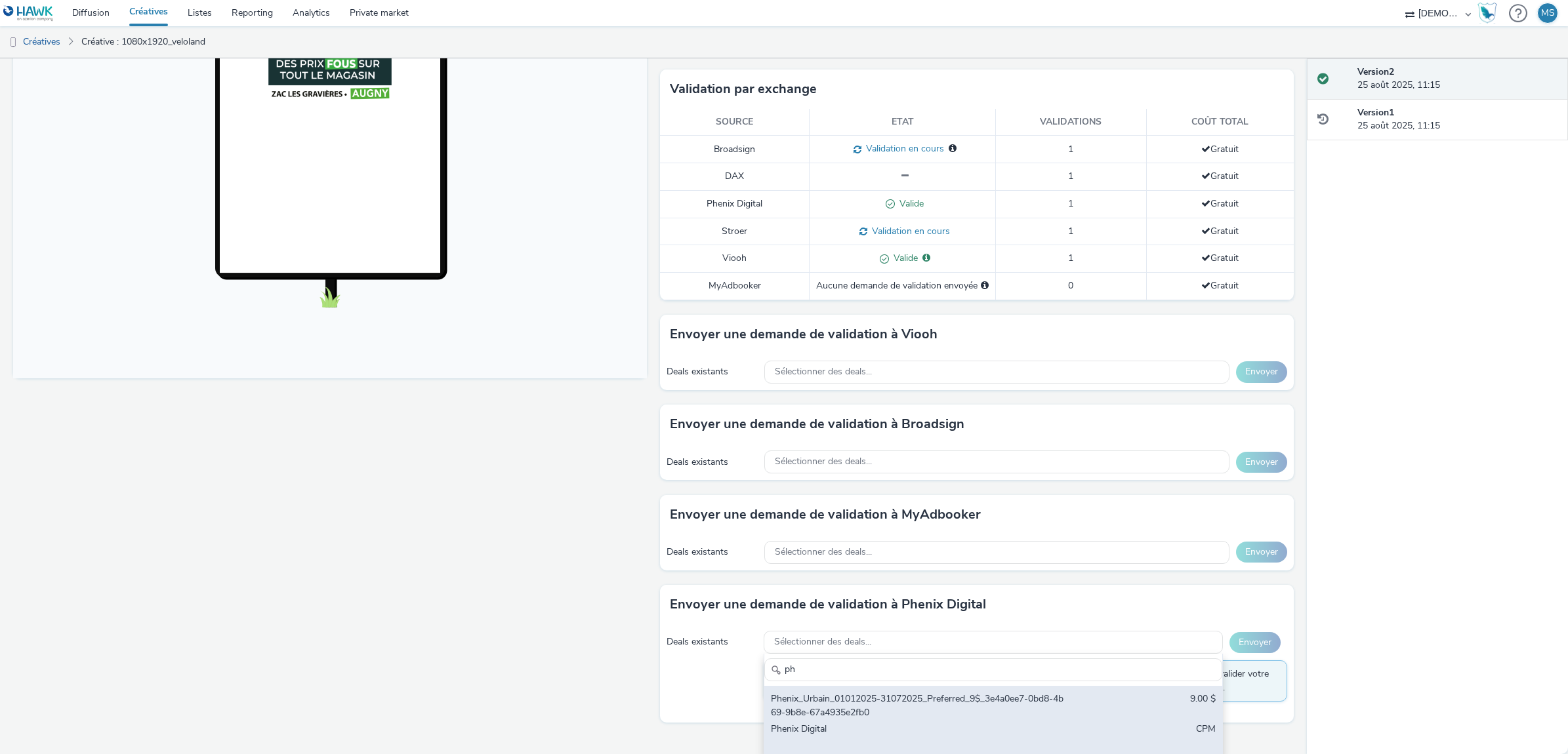
scroll to position [318, 0]
type input "ph"
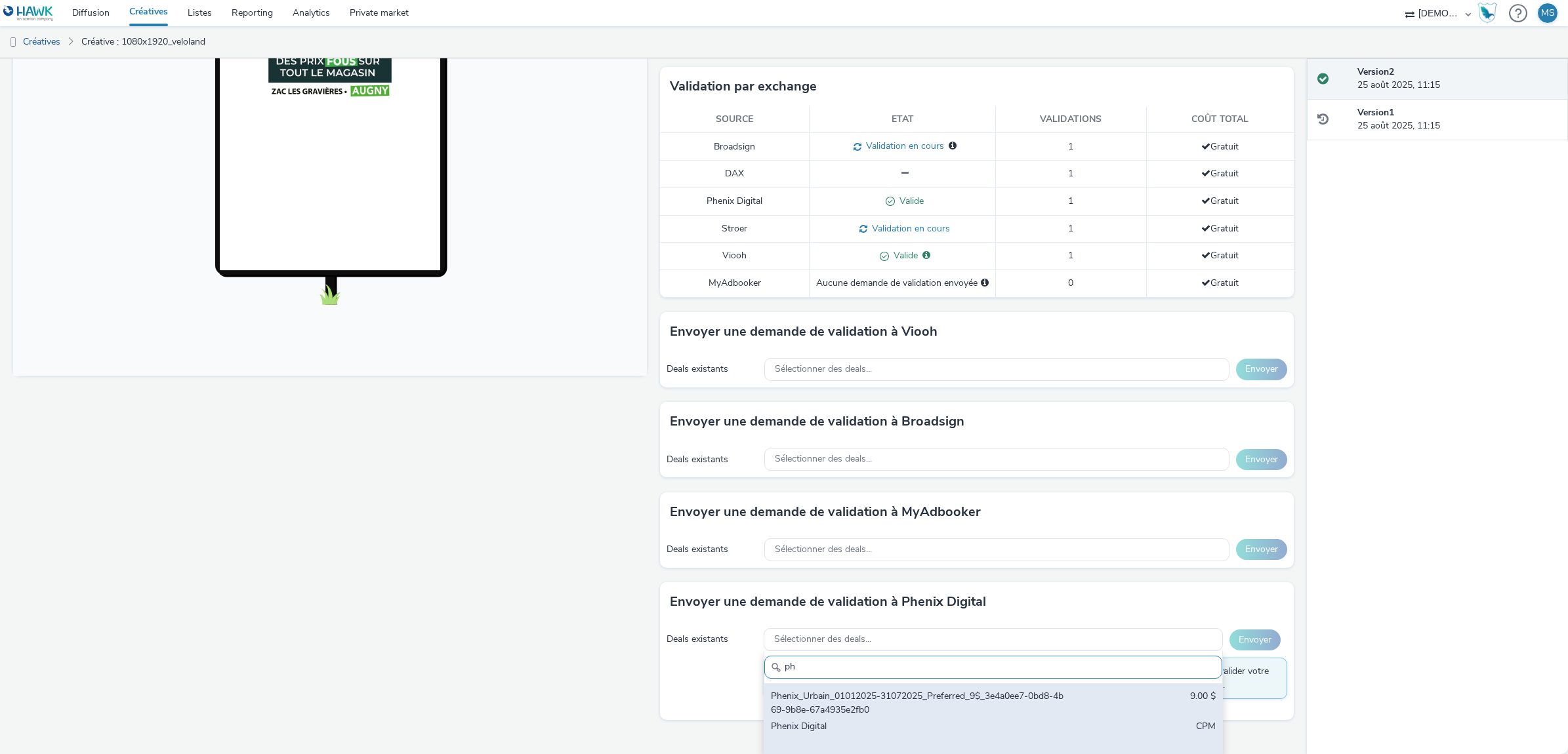
click at [871, 706] on div "Phenix_Urbain_01012025-31072025_Preferred_9$_3e4a0ee7-0bd8-4b69-9b8e-67a4935e2f…" at bounding box center [918, 703] width 295 height 27
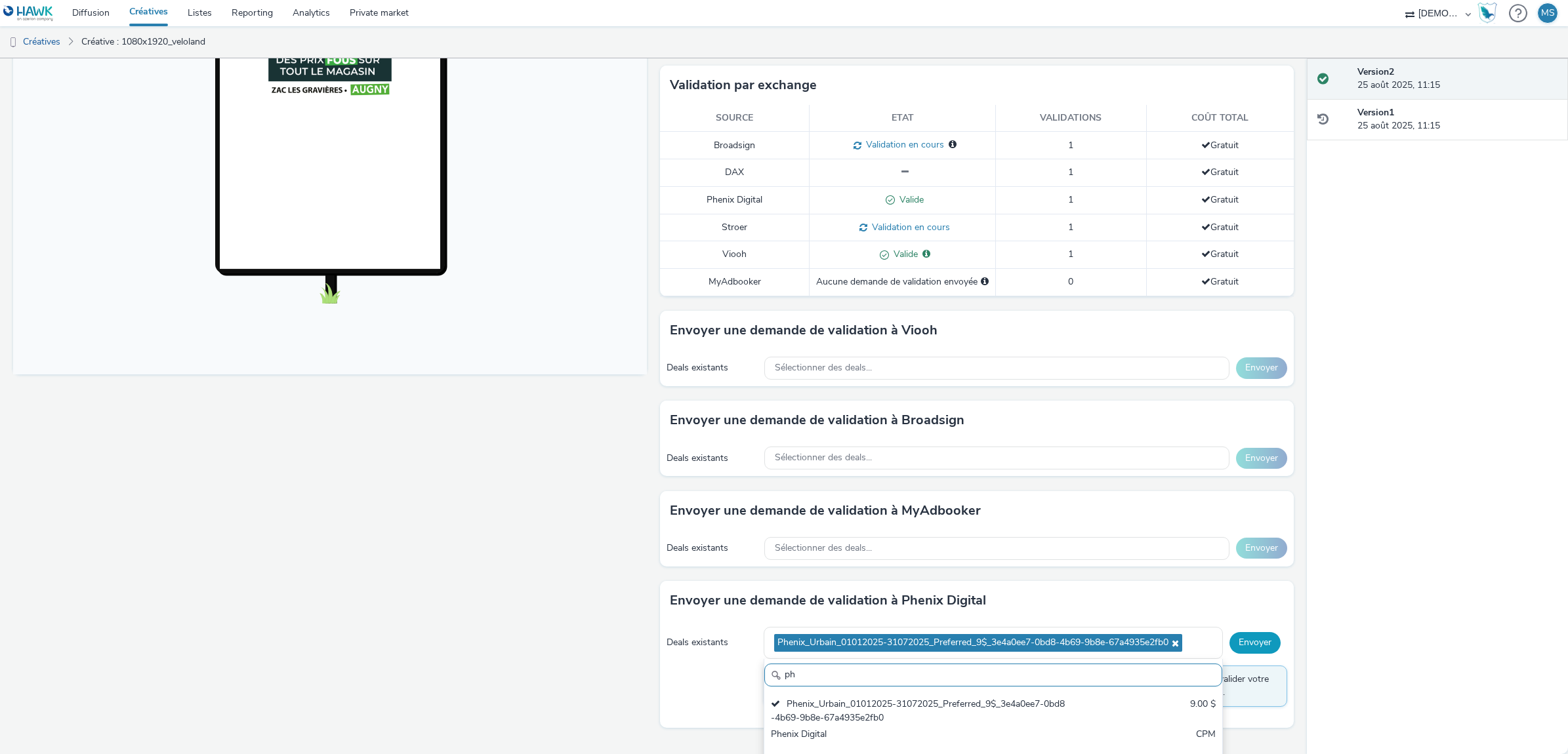
click at [1251, 646] on button "Envoyer" at bounding box center [1255, 642] width 51 height 21
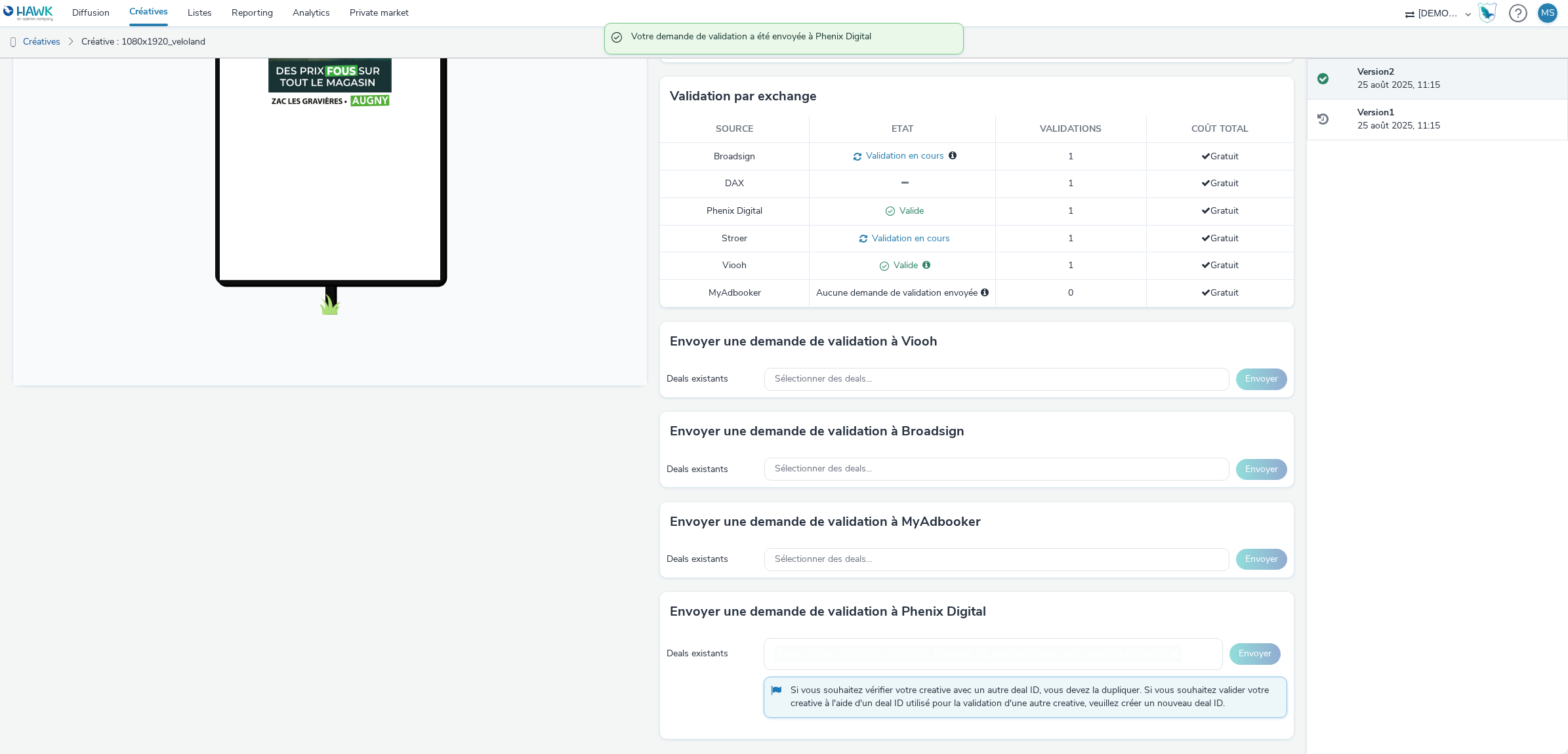
scroll to position [300, 0]
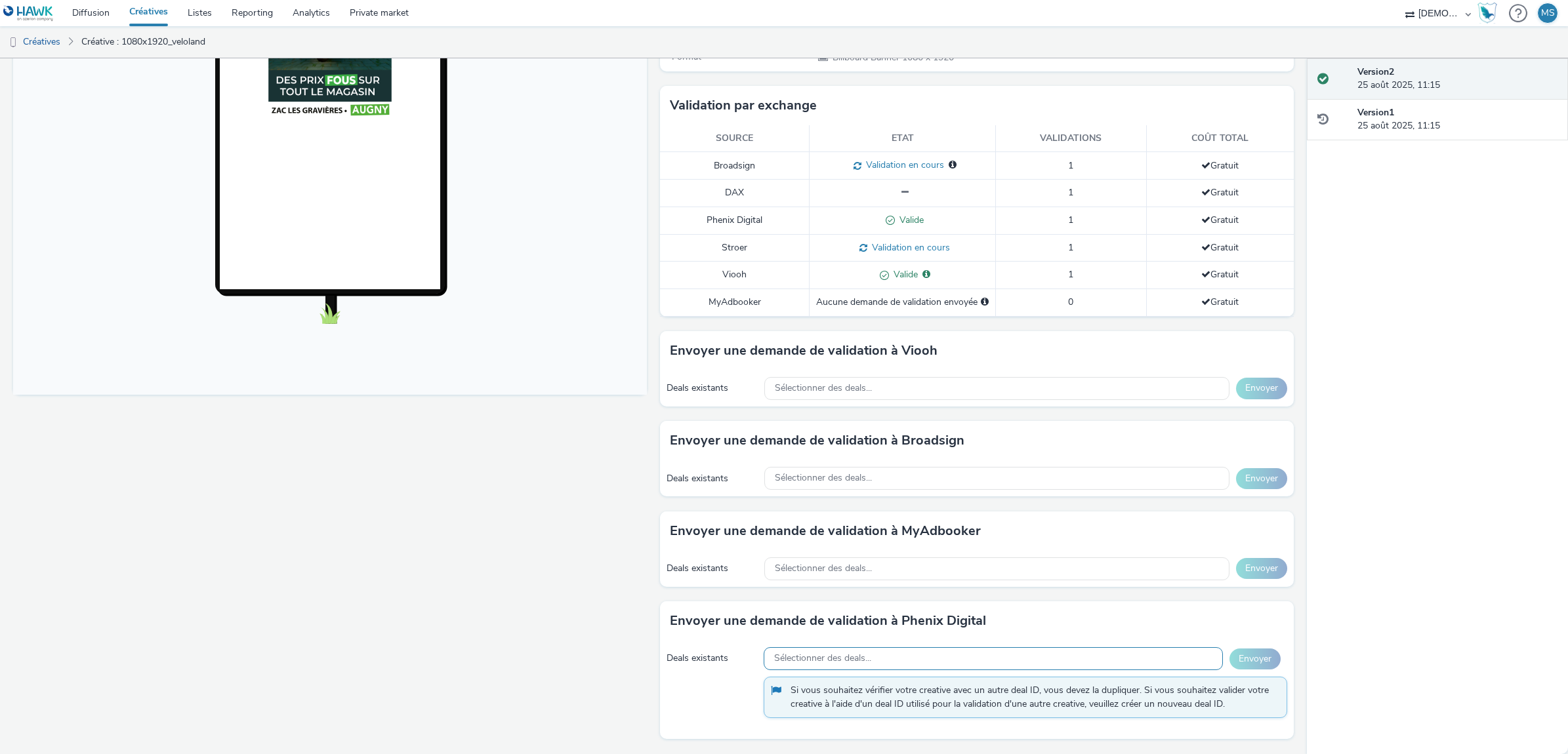
click at [916, 650] on div "Sélectionner des deals..." at bounding box center [993, 658] width 459 height 23
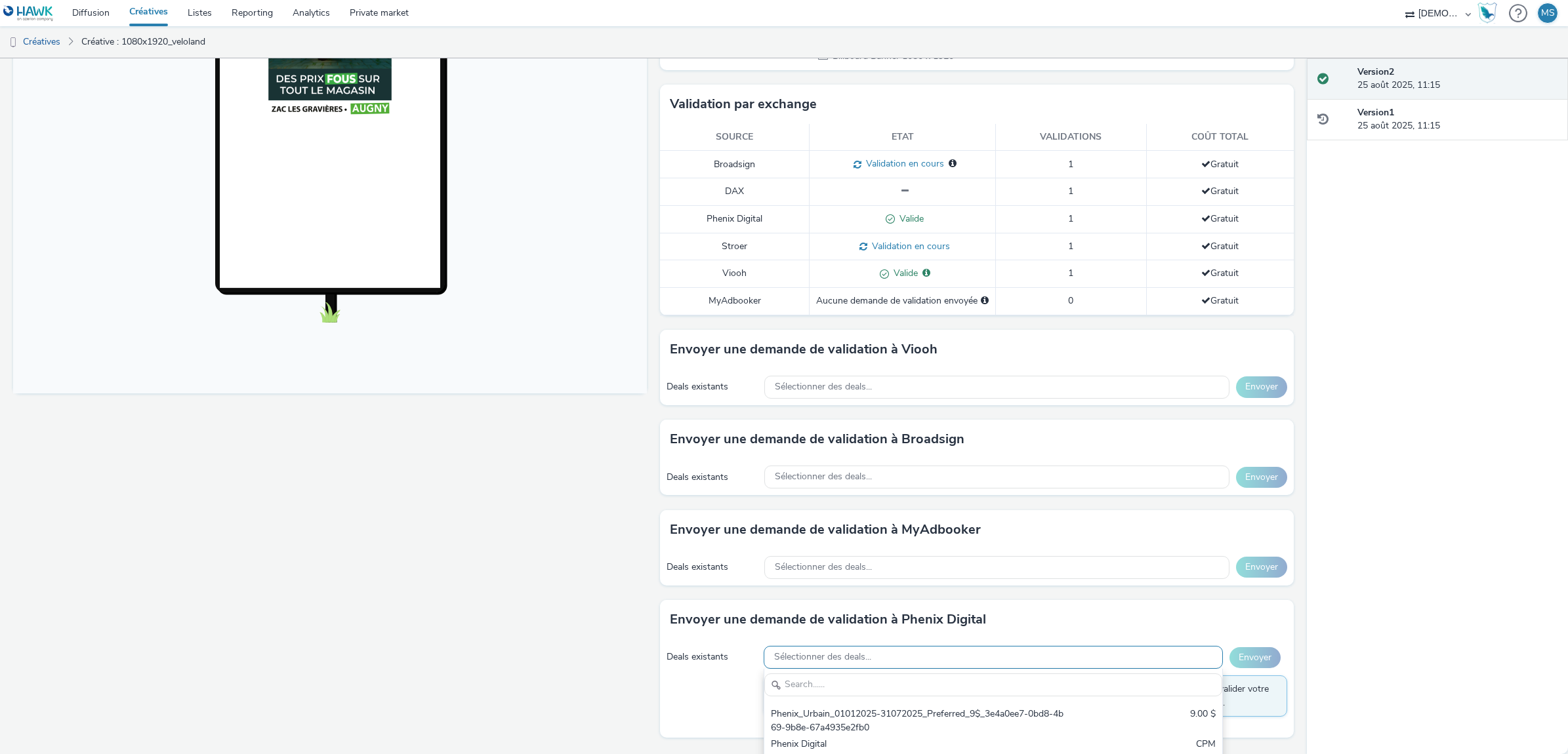
scroll to position [0, 0]
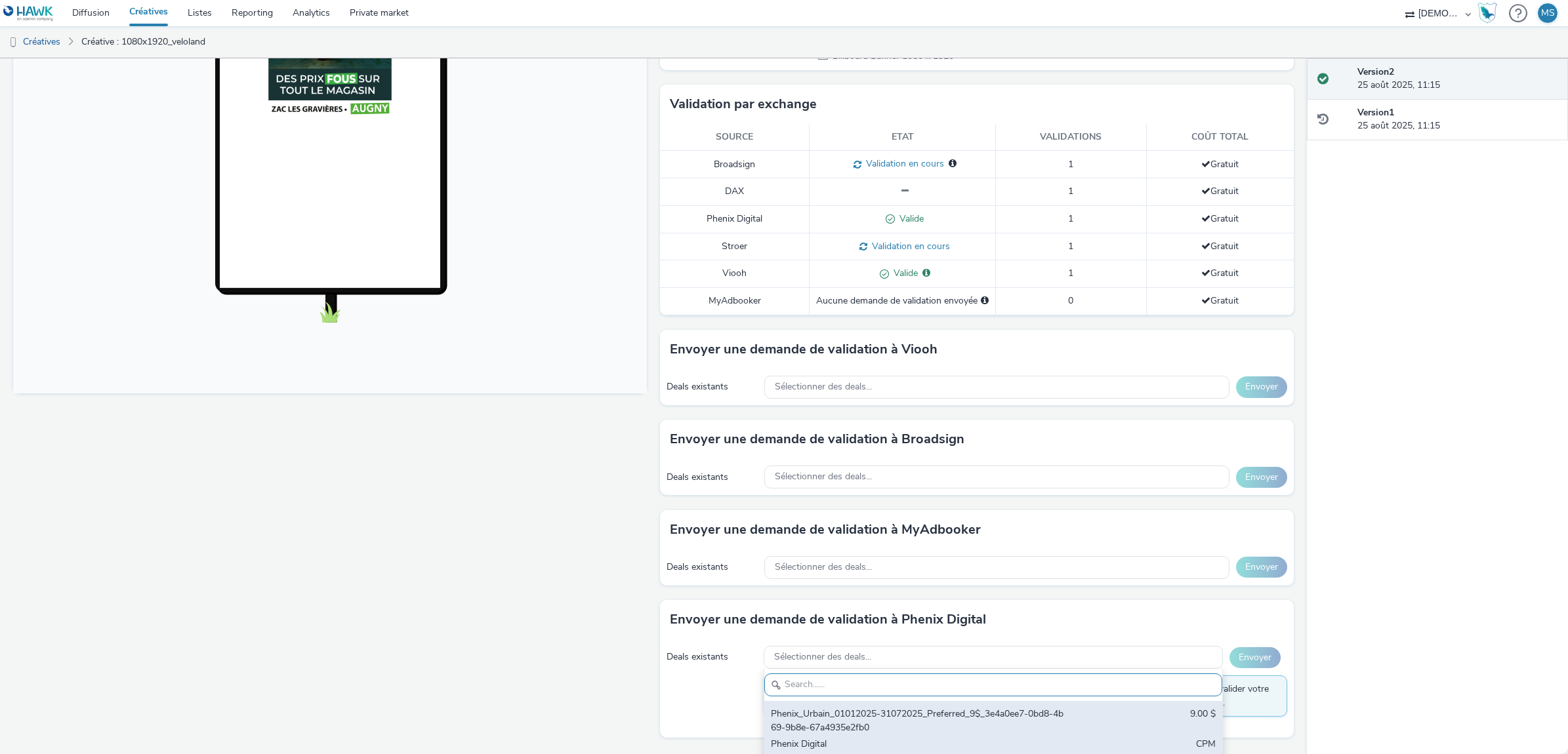
click at [886, 716] on div "Phenix_Urbain_01012025-31072025_Preferred_9$_3e4a0ee7-0bd8-4b69-9b8e-67a4935e2f…" at bounding box center [918, 720] width 295 height 27
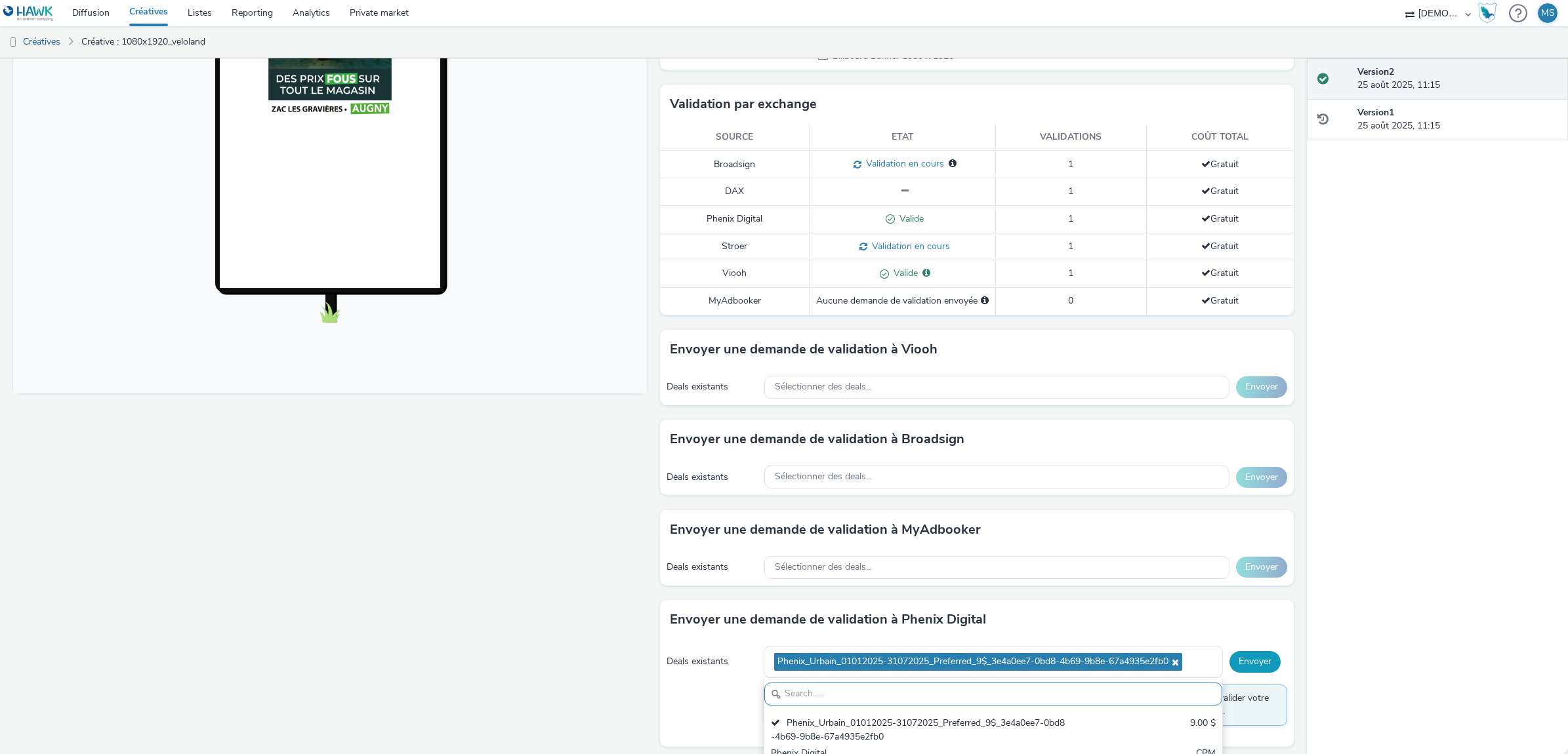
click at [1254, 663] on button "Envoyer" at bounding box center [1255, 661] width 51 height 21
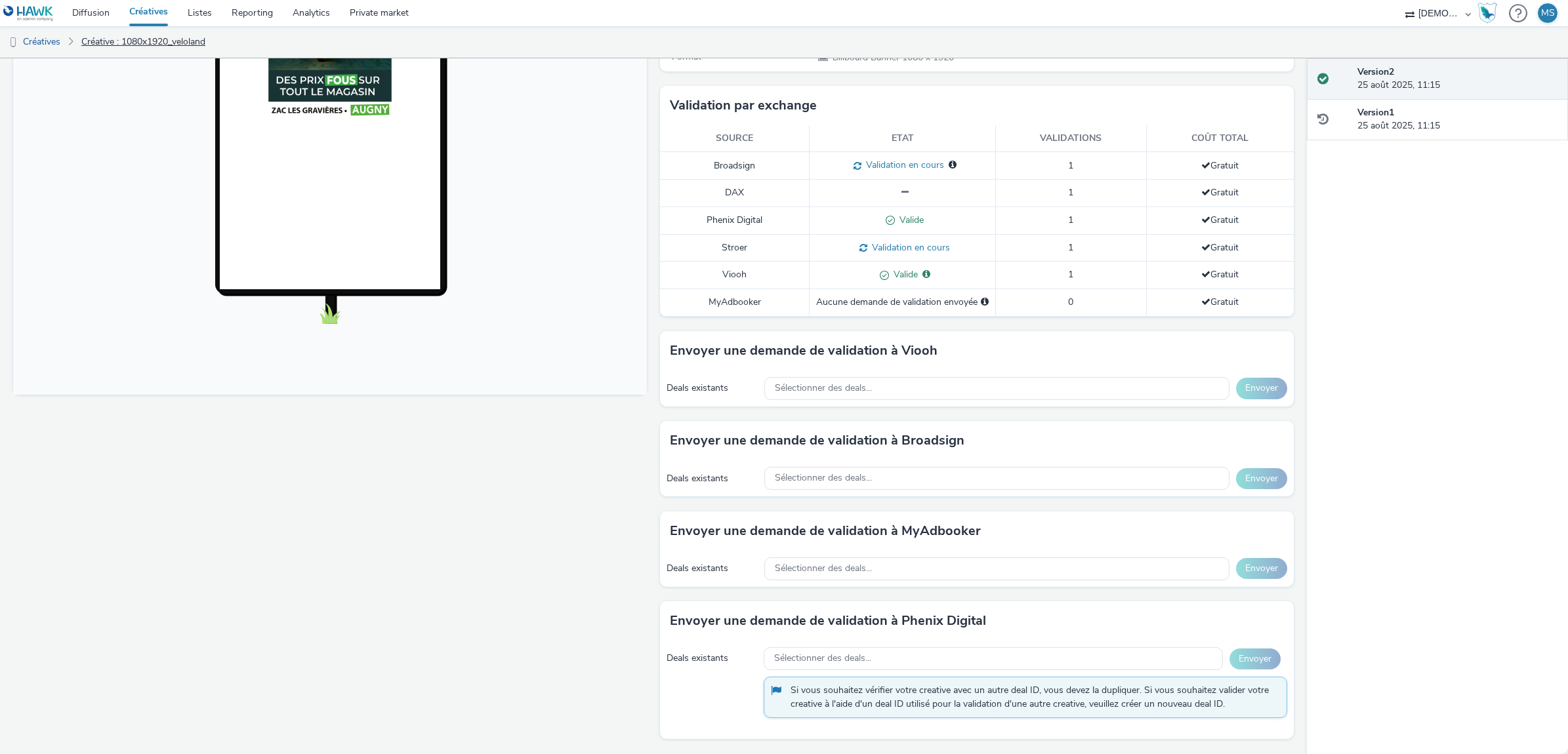
click at [120, 40] on link "Créative : 1080x1920_veloland" at bounding box center [143, 42] width 137 height 32
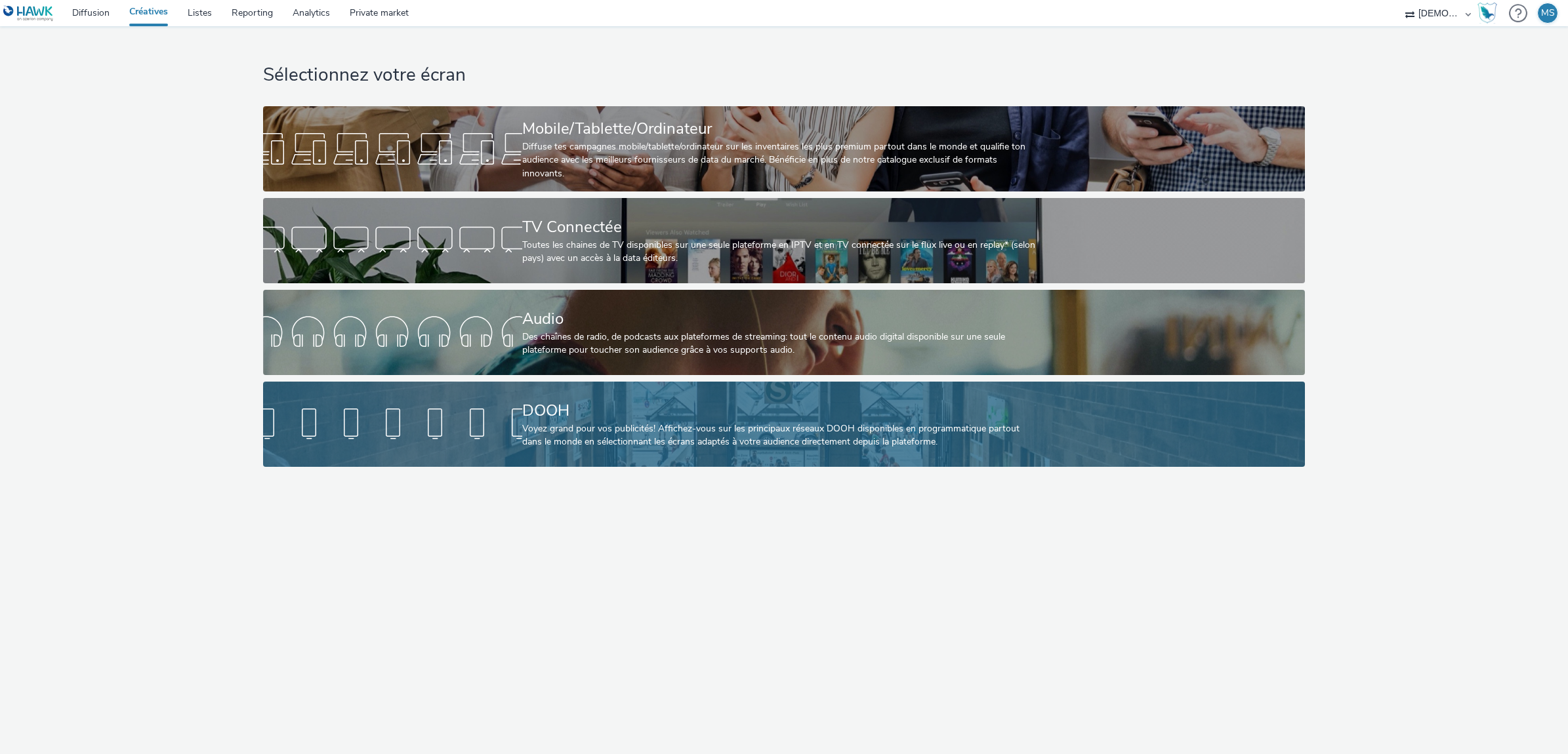
click at [492, 425] on div at bounding box center [392, 424] width 259 height 42
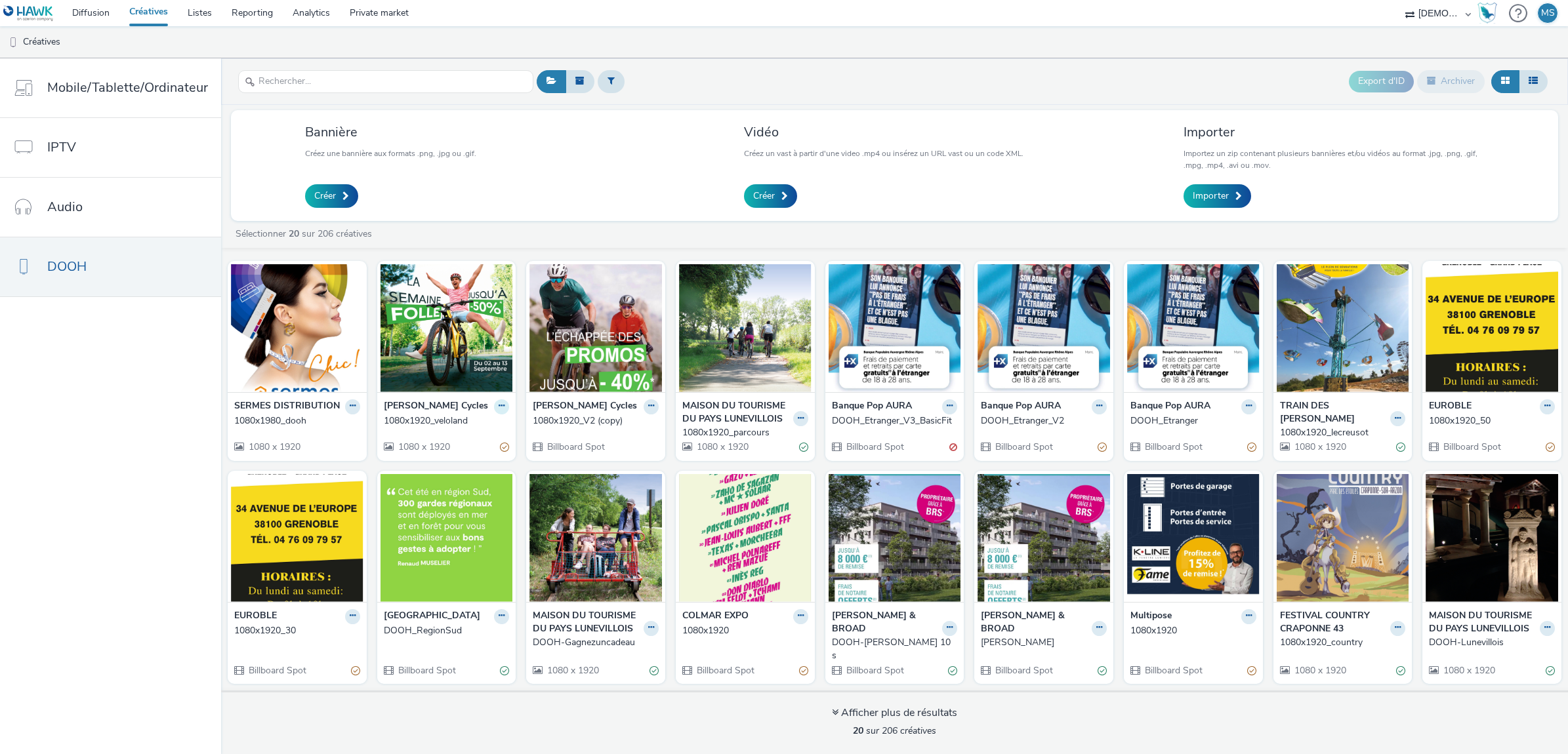
click at [500, 414] on button at bounding box center [502, 407] width 15 height 15
click at [448, 347] on img at bounding box center [446, 328] width 132 height 128
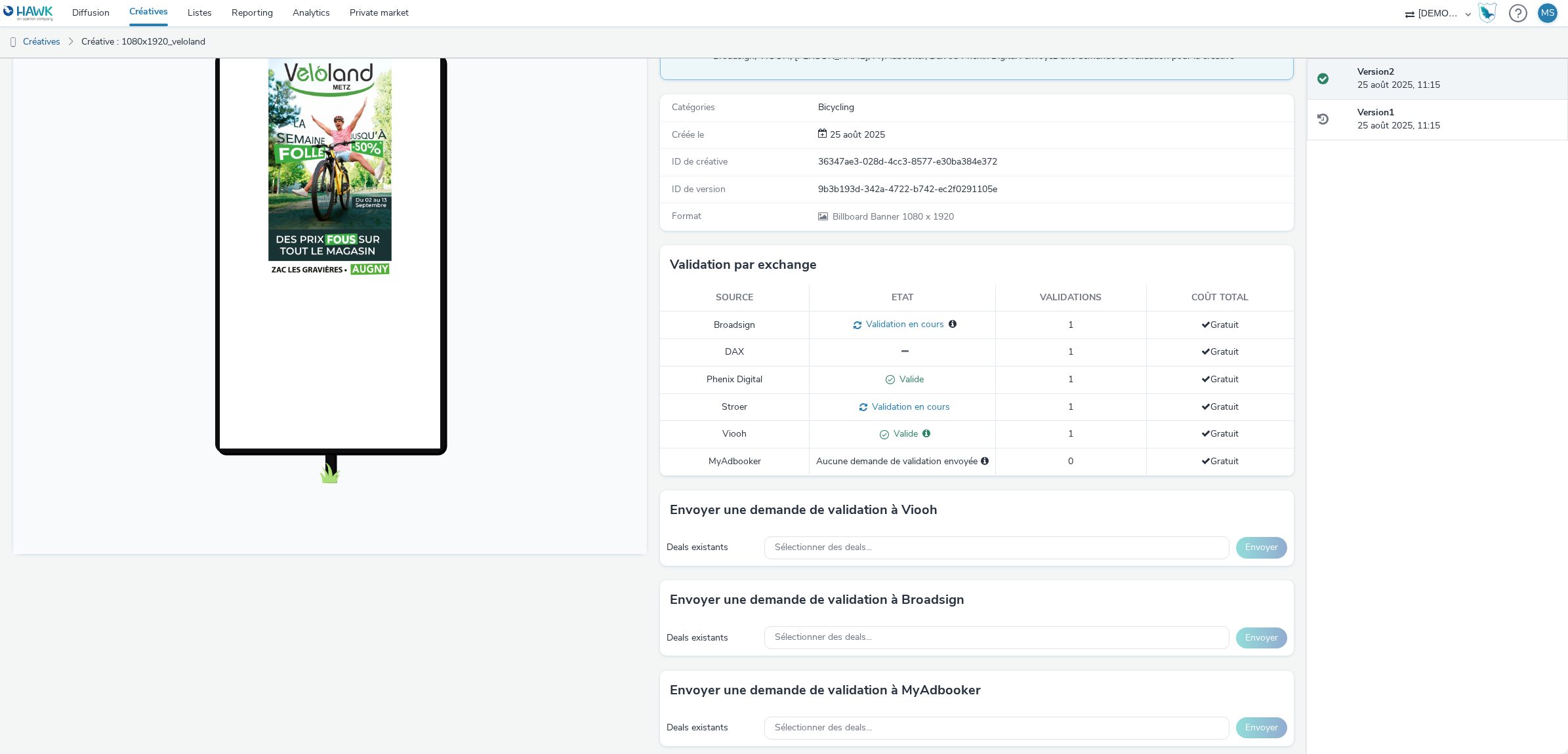
scroll to position [300, 0]
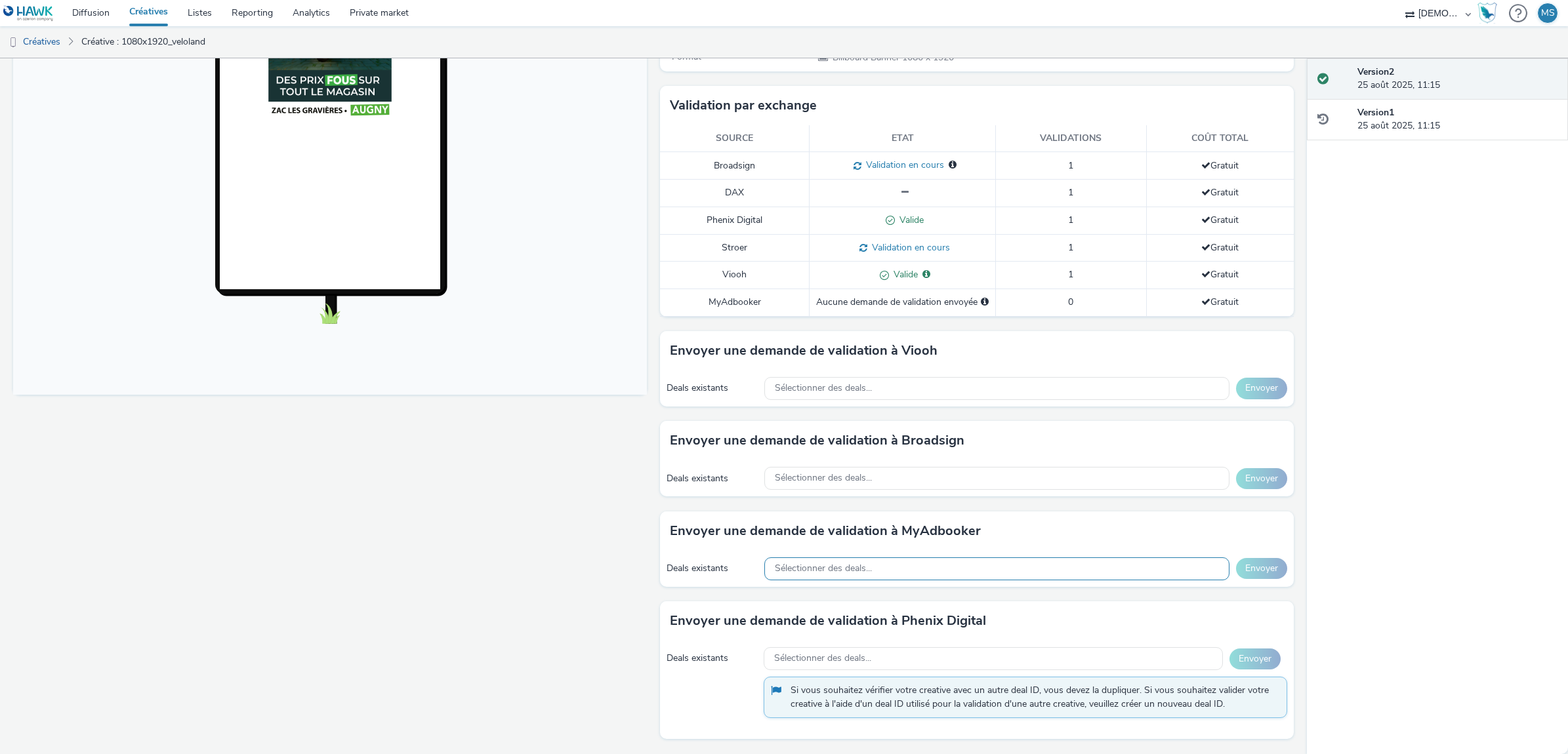
click at [794, 578] on div "Sélectionner des deals..." at bounding box center [996, 568] width 465 height 23
type input "avec ce deal : MyAdbooker_BasicFit_Preferred_9.9$_EBRABFFR_ba498364-c284-4a0a-9…"
click at [825, 570] on span "Sélectionner des deals..." at bounding box center [823, 569] width 97 height 11
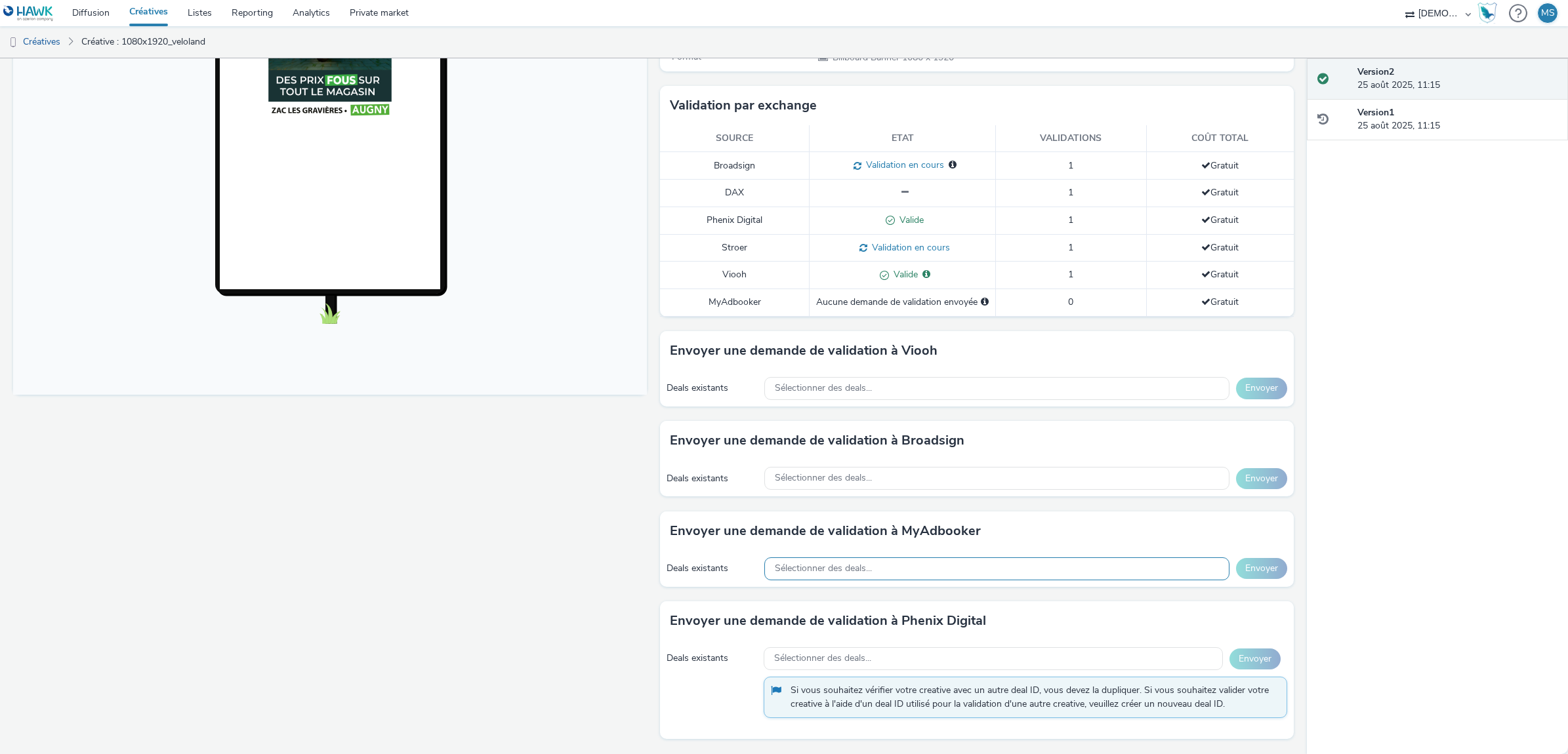
click at [825, 570] on span "Sélectionner des deals..." at bounding box center [823, 569] width 97 height 11
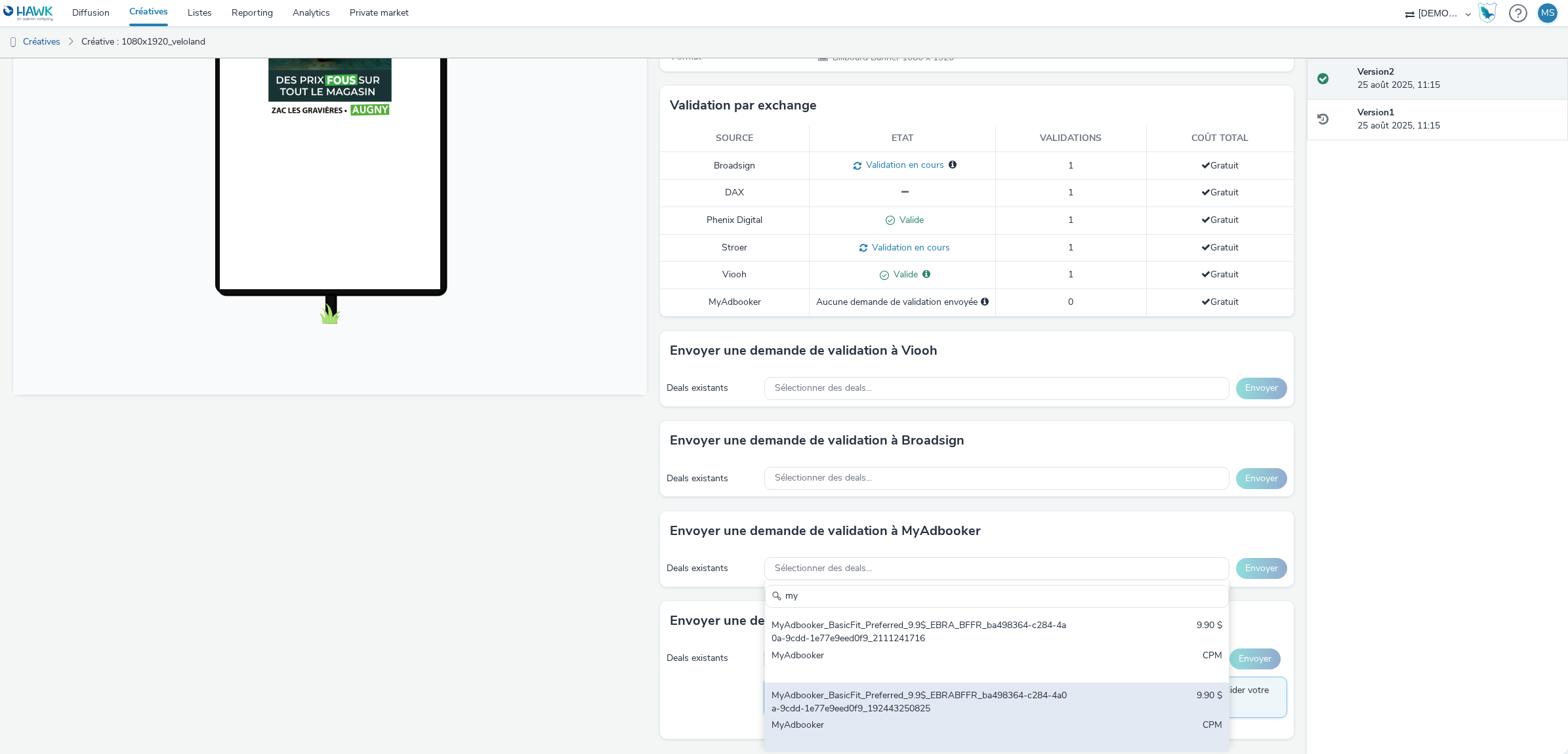
type input "my"
click at [875, 716] on div "MyAdbooker_BasicFit_Preferred_9.9$_EBRABFFR_ba498364-c284-4a0a-9cdd-1e77e9eed0f…" at bounding box center [921, 702] width 298 height 27
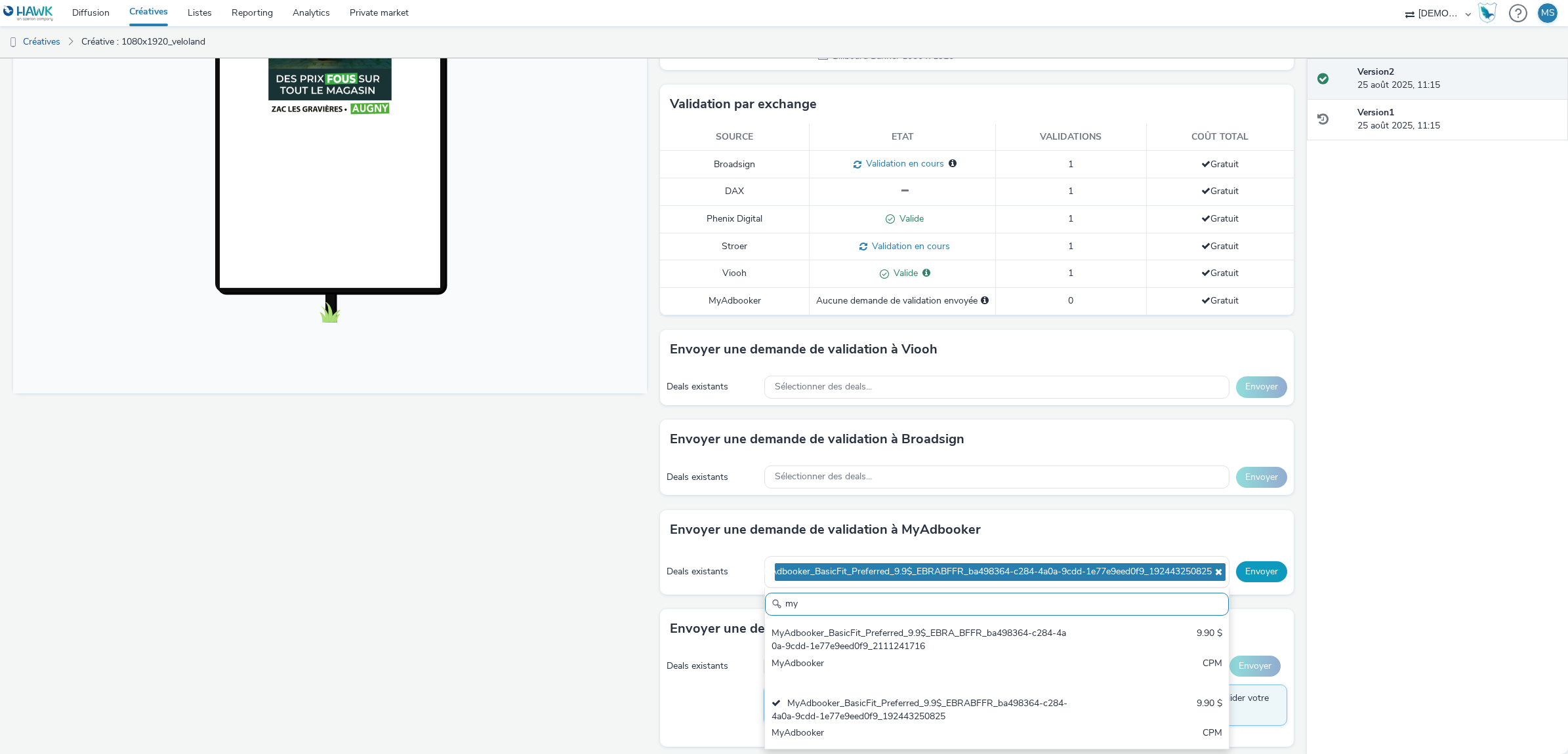
click at [1236, 575] on button "Envoyer" at bounding box center [1261, 572] width 51 height 21
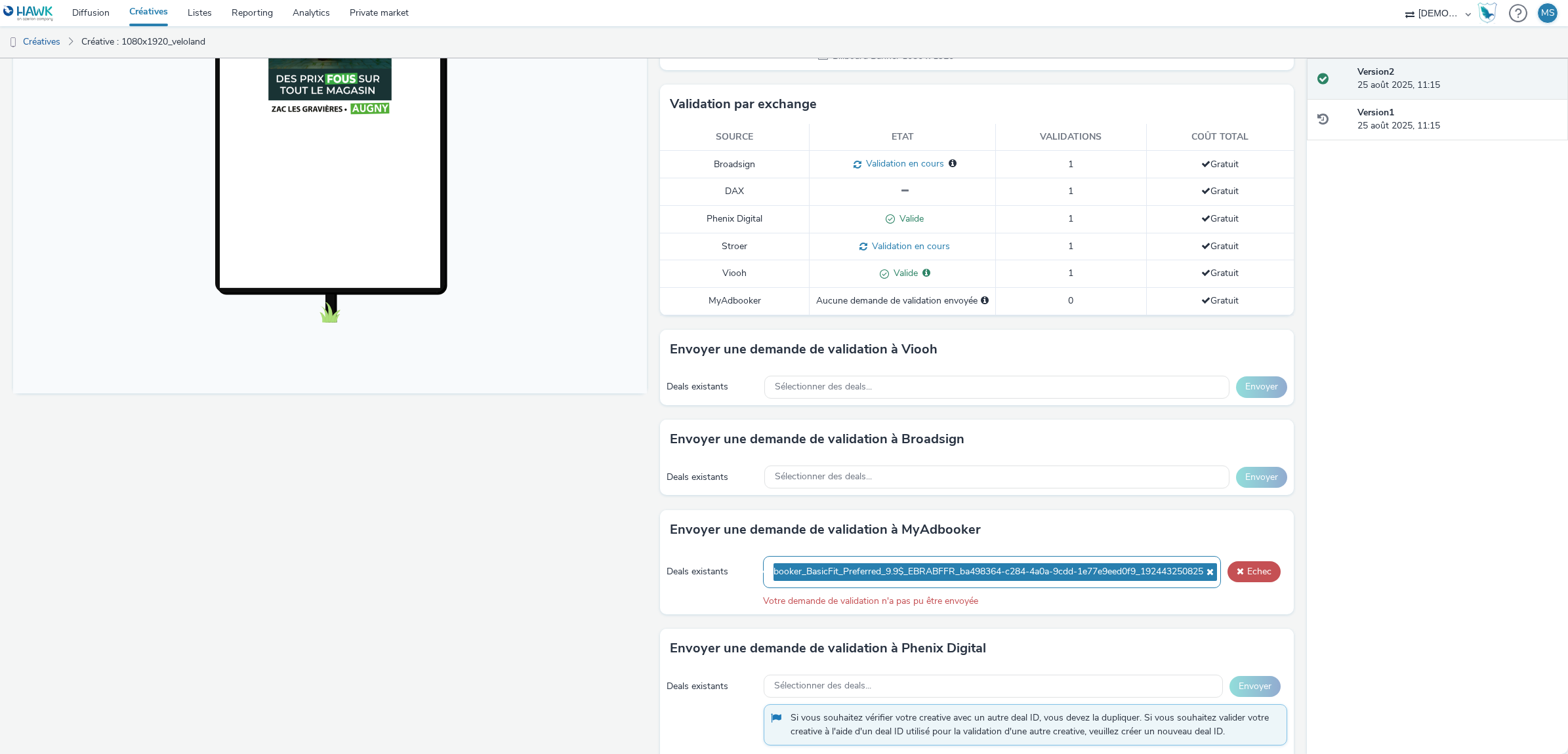
click at [1203, 569] on icon at bounding box center [1208, 572] width 10 height 9
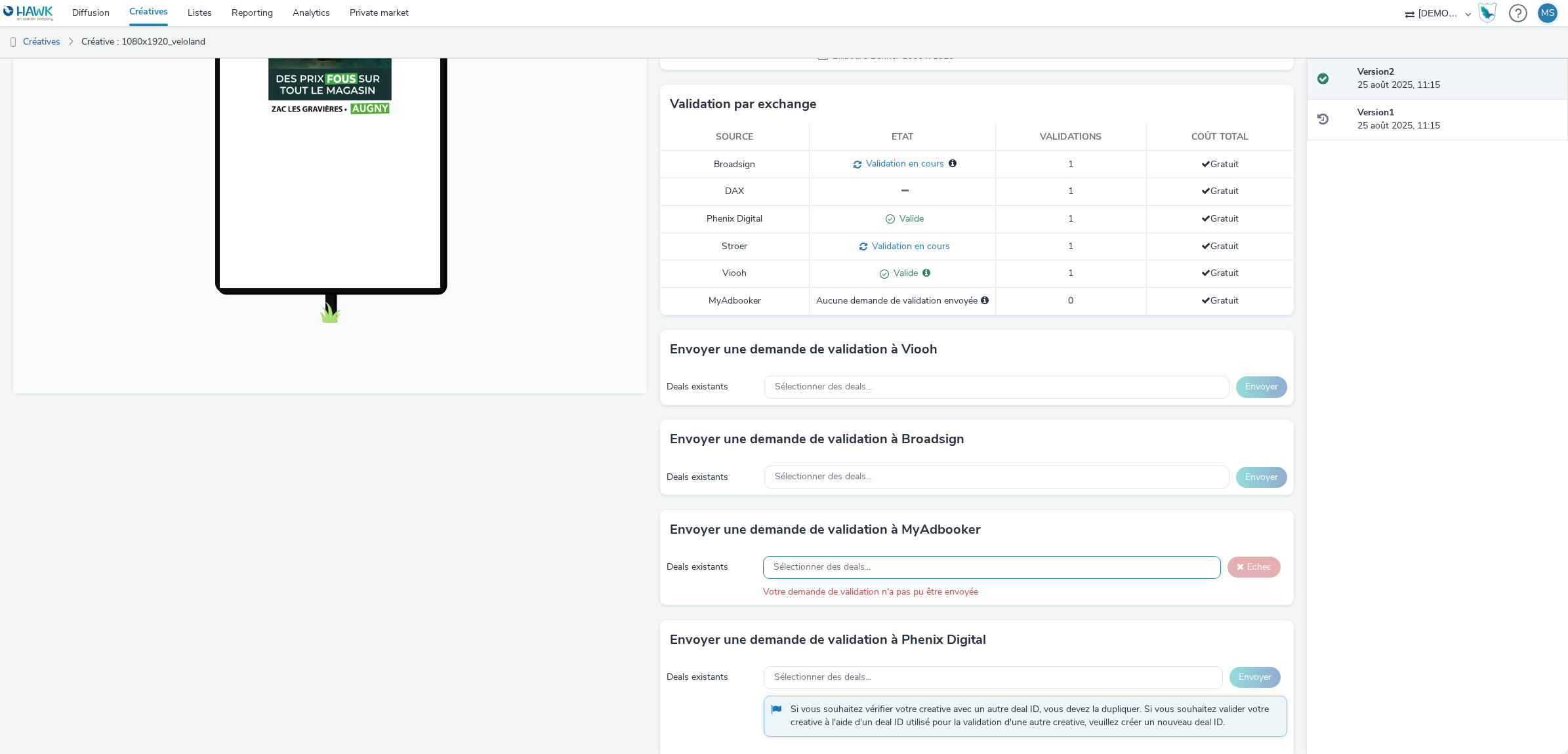
click at [985, 572] on div "Sélectionner des deals..." at bounding box center [991, 567] width 457 height 23
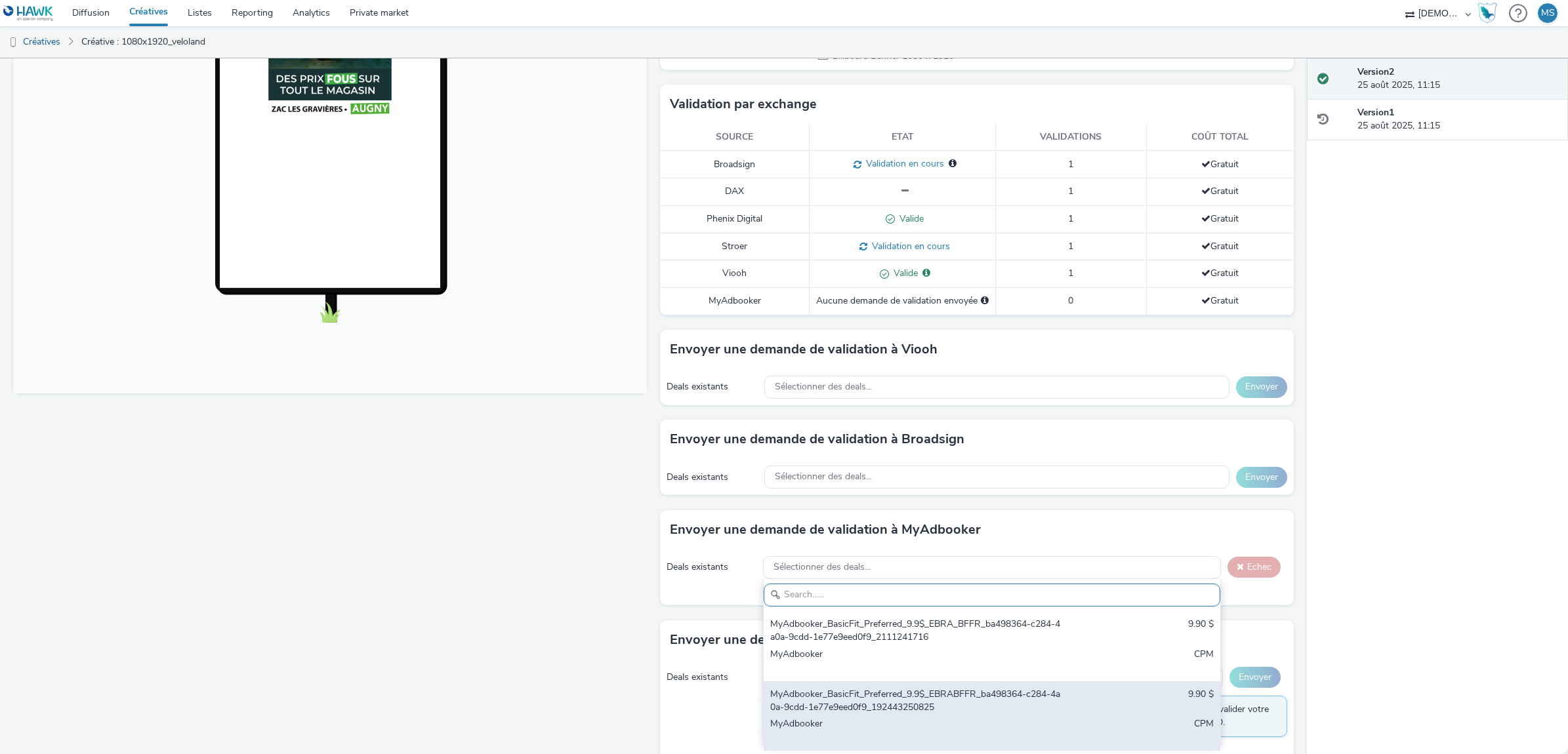
scroll to position [319, 0]
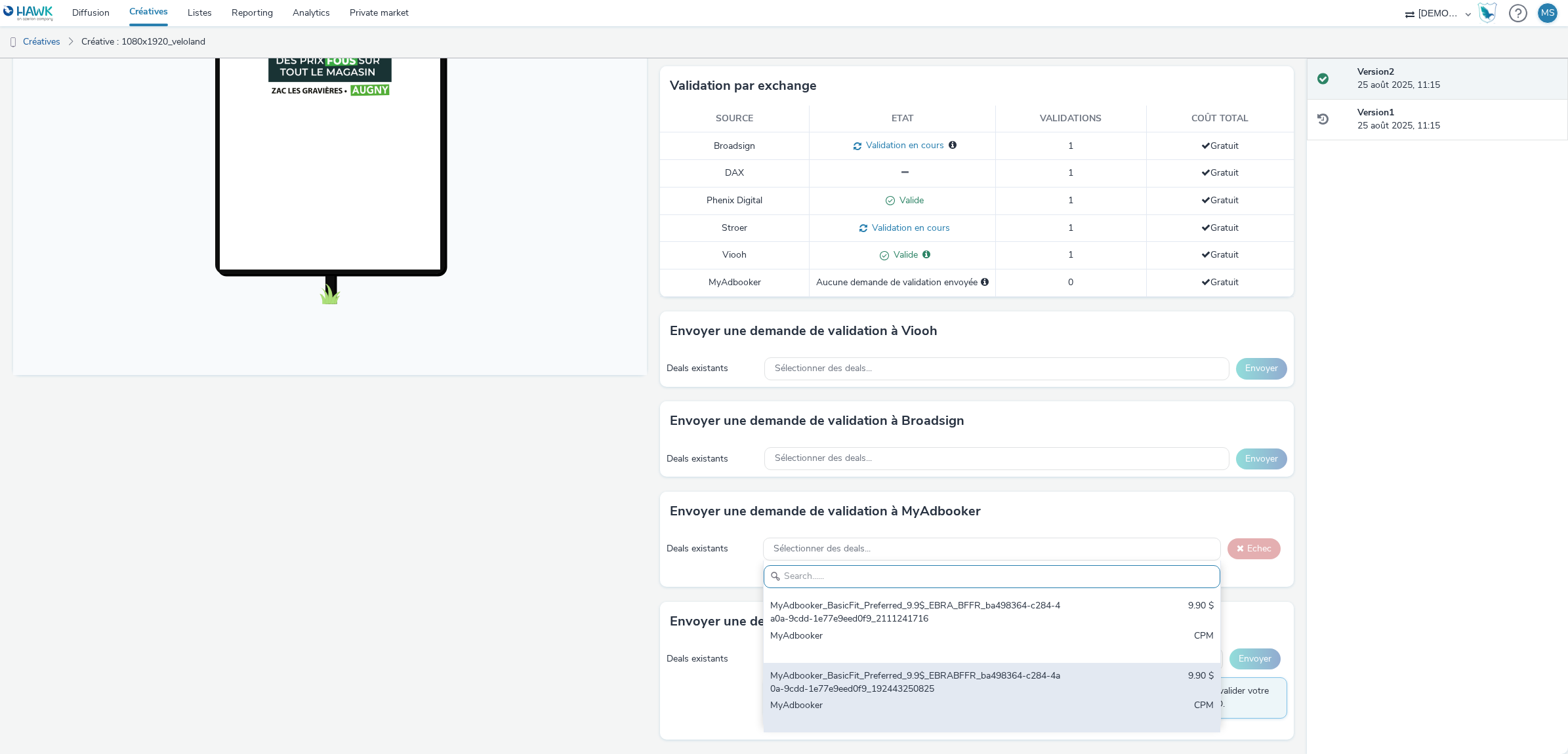
click at [963, 685] on div "MyAdbooker_BasicFit_Preferred_9.9$_EBRABFFR_ba498364-c284-4a0a-9cdd-1e77e9eed0f…" at bounding box center [916, 683] width 293 height 27
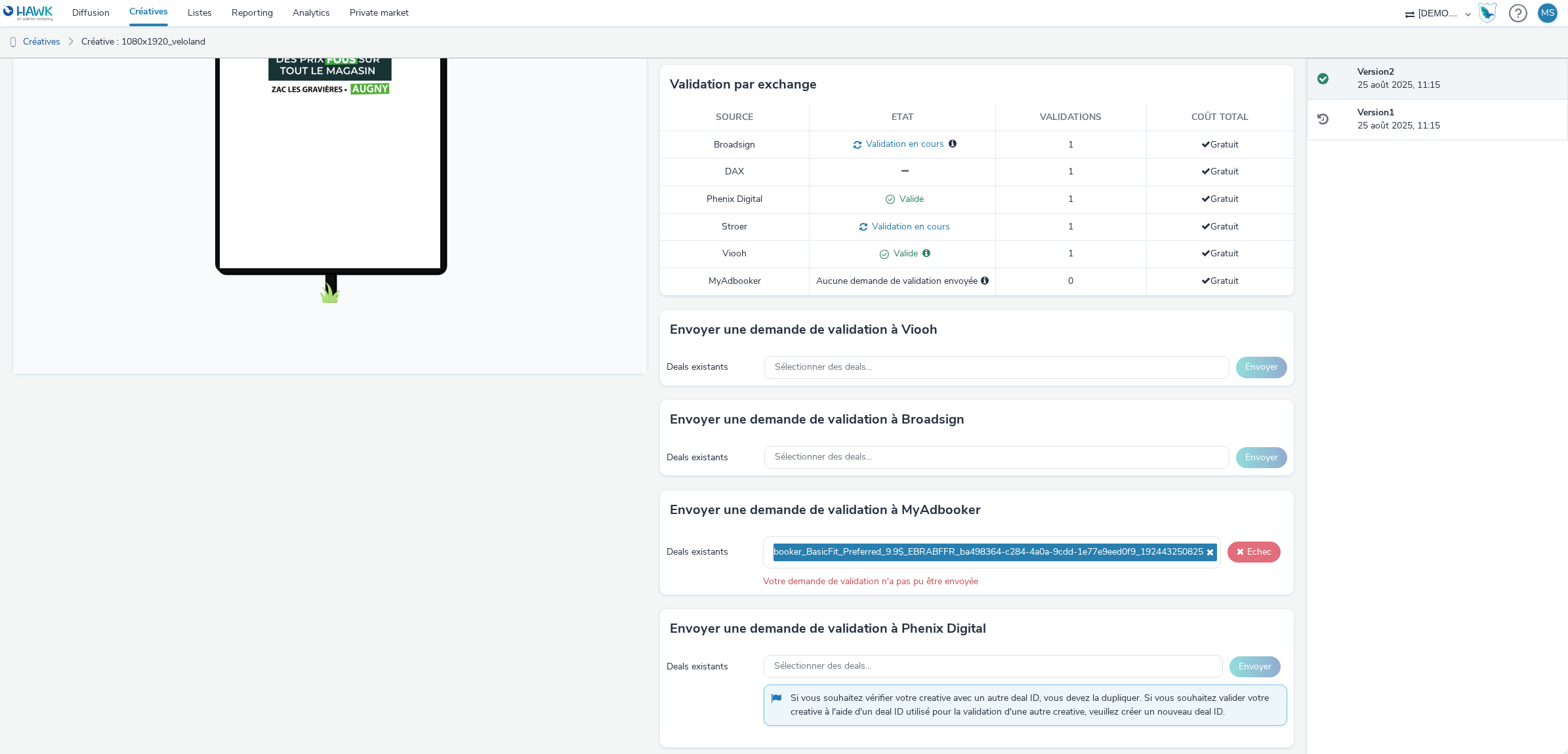
click at [1227, 556] on button "Echec" at bounding box center [1254, 552] width 53 height 21
click at [1235, 553] on span at bounding box center [1239, 551] width 9 height 10
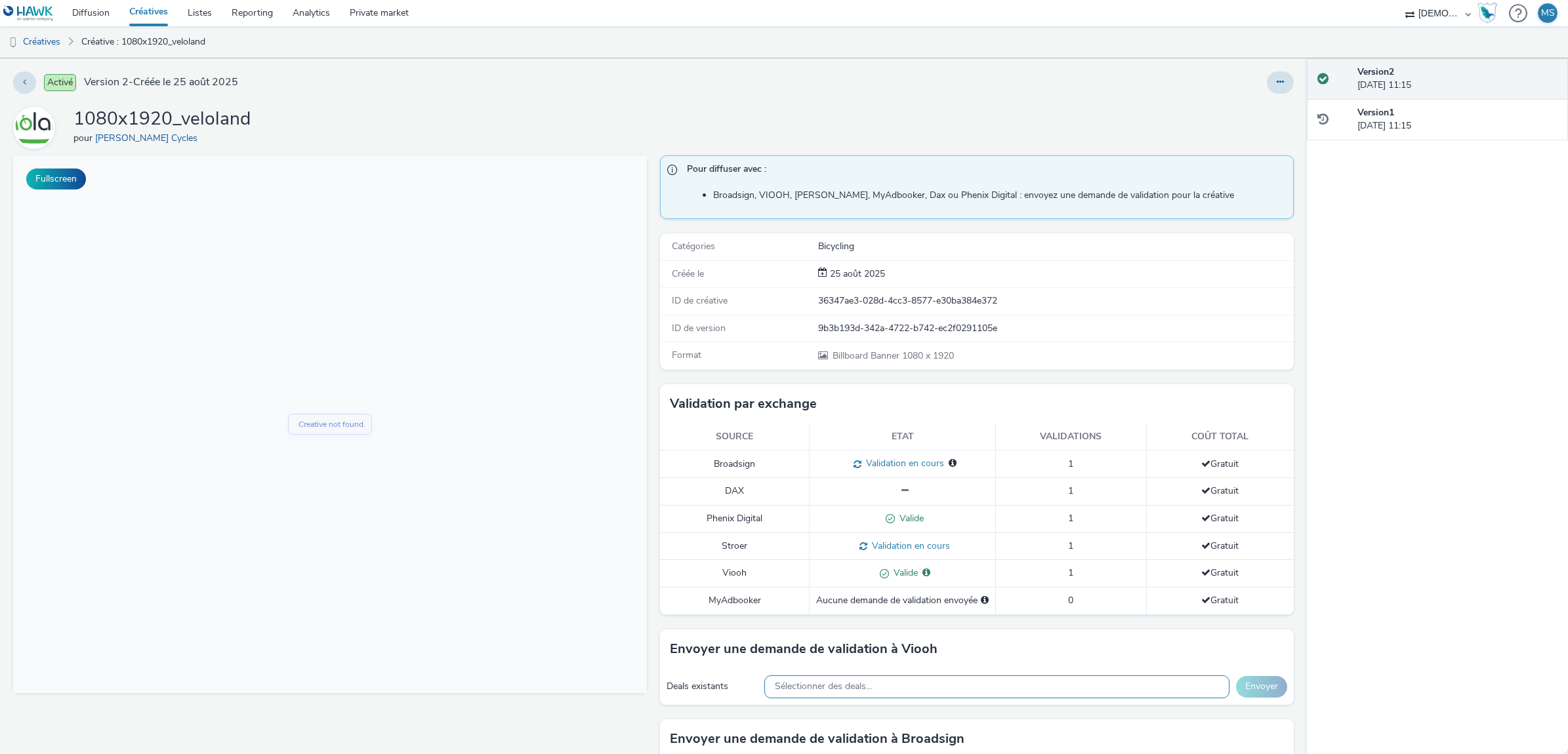
scroll to position [246, 0]
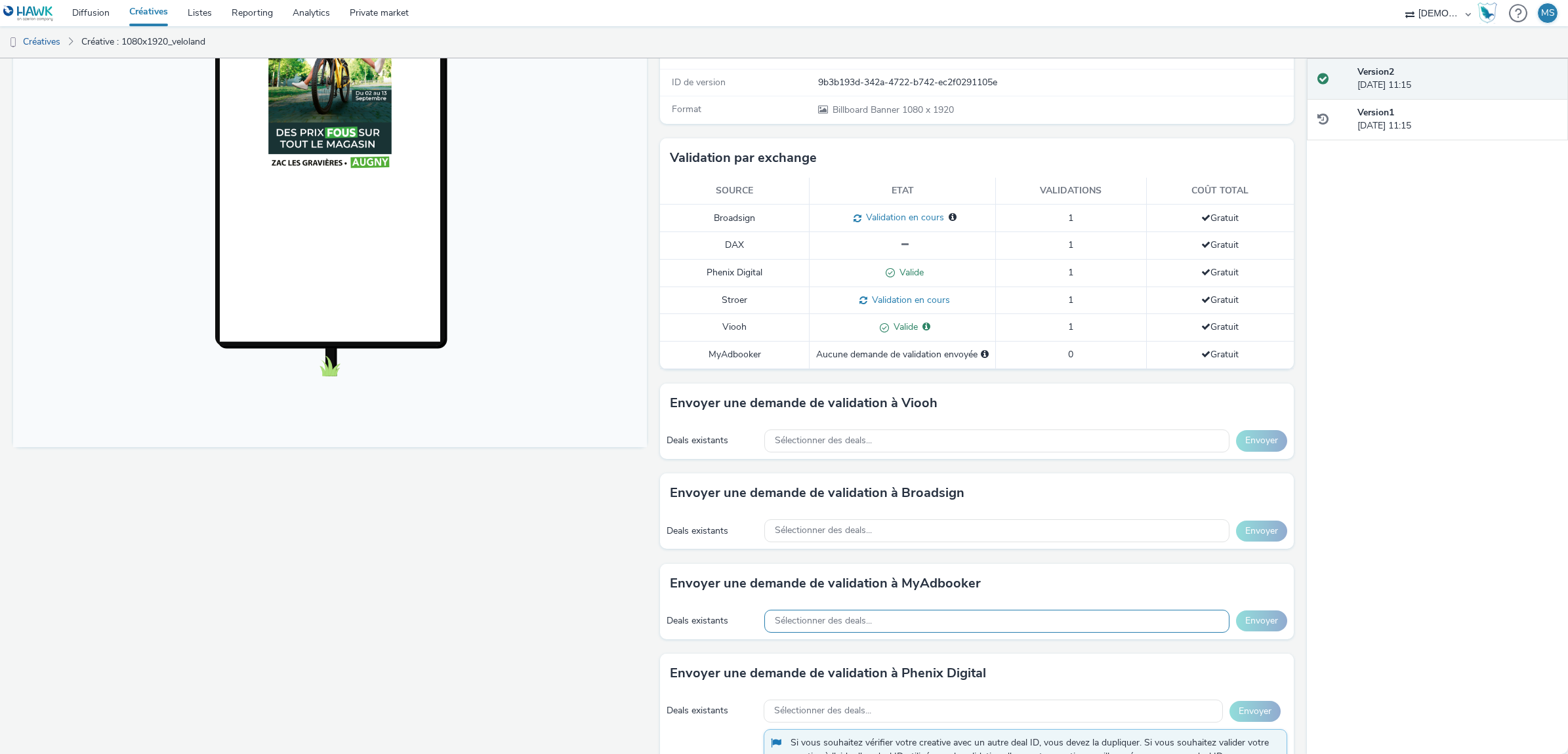
click at [949, 623] on div "Sélectionner des deals..." at bounding box center [996, 621] width 465 height 23
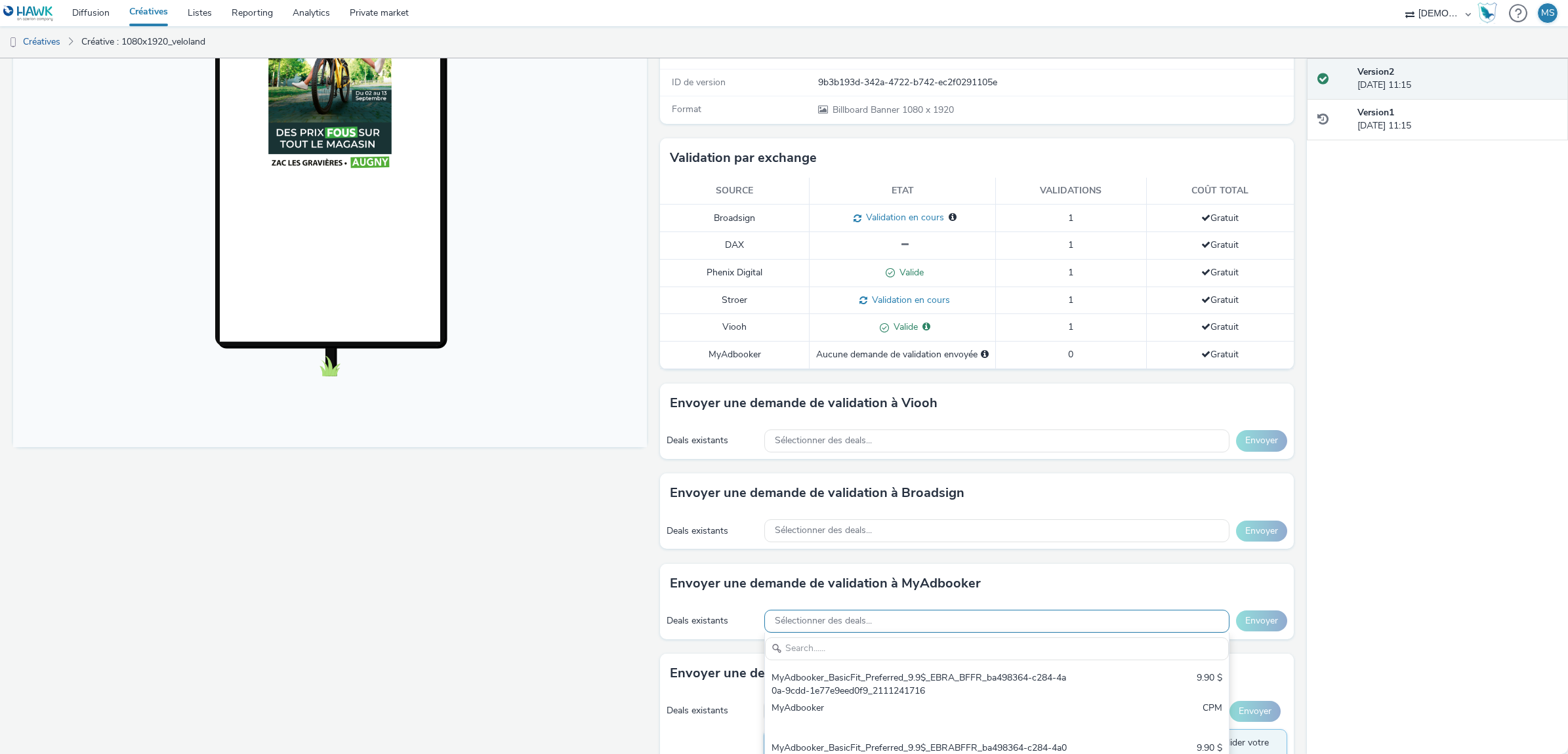
scroll to position [0, 0]
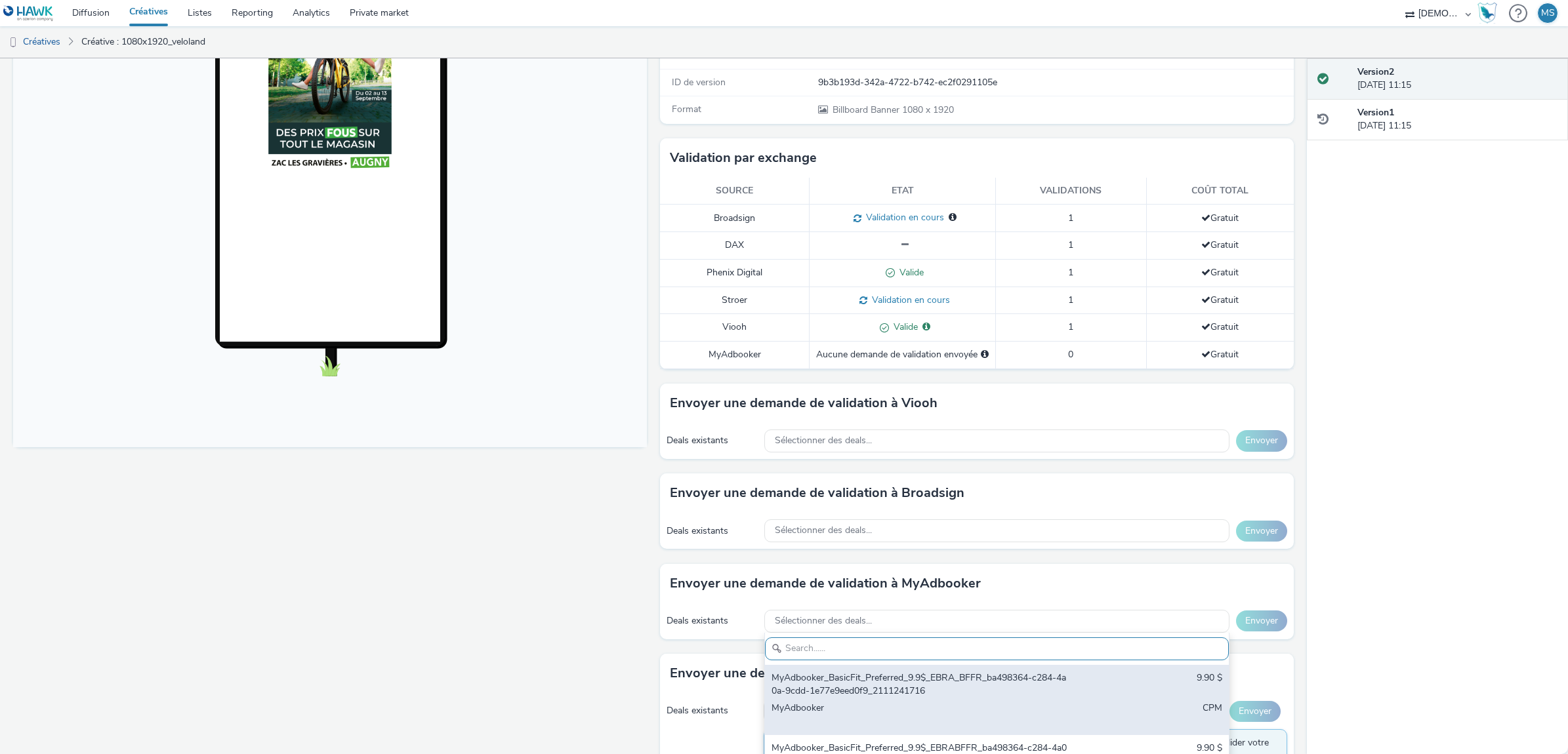
click at [938, 705] on div "MyAdbooker" at bounding box center [921, 715] width 298 height 27
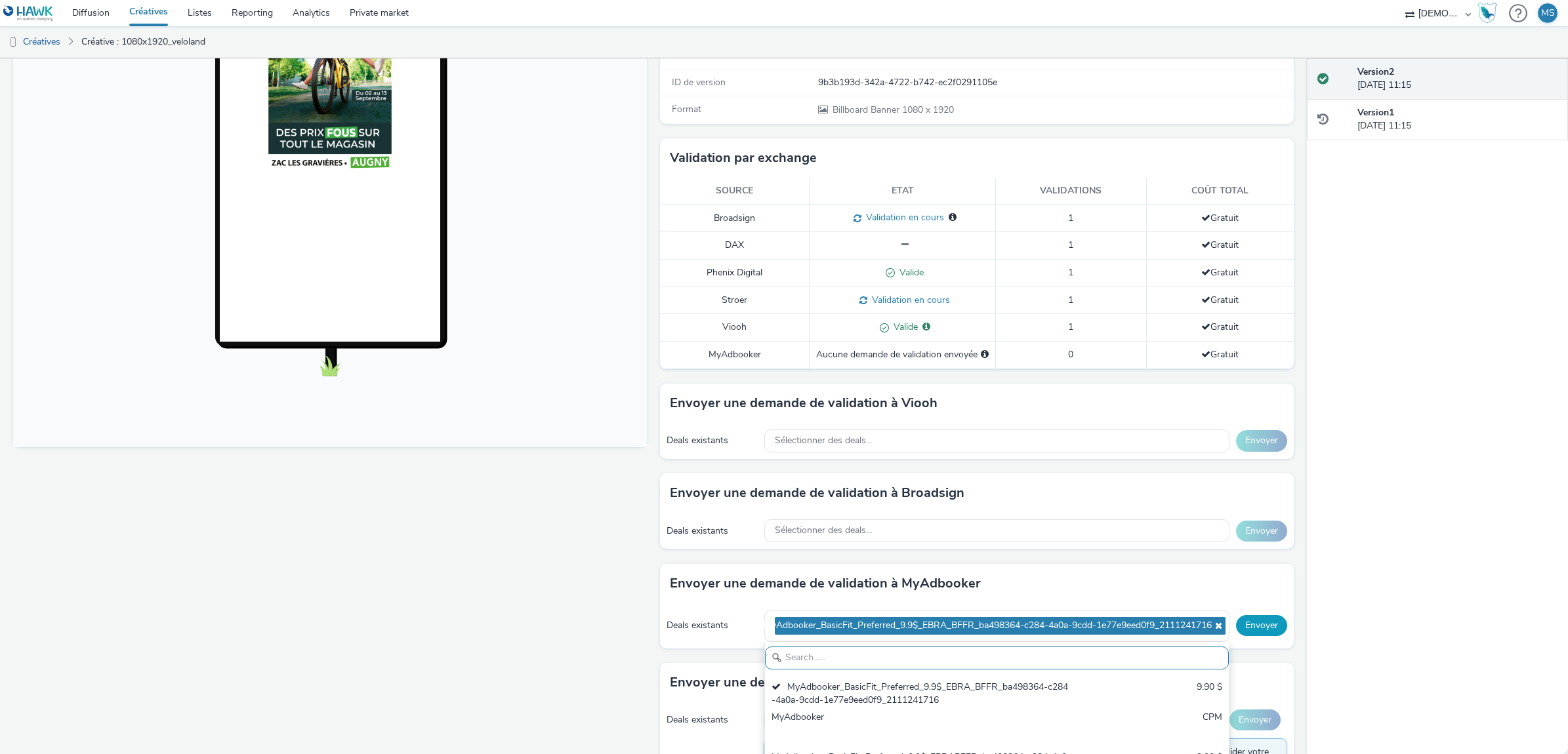
click at [1238, 631] on button "Envoyer" at bounding box center [1261, 625] width 51 height 21
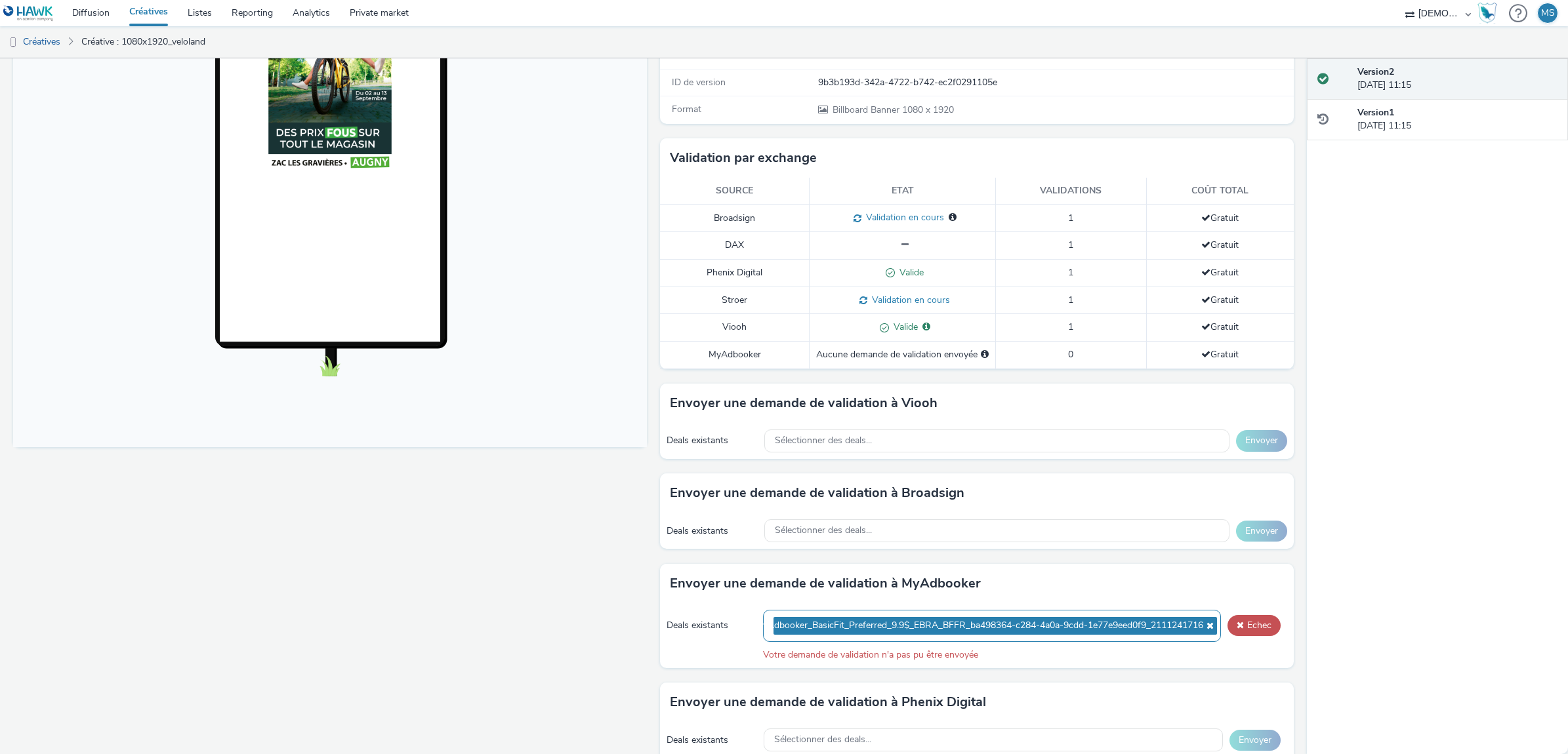
click at [1203, 628] on icon at bounding box center [1208, 625] width 10 height 9
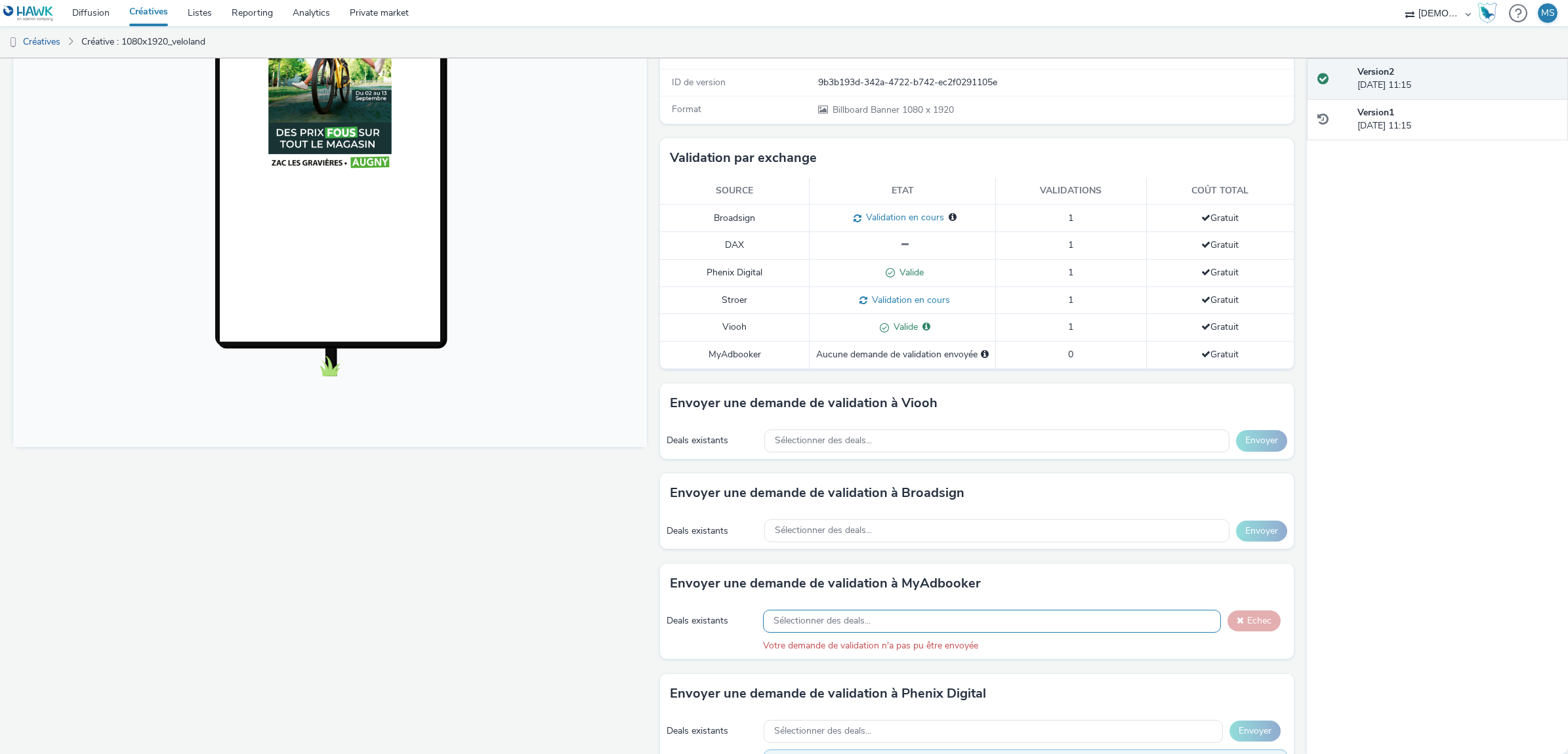
click at [1127, 633] on div "Sélectionner des deals..." at bounding box center [991, 621] width 457 height 23
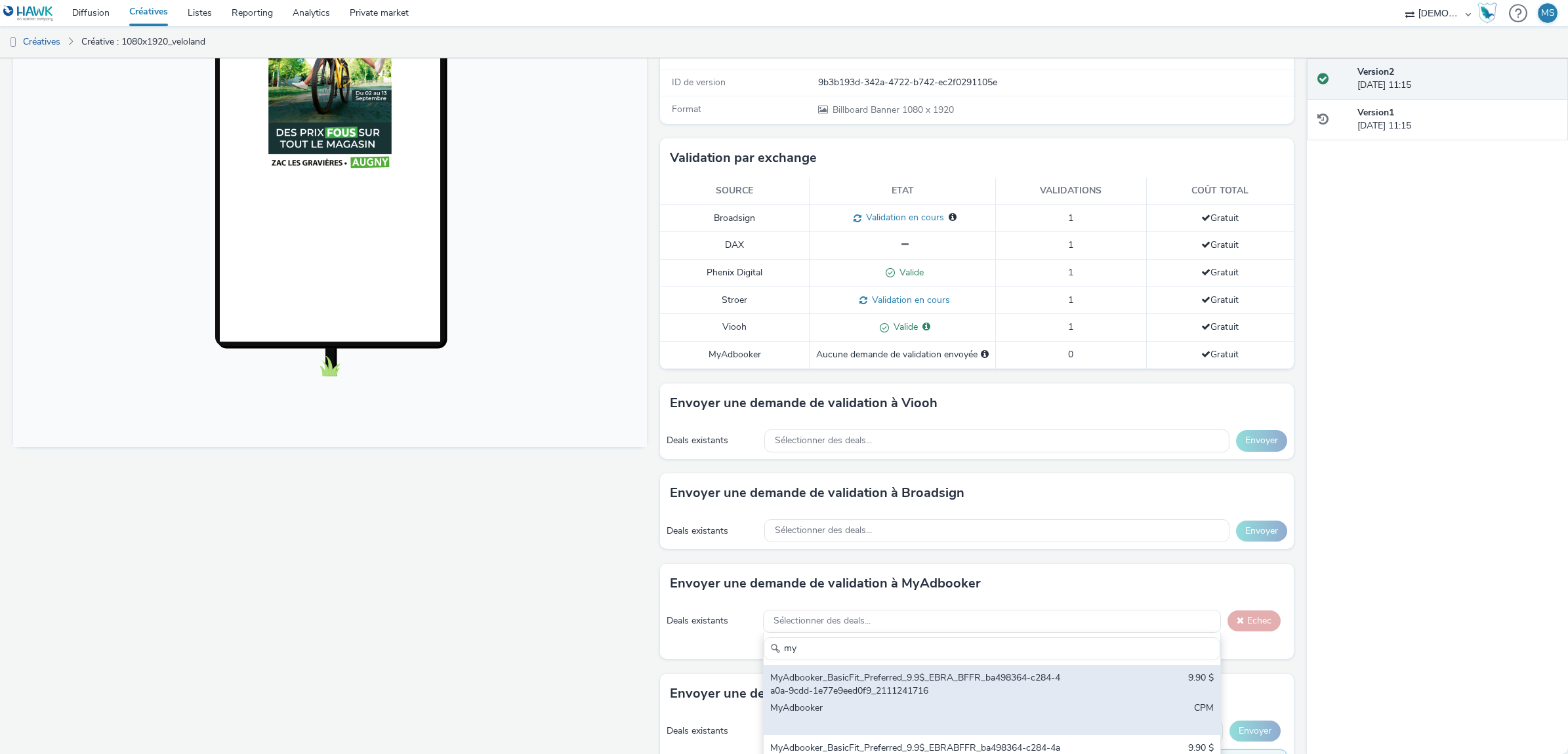
scroll to position [319, 0]
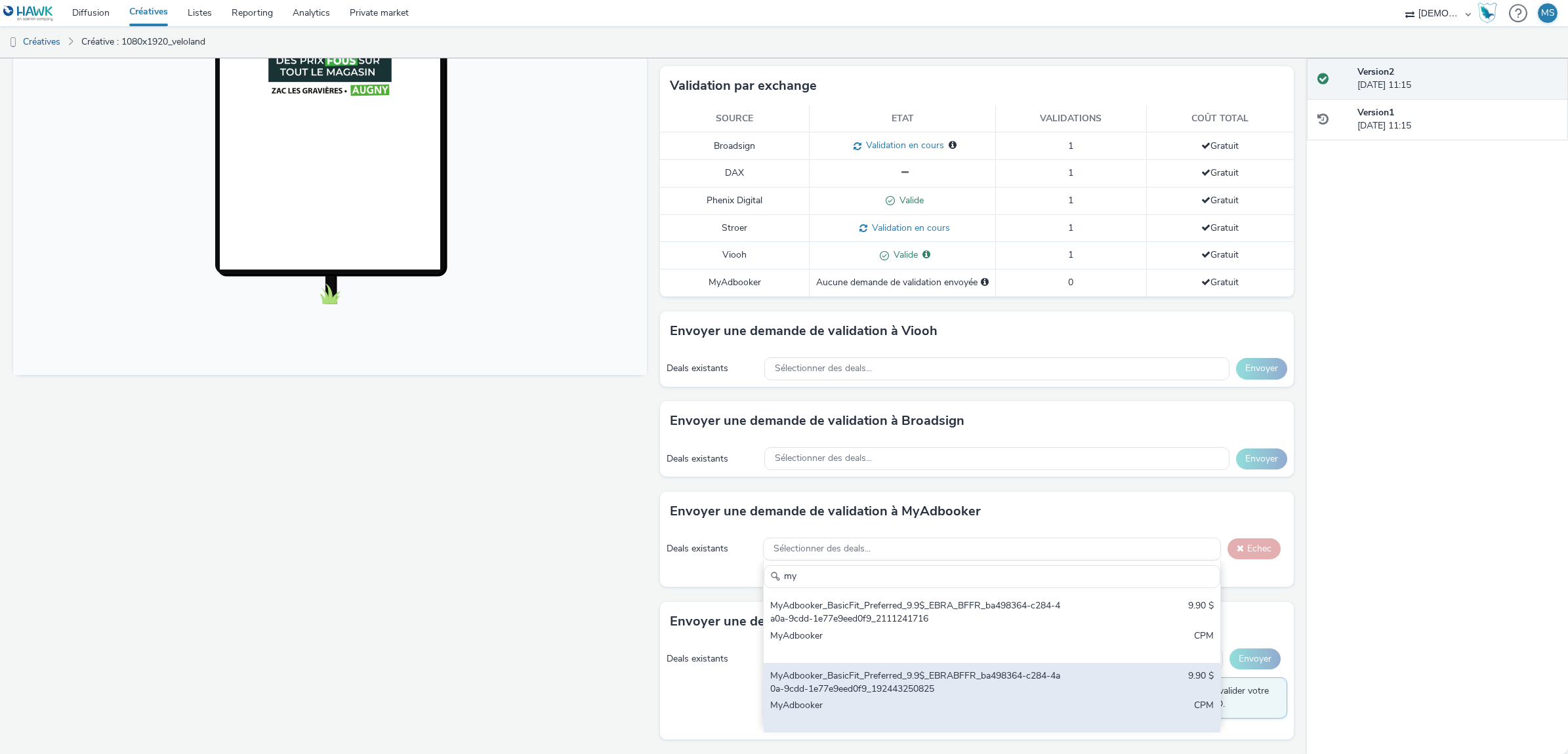
type input "my"
click at [1048, 709] on div "MyAdbooker" at bounding box center [916, 712] width 293 height 27
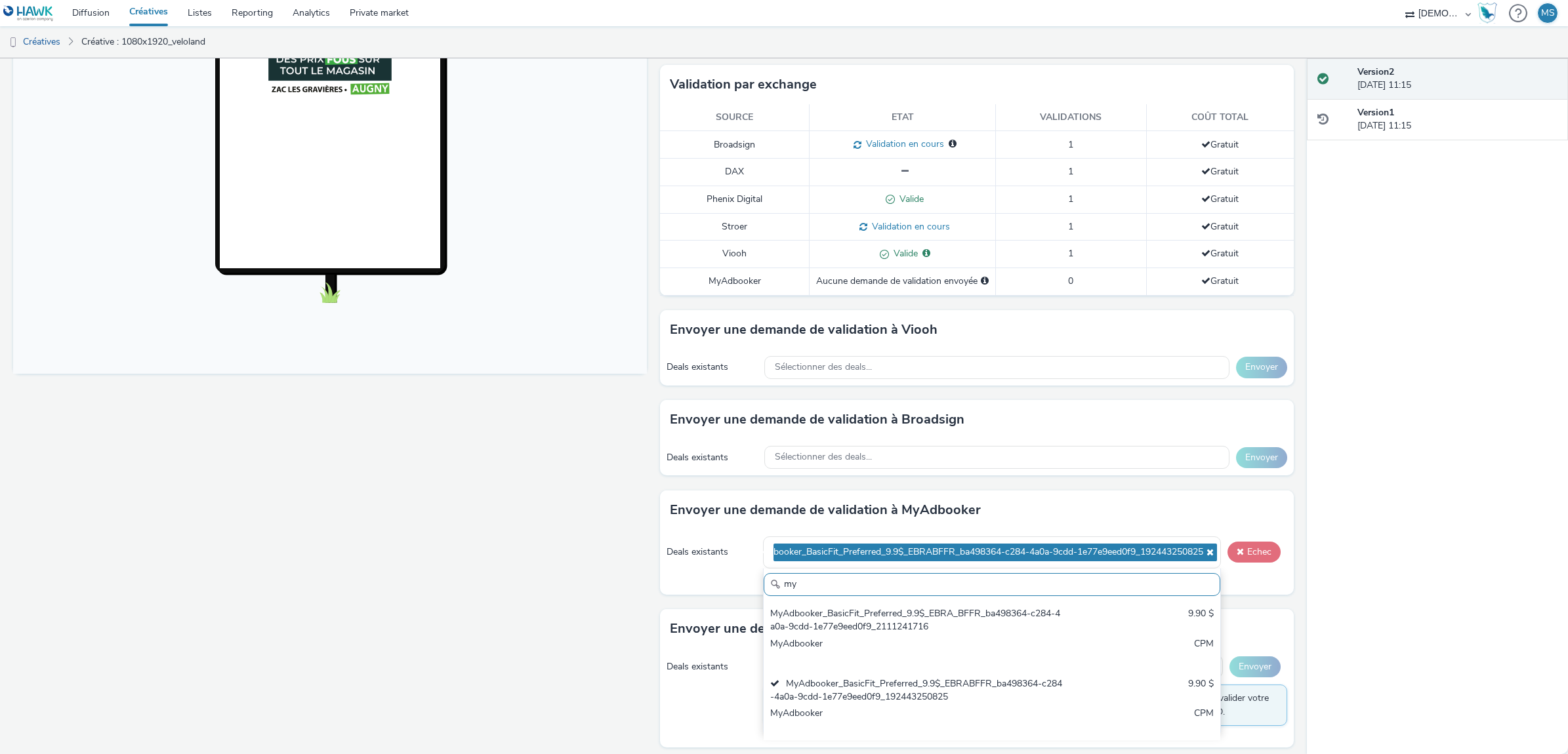
click at [1245, 550] on button "Echec" at bounding box center [1254, 552] width 53 height 21
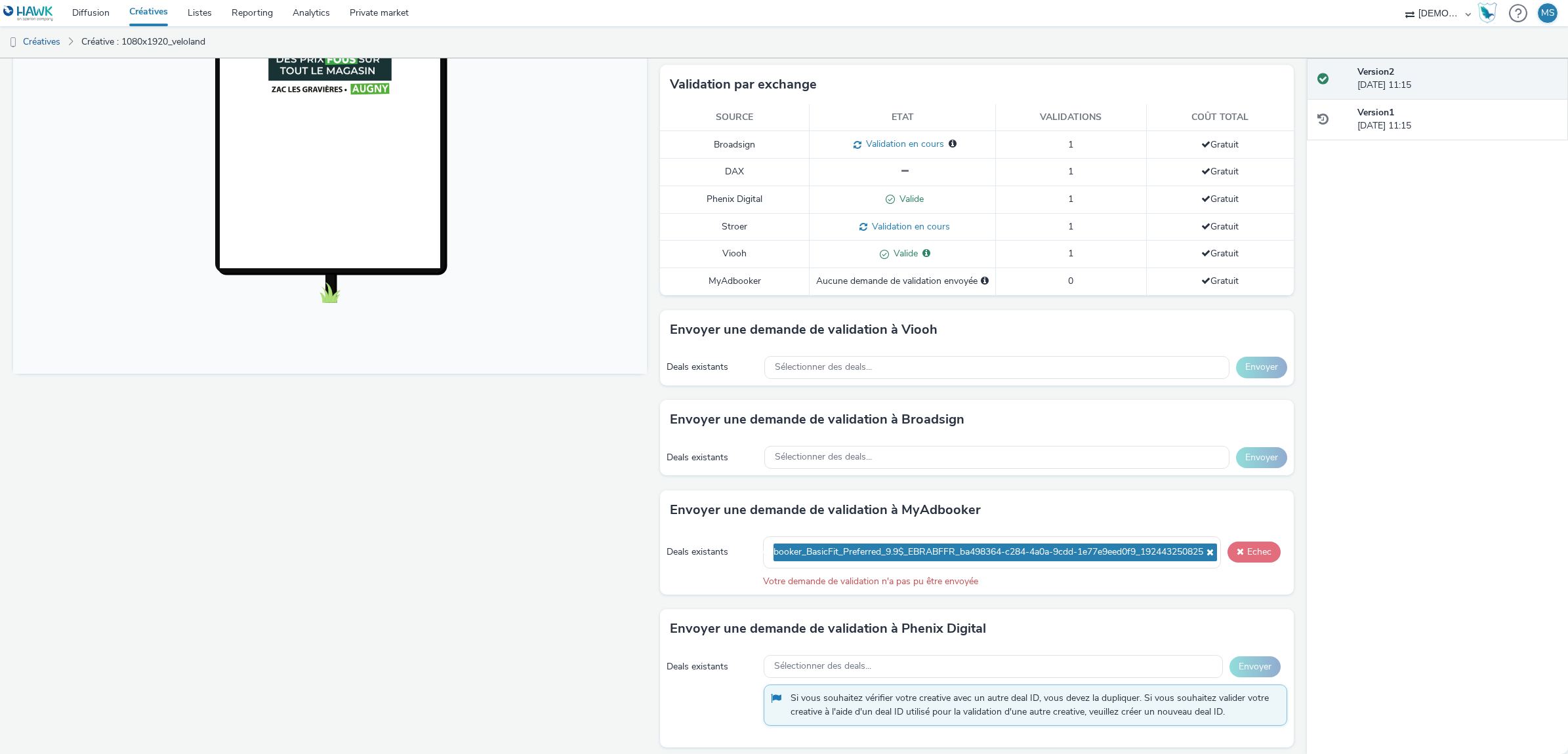
click at [1245, 550] on button "Echec" at bounding box center [1254, 552] width 53 height 21
drag, startPoint x: 1027, startPoint y: 606, endPoint x: 1084, endPoint y: 588, distance: 59.8
click at [1027, 607] on div "Envoyer une demande de validation à MyAdbooker Deals existants MyAdbooker_Basic…" at bounding box center [976, 550] width 634 height 119
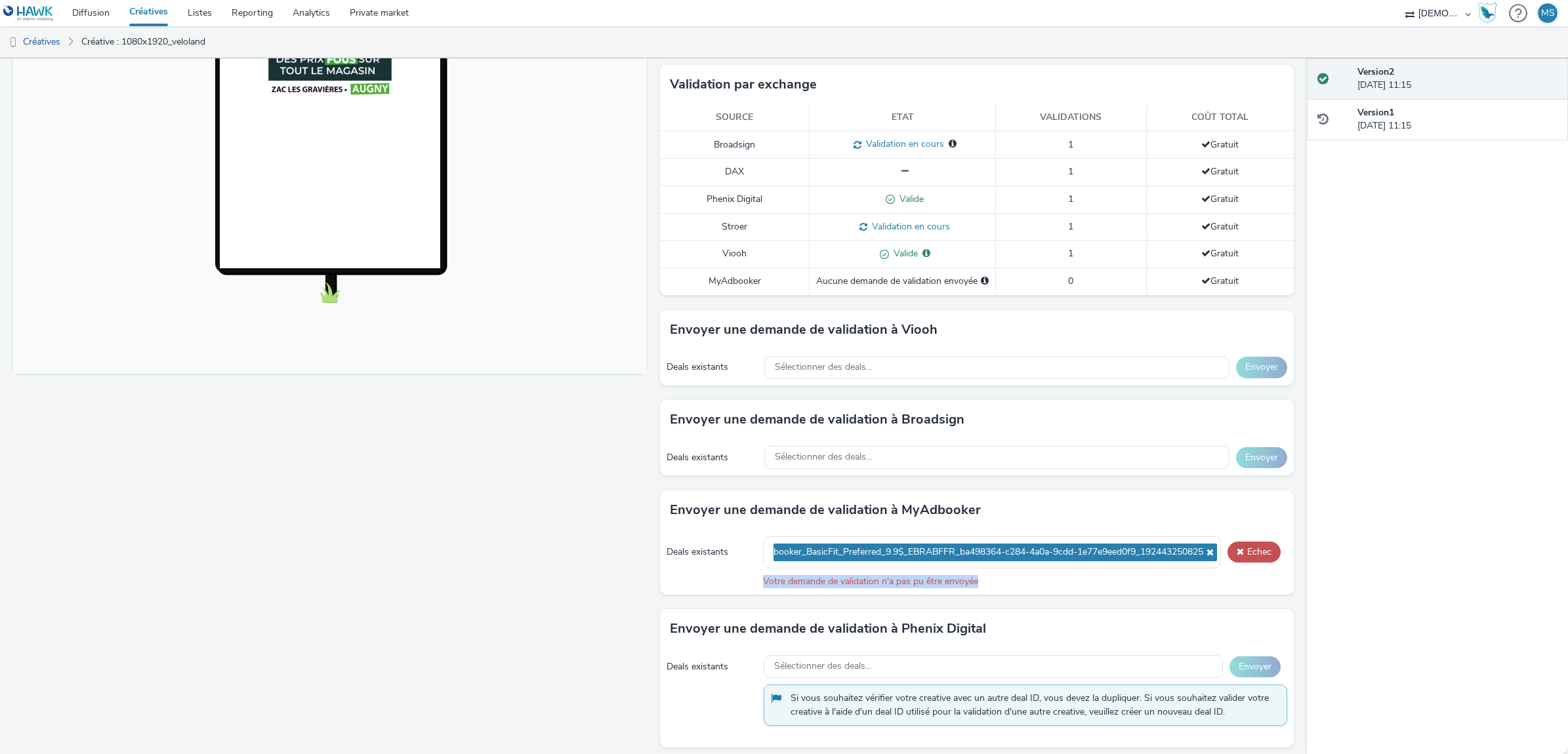
drag, startPoint x: 1087, startPoint y: 584, endPoint x: 741, endPoint y: 587, distance: 346.0
click at [741, 587] on div "Deals existants MyAdbooker_BasicFit_Preferred_9.9$_EBRABFFR_ba498364-c284-4a0a-…" at bounding box center [976, 562] width 634 height 65
click at [1241, 556] on button "Echec" at bounding box center [1254, 552] width 53 height 21
click at [840, 563] on ul "MyAdbooker_BasicFit_Preferred_9.9$_EBRABFFR_ba498364-c284-4a0a-9cdd-1e77e9eed0f…" at bounding box center [991, 552] width 436 height 24
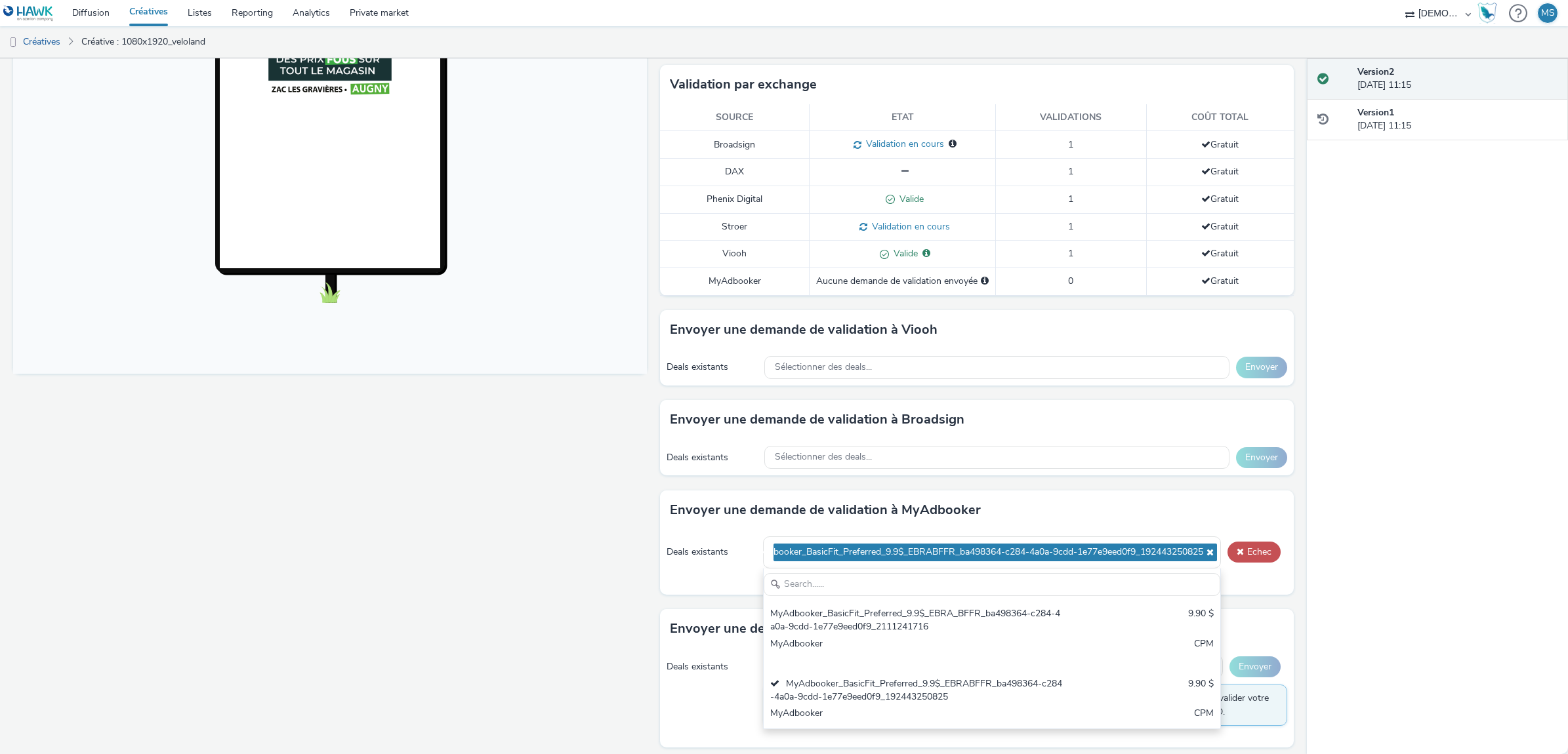
scroll to position [0, 0]
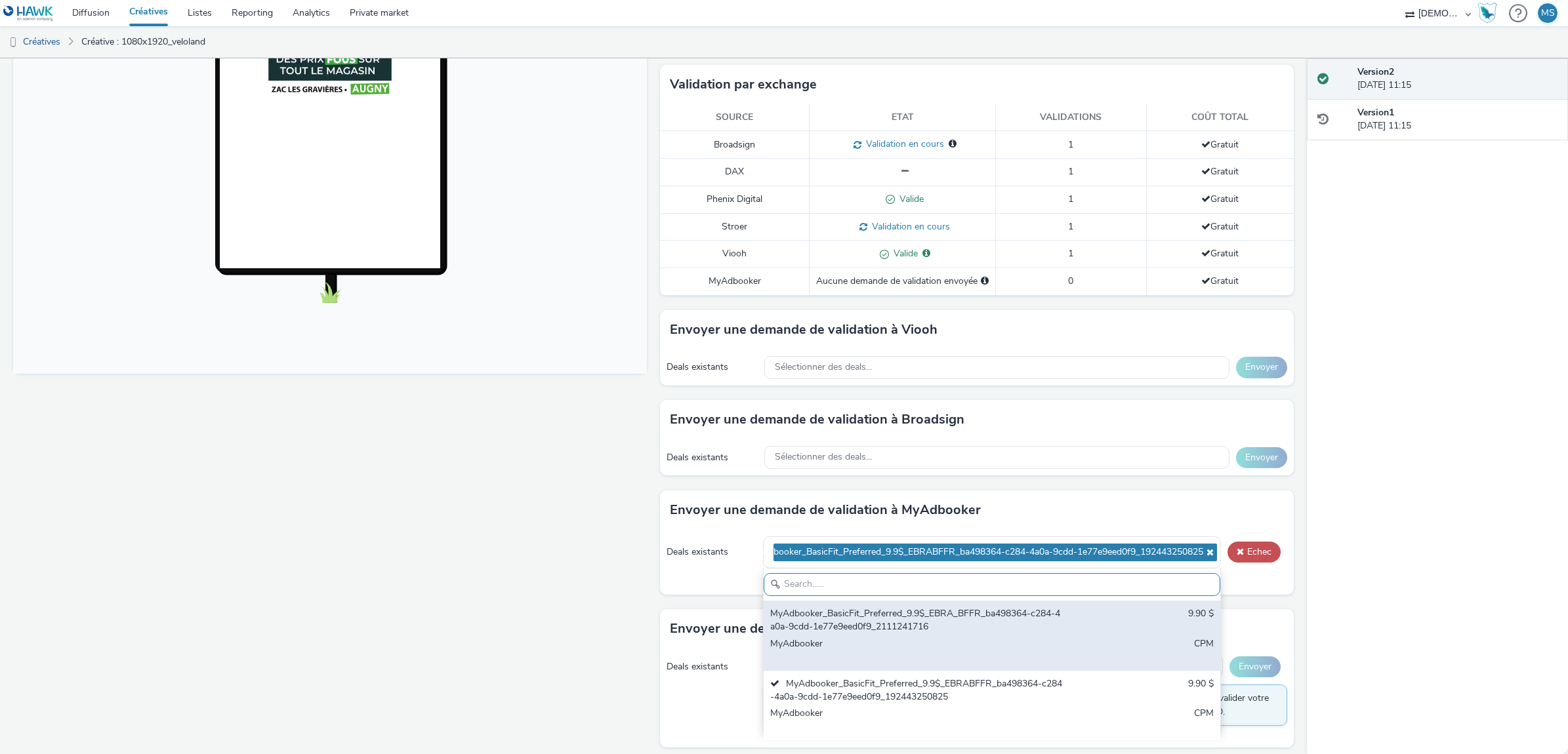
click at [850, 644] on div "MyAdbooker" at bounding box center [916, 650] width 293 height 27
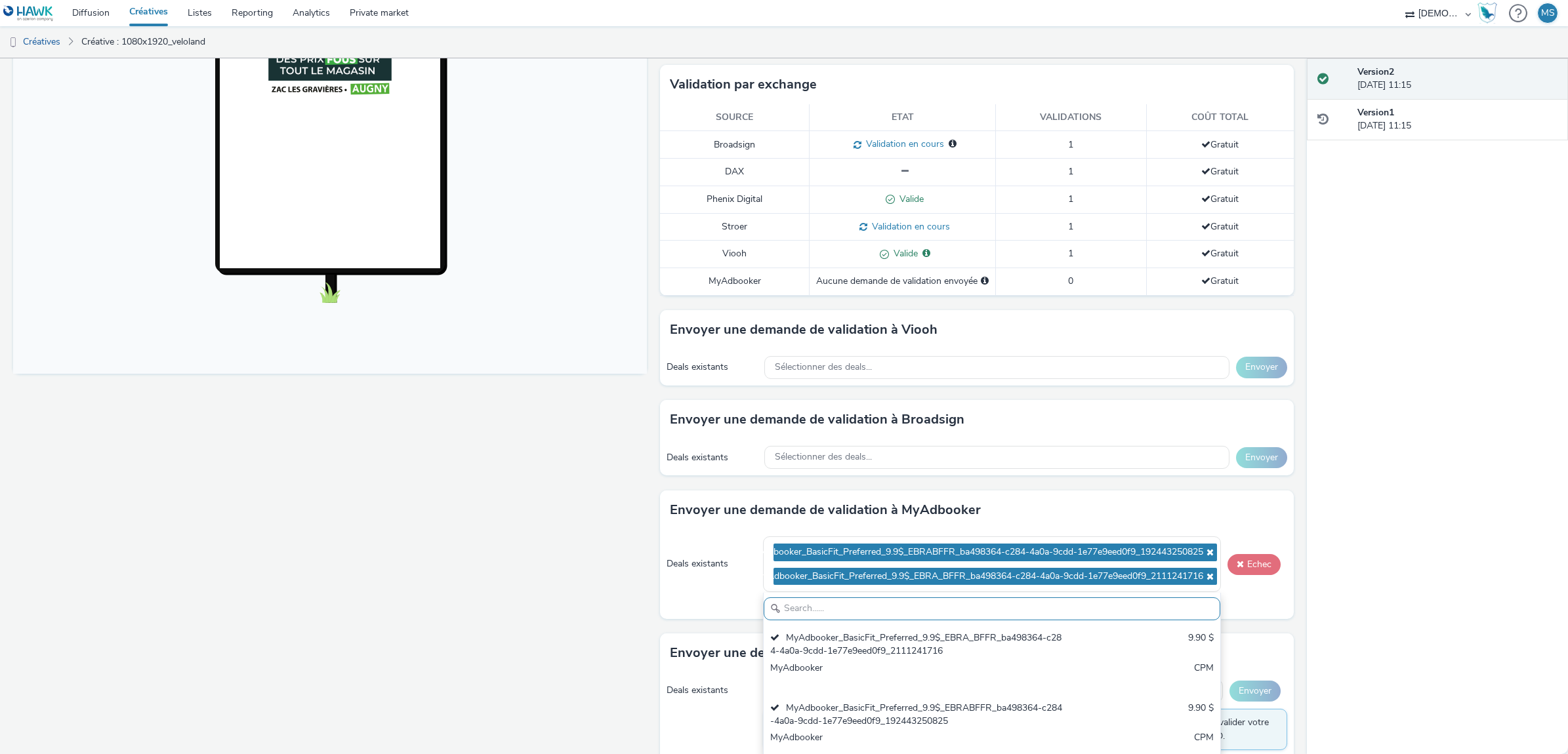
click at [1260, 567] on button "Echec" at bounding box center [1254, 564] width 53 height 21
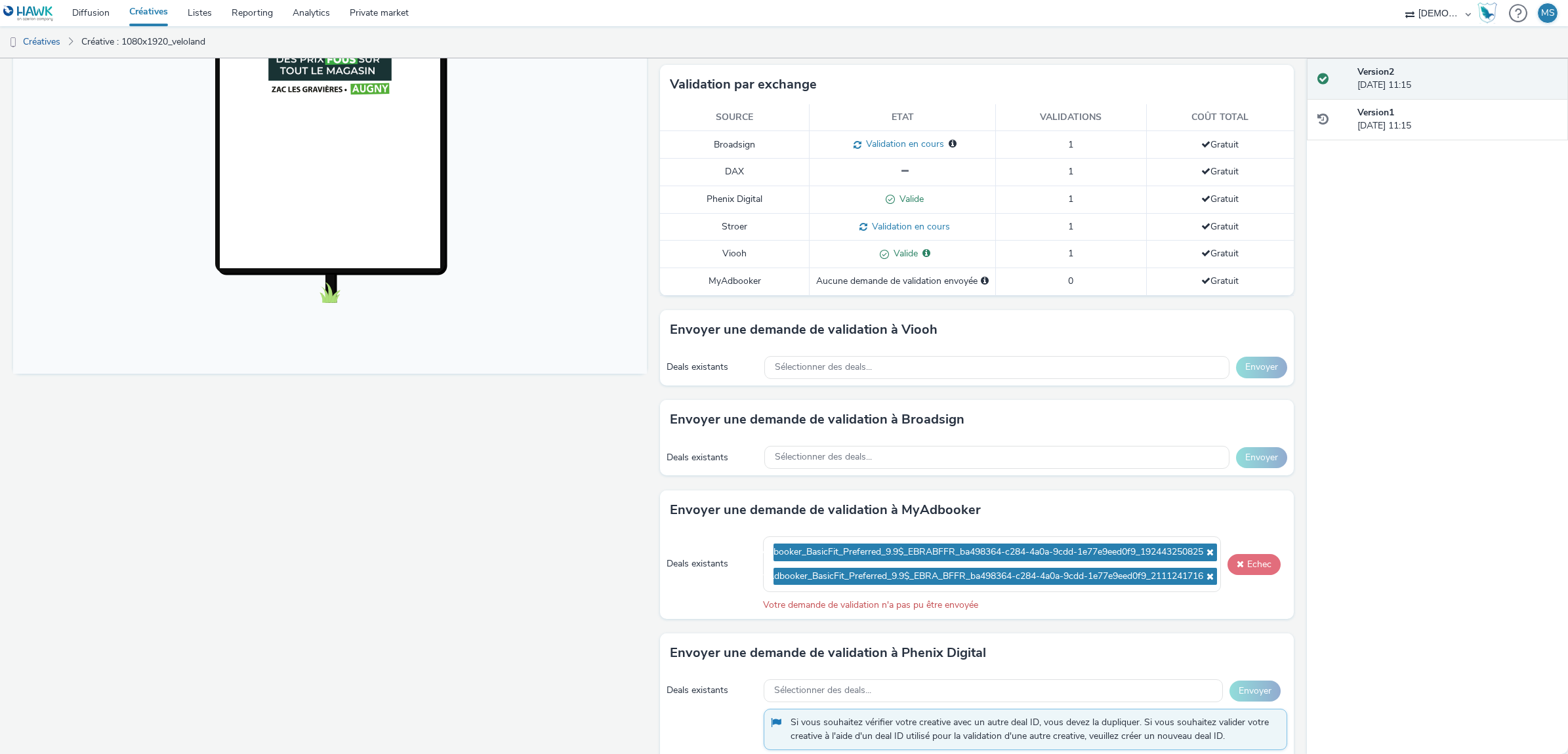
click at [1260, 567] on button "Echec" at bounding box center [1254, 564] width 53 height 21
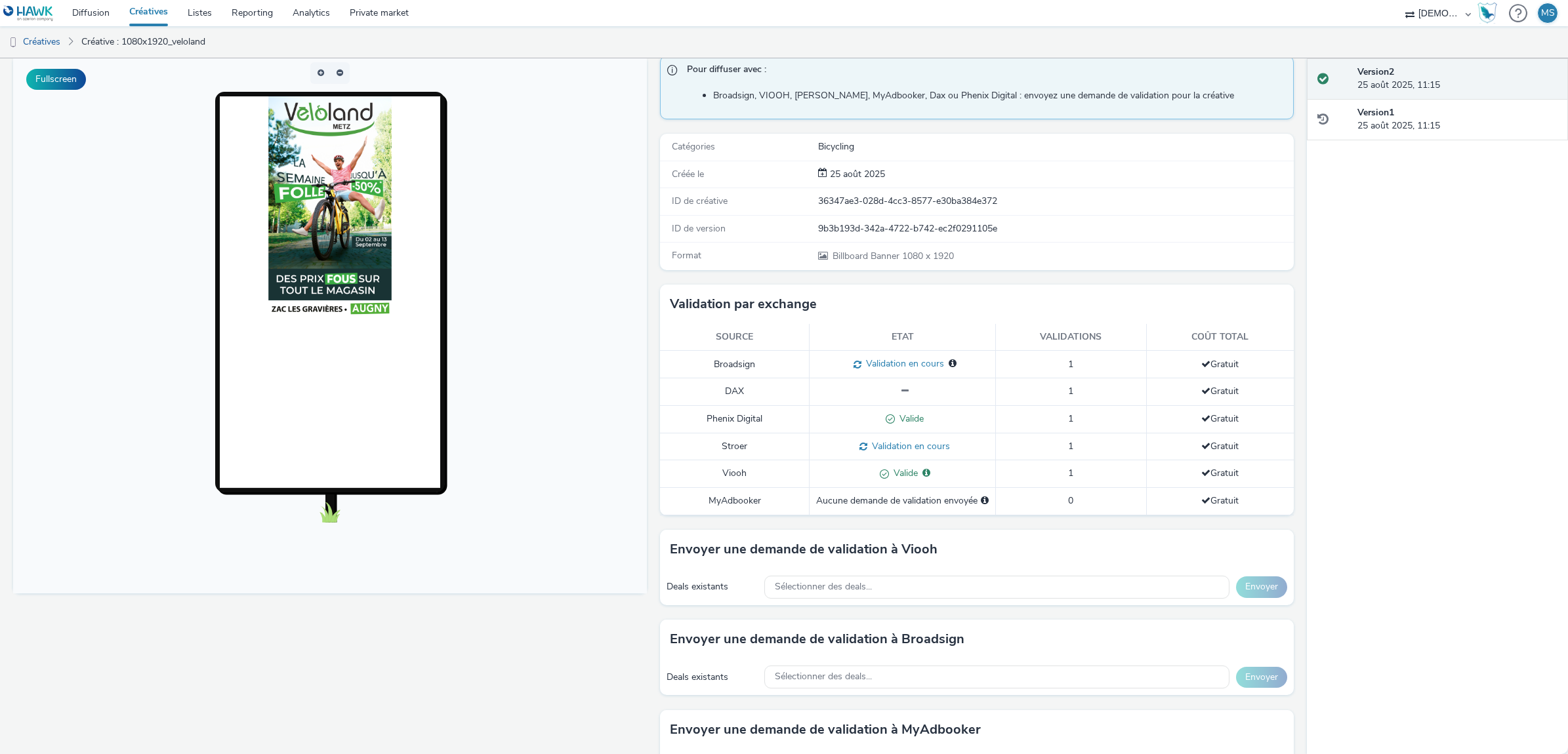
scroll to position [300, 0]
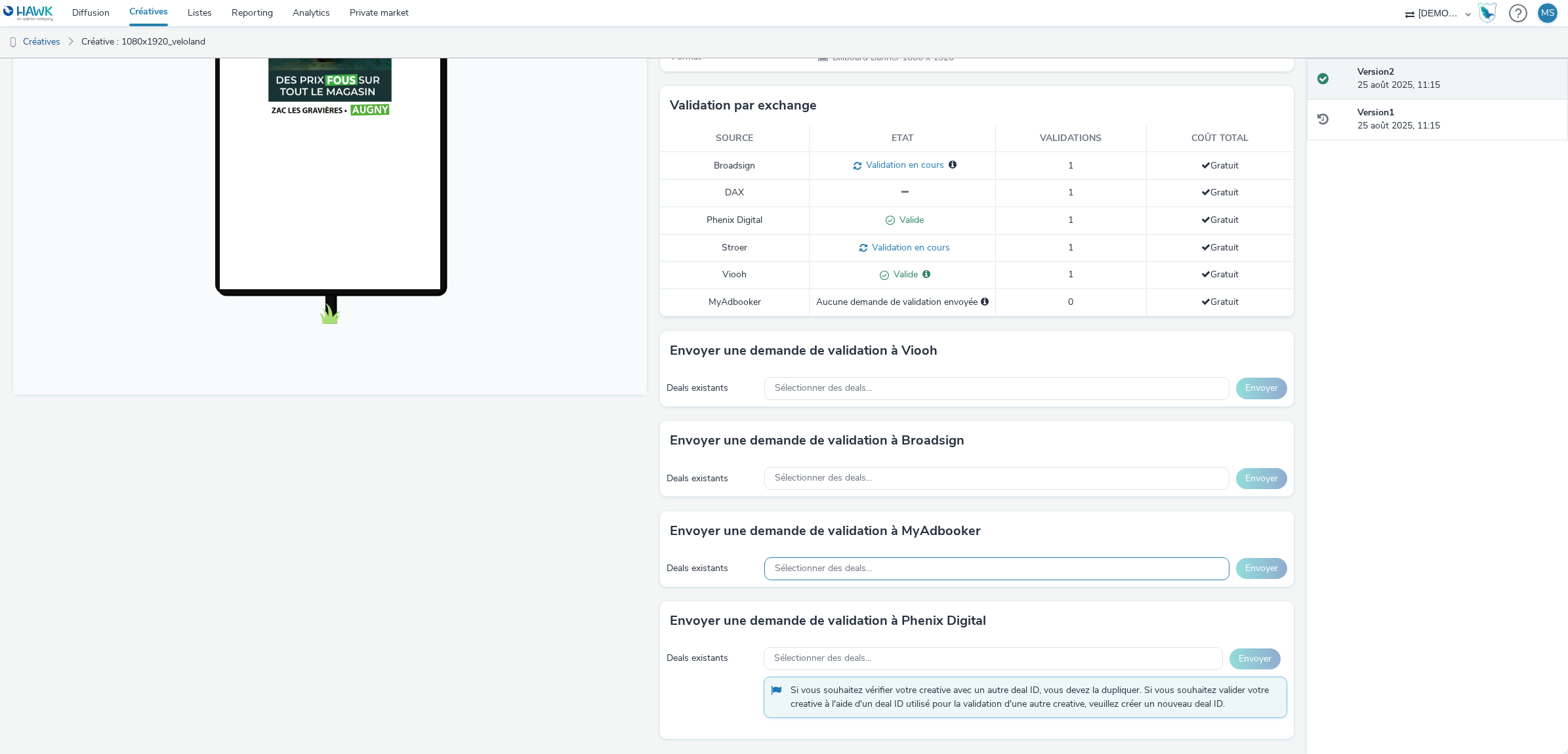
click at [953, 576] on div "Sélectionner des deals..." at bounding box center [996, 568] width 465 height 23
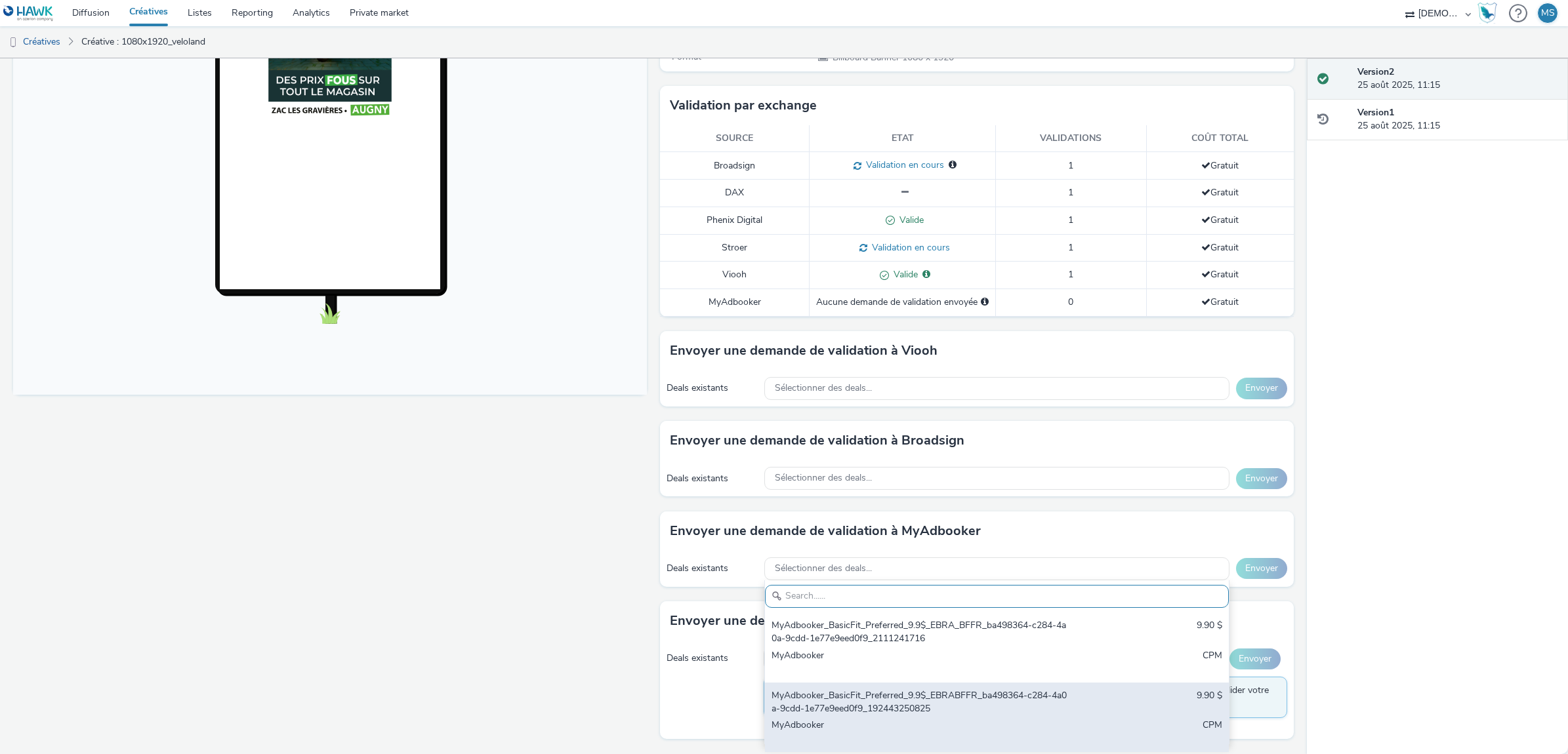
click at [1045, 689] on div "MyAdbooker_BasicFit_Preferred_9.9$_EBRABFFR_ba498364-c284-4a0a-9cdd-1e77e9eed0f…" at bounding box center [921, 702] width 298 height 27
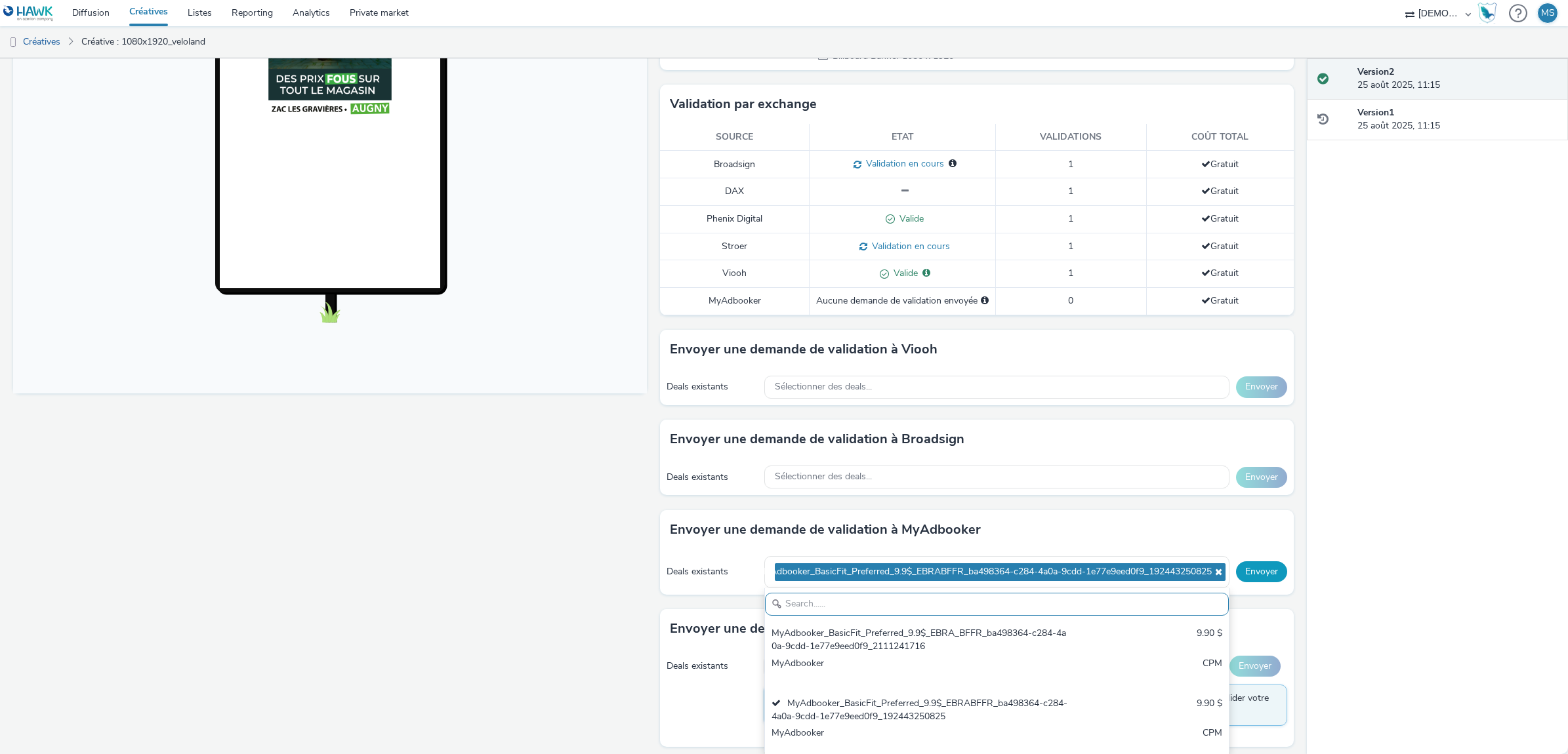
click at [1260, 566] on button "Envoyer" at bounding box center [1261, 572] width 51 height 21
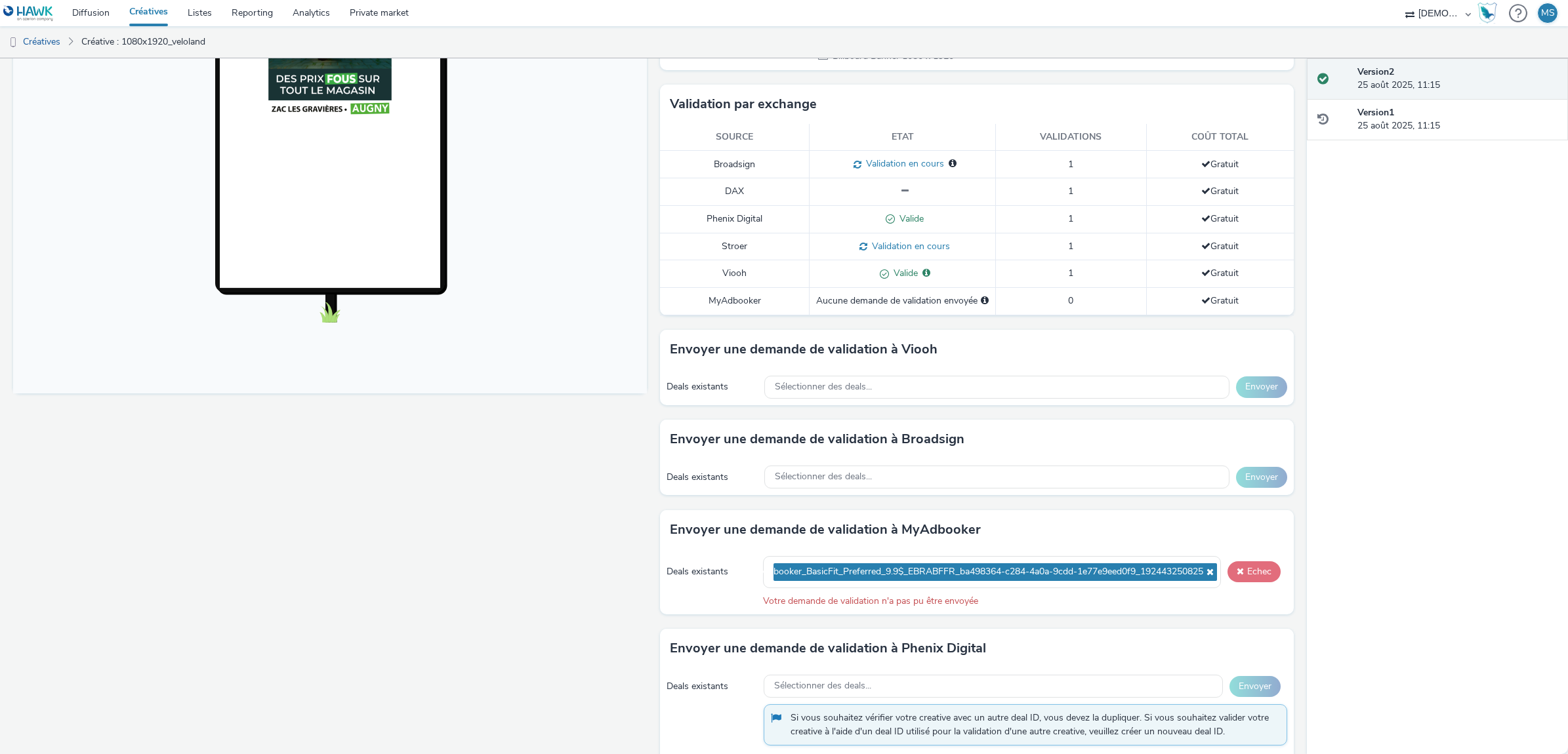
click at [1260, 566] on button "Echec" at bounding box center [1254, 572] width 53 height 21
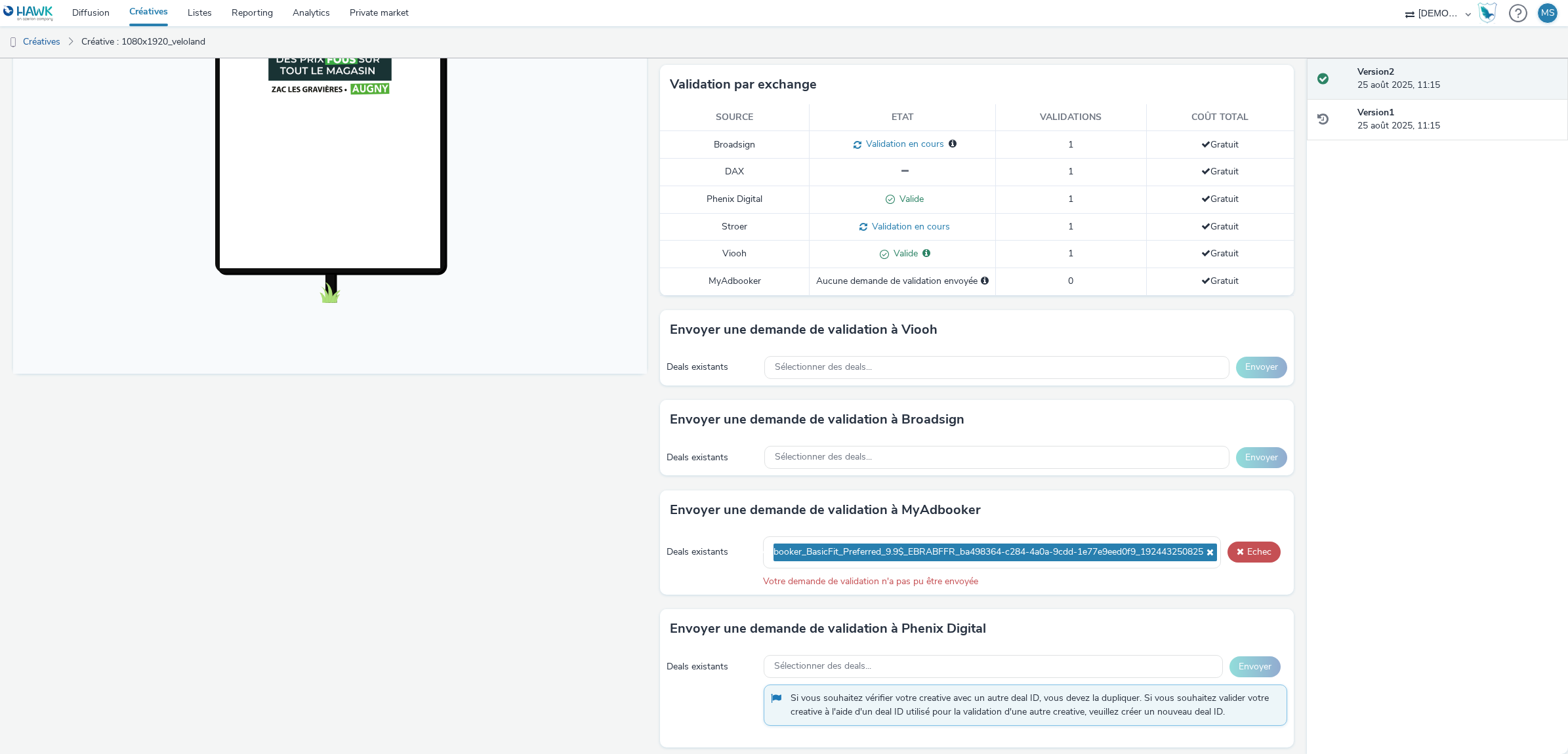
scroll to position [329, 0]
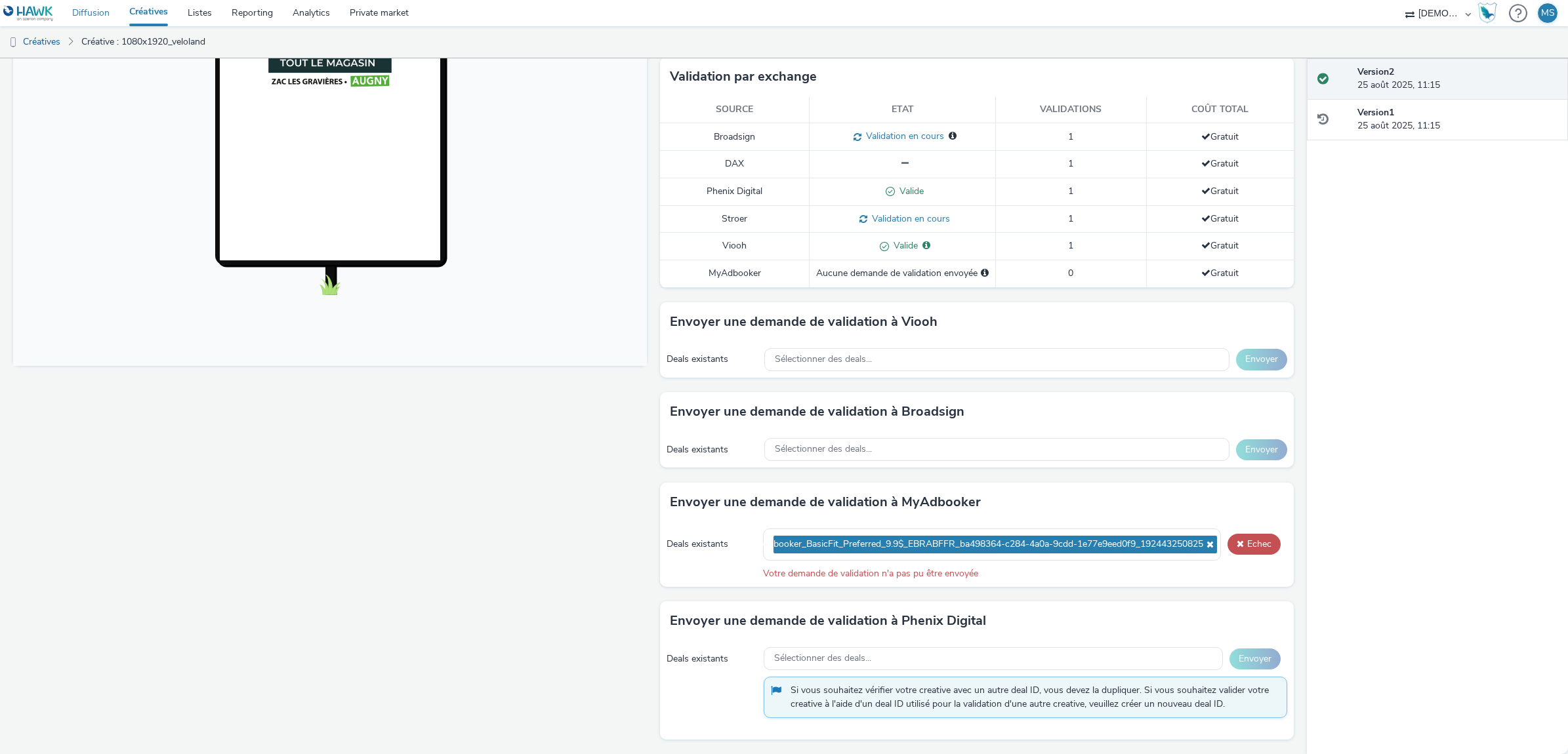
click at [69, 10] on link "Diffusion" at bounding box center [91, 13] width 57 height 26
